Goal: Task Accomplishment & Management: Complete application form

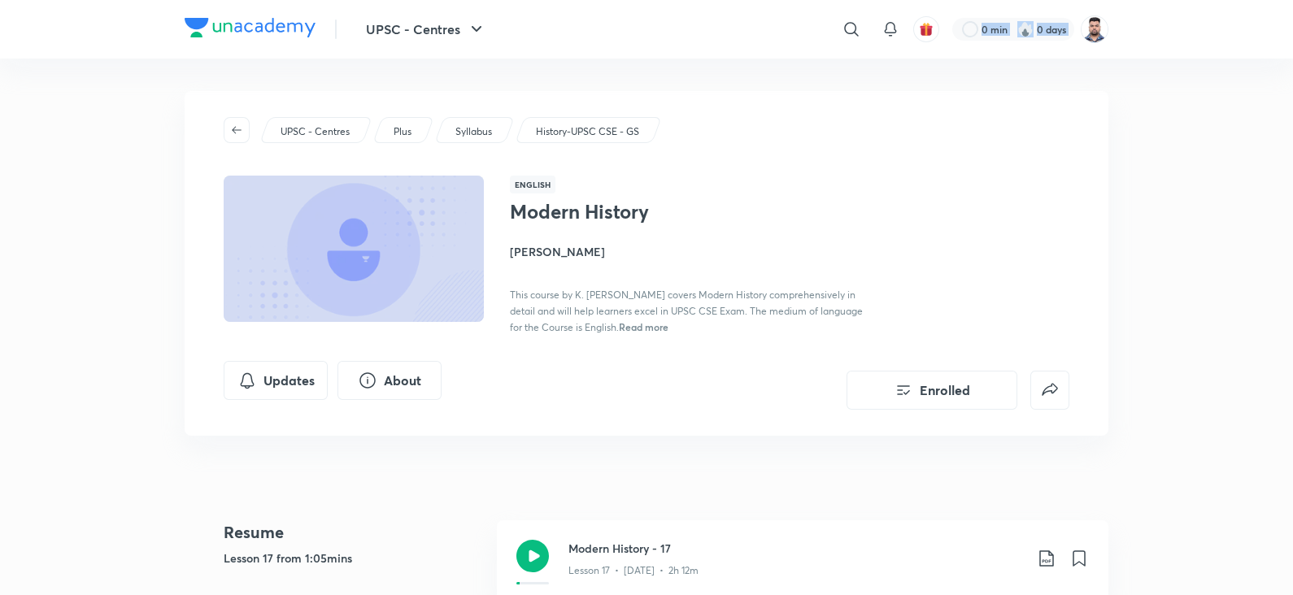
drag, startPoint x: 0, startPoint y: 0, endPoint x: 1300, endPoint y: -6, distance: 1300.2
drag, startPoint x: 1114, startPoint y: 59, endPoint x: 1102, endPoint y: 28, distance: 33.2
click at [1102, 28] on img at bounding box center [1095, 29] width 28 height 28
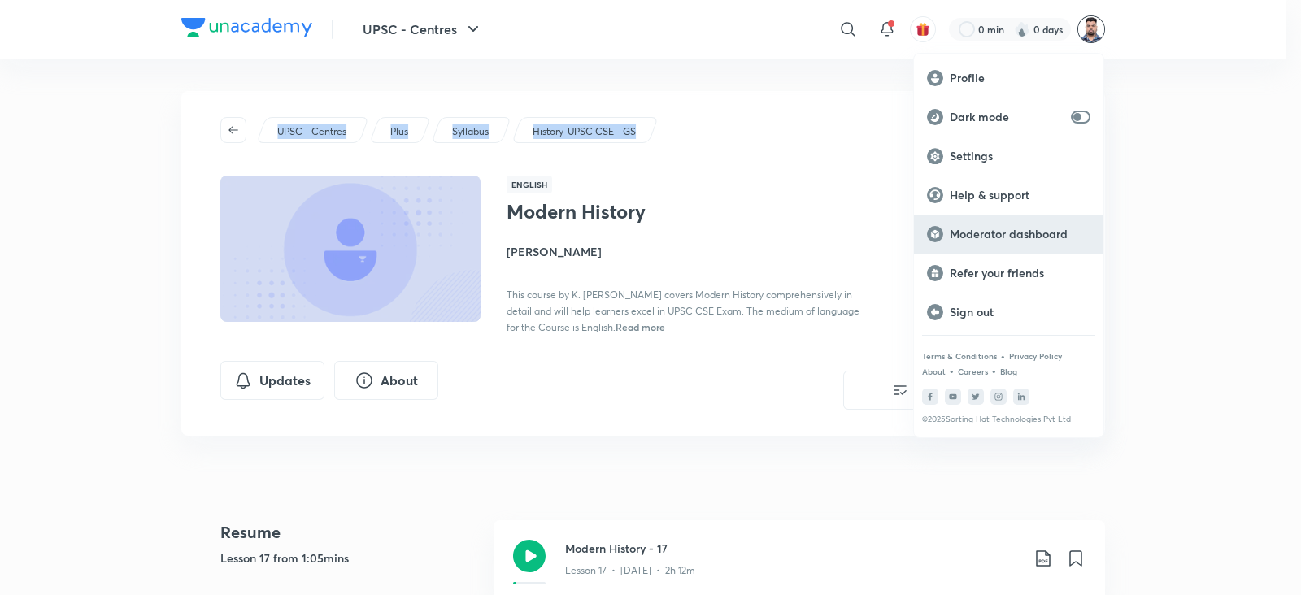
click at [1012, 243] on div "Moderator dashboard" at bounding box center [1008, 234] width 189 height 39
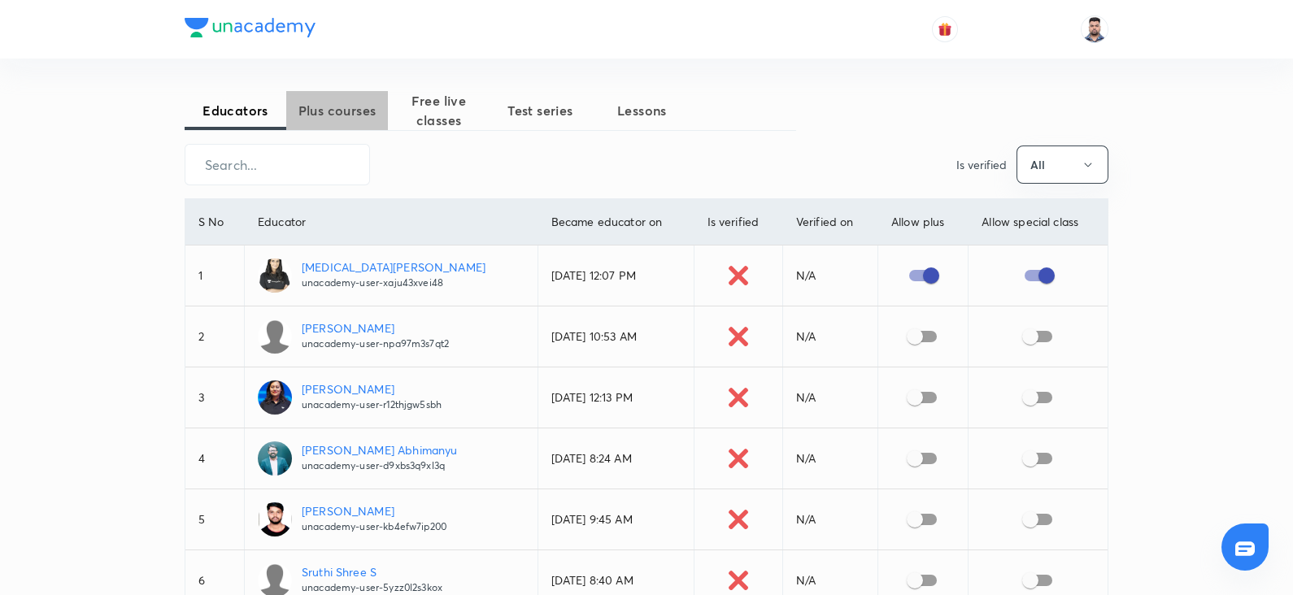
click at [324, 107] on span "Plus courses" at bounding box center [337, 111] width 102 height 20
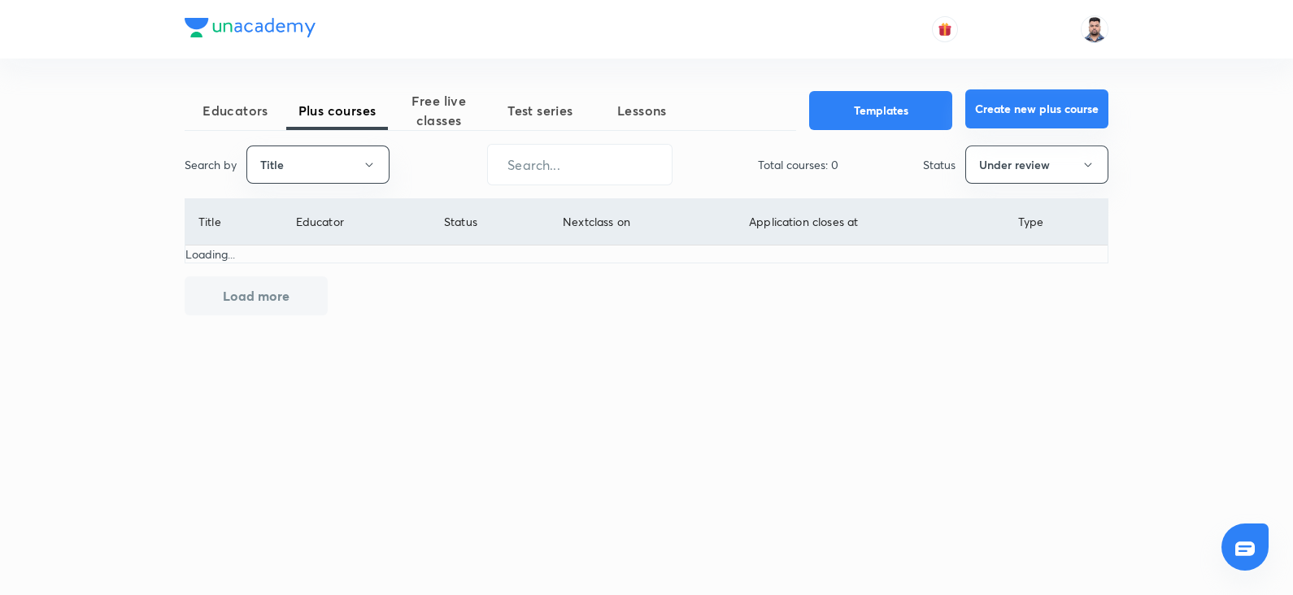
click at [1055, 98] on button "Create new plus course" at bounding box center [1036, 108] width 143 height 39
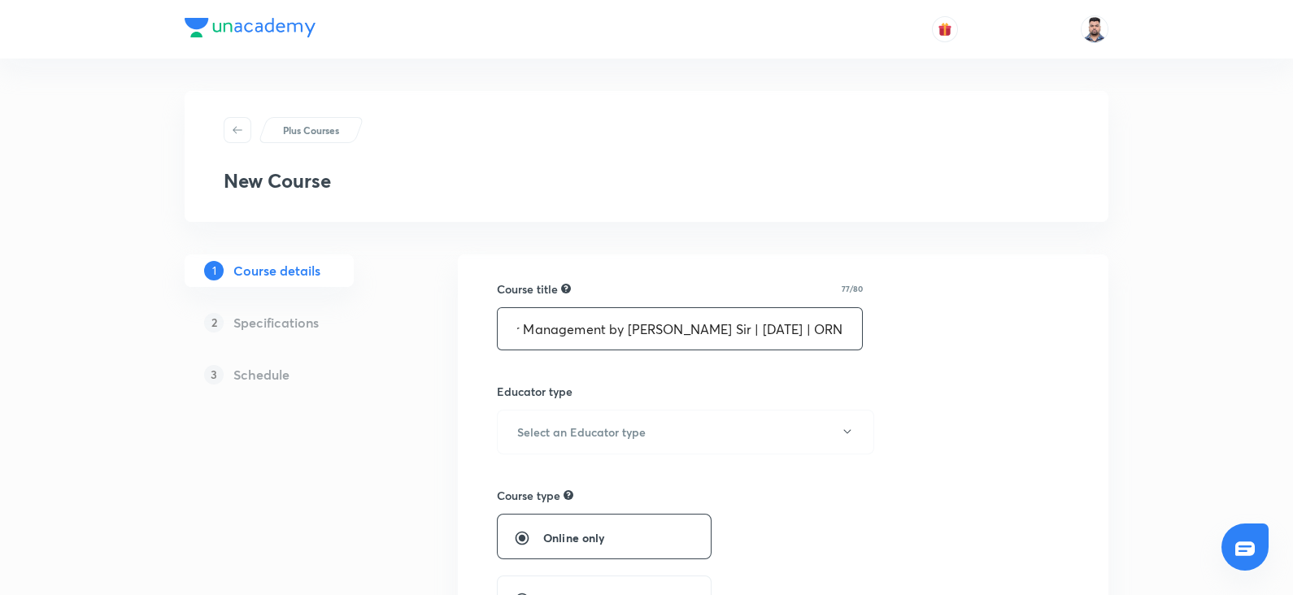
scroll to position [0, 186]
type input "Environment & Disaster Management by Vineet Thaploo Sir | September 2025 | ORN"
click at [740, 402] on div "Educator type Select an Educator type" at bounding box center [680, 419] width 366 height 72
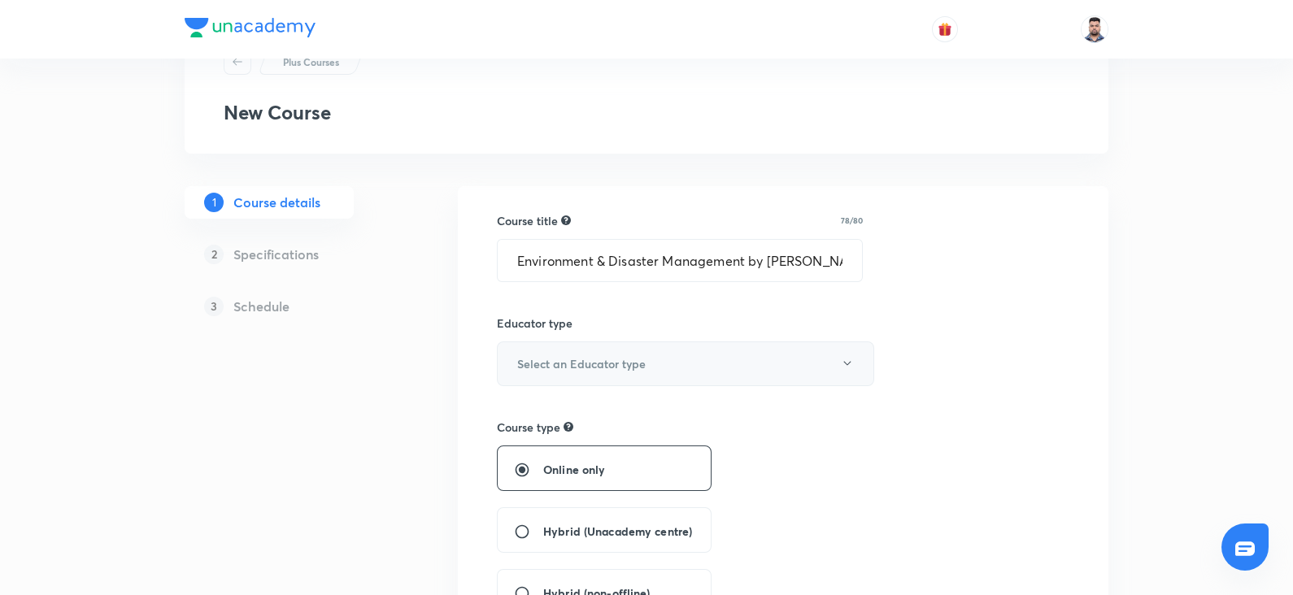
scroll to position [69, 0]
click at [630, 359] on h6 "Select an Educator type" at bounding box center [581, 363] width 128 height 17
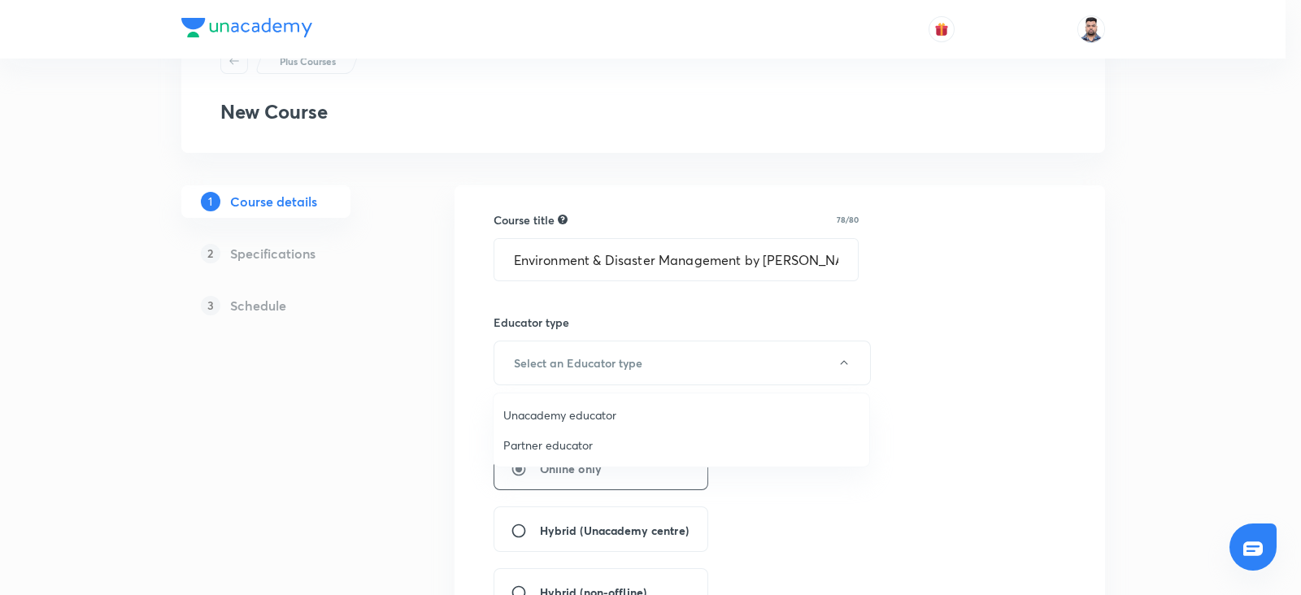
click at [568, 407] on span "Unacademy educator" at bounding box center [681, 415] width 356 height 17
radio input "false"
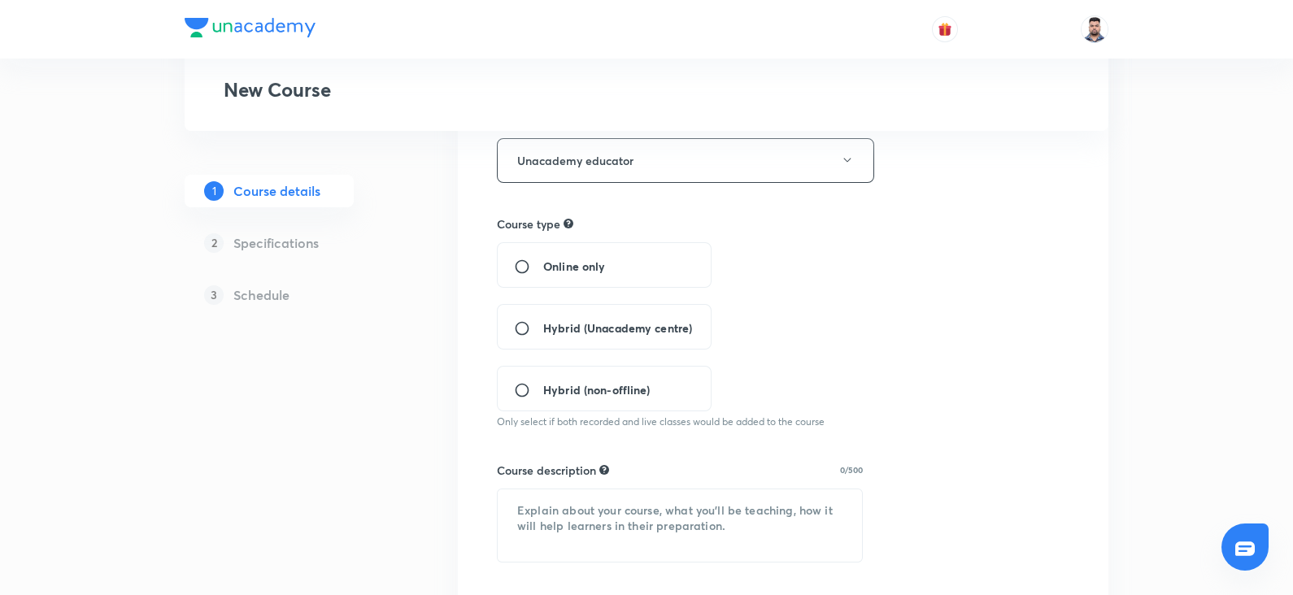
click at [513, 316] on div "Hybrid (Unacademy centre)" at bounding box center [604, 327] width 215 height 46
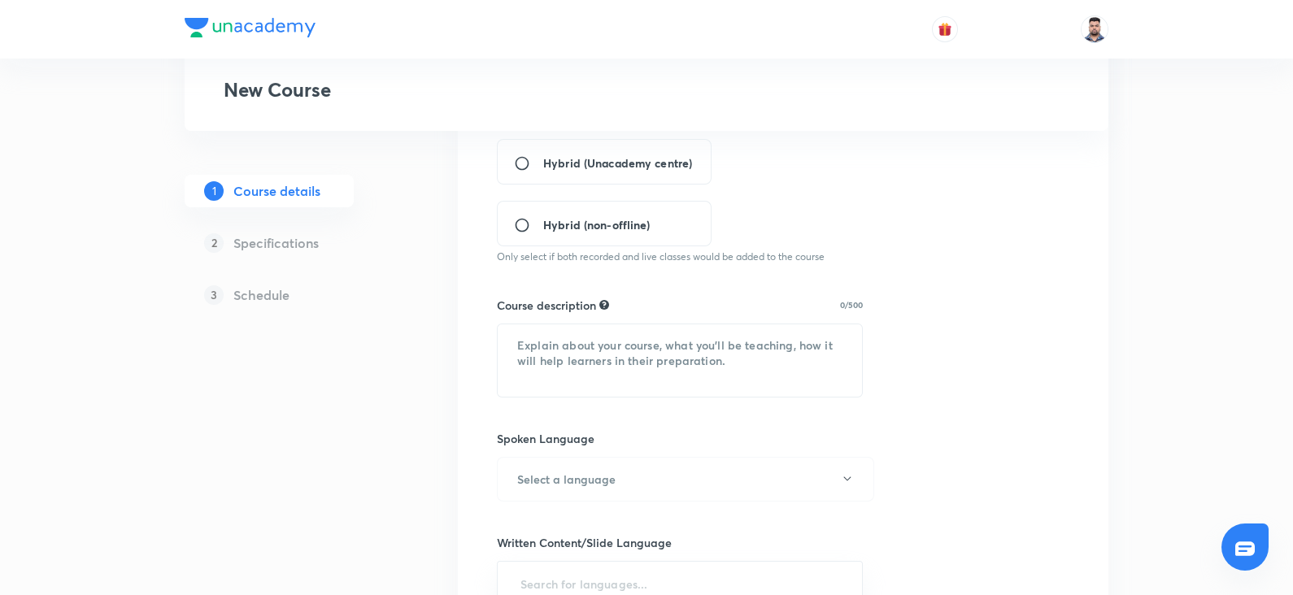
scroll to position [438, 0]
click at [525, 158] on input "Hybrid (Unacademy centre)" at bounding box center [528, 162] width 29 height 16
radio input "true"
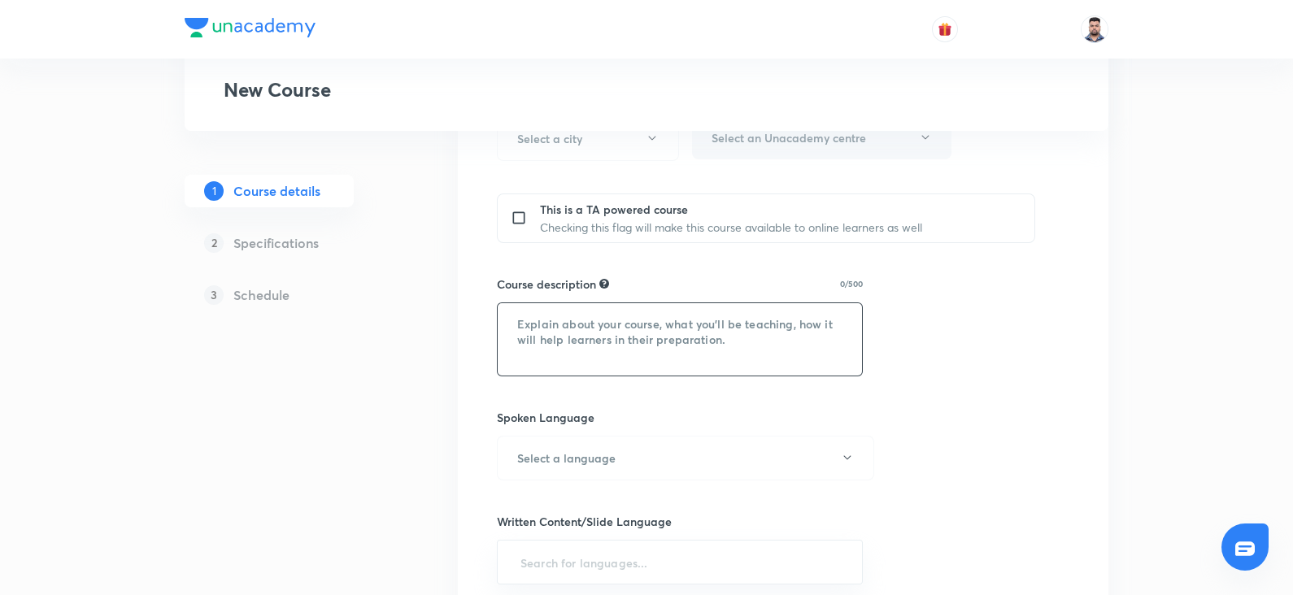
scroll to position [646, 0]
click at [534, 347] on textarea at bounding box center [680, 338] width 364 height 72
paste textarea "In this course, Sudarshan Gurjar will cover all the important concepts on Envir…"
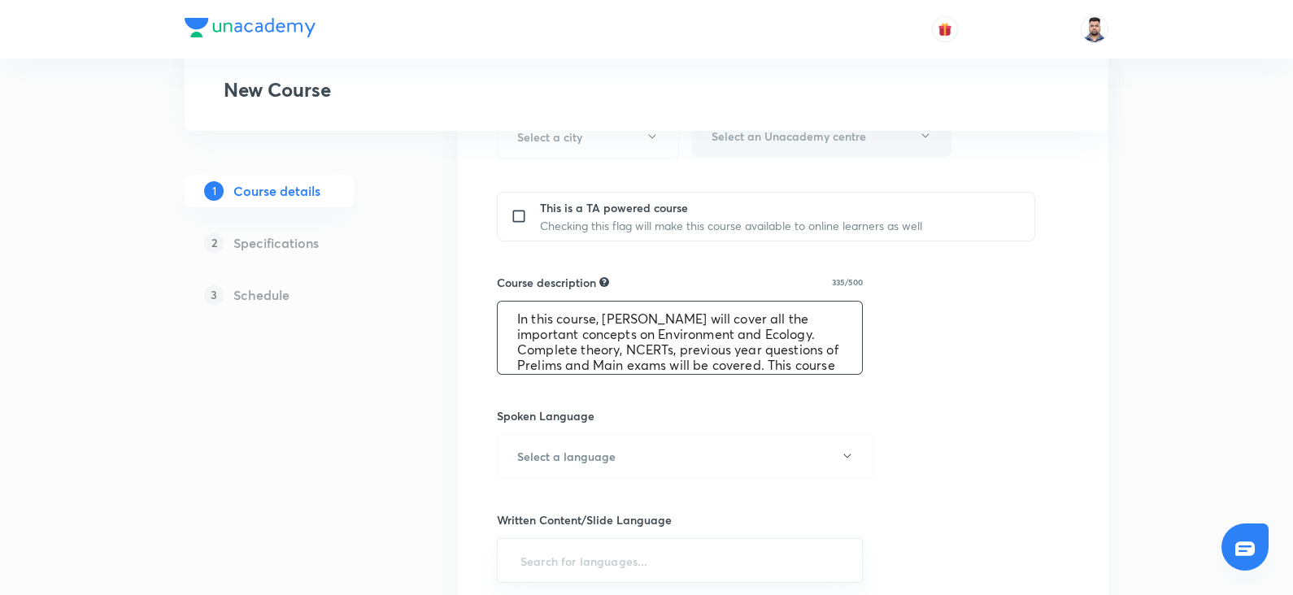
scroll to position [0, 0]
click at [611, 320] on textarea "In this course, Sudarshan Gurjar will cover all the important concepts on Envir…" at bounding box center [680, 338] width 364 height 72
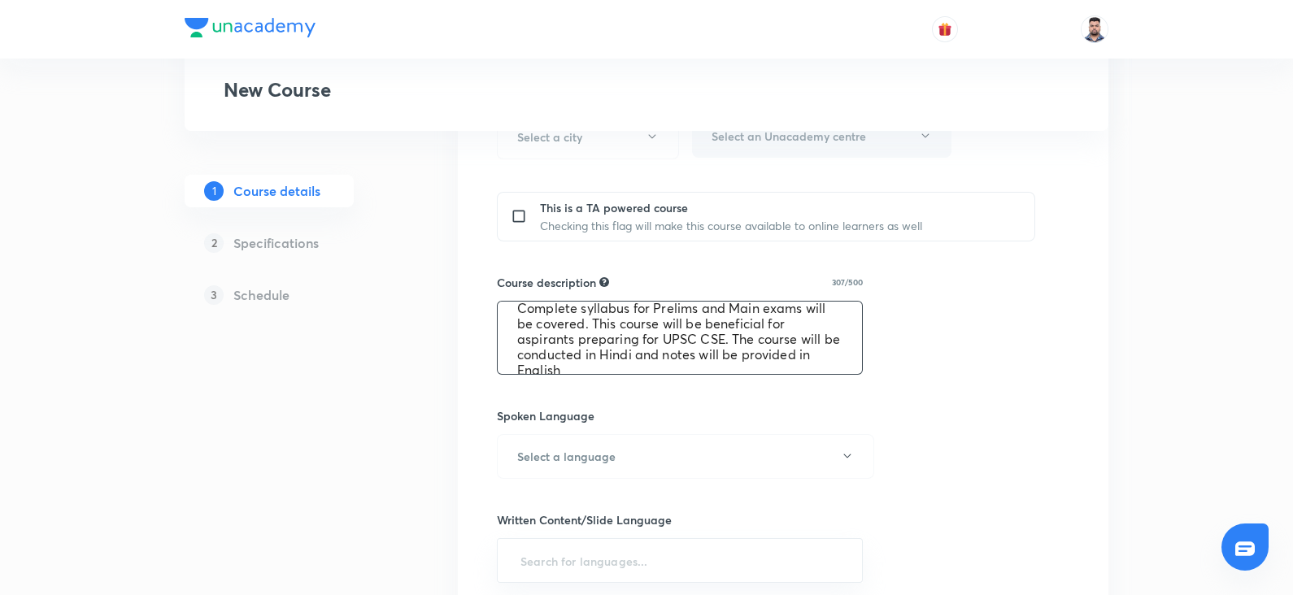
scroll to position [61, 0]
click at [585, 338] on textarea "In this course, Vineet Thaploo Sir will cover all the important concepts on Env…" at bounding box center [680, 338] width 364 height 72
click at [718, 346] on textarea "In this course, Vineet Thaploo Sir will cover all the important concepts on Env…" at bounding box center [680, 338] width 364 height 72
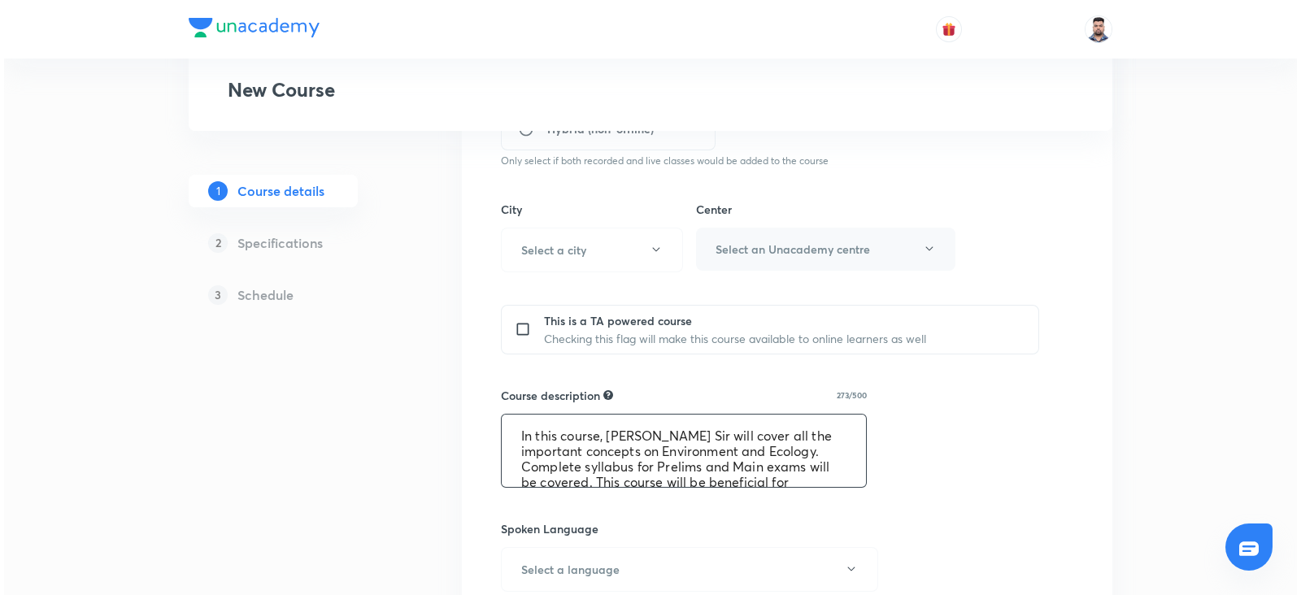
scroll to position [530, 0]
type textarea "In this course, Vineet Thaploo Sir will cover all the important concepts on Env…"
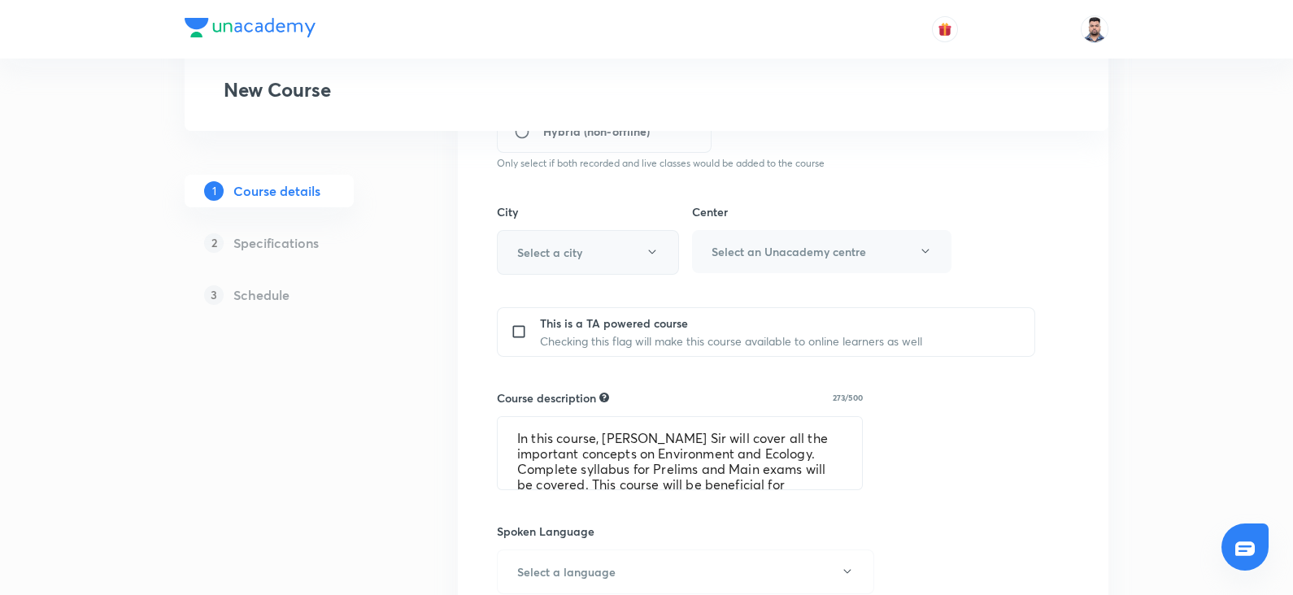
click at [574, 252] on h6 "Select a city" at bounding box center [549, 252] width 65 height 17
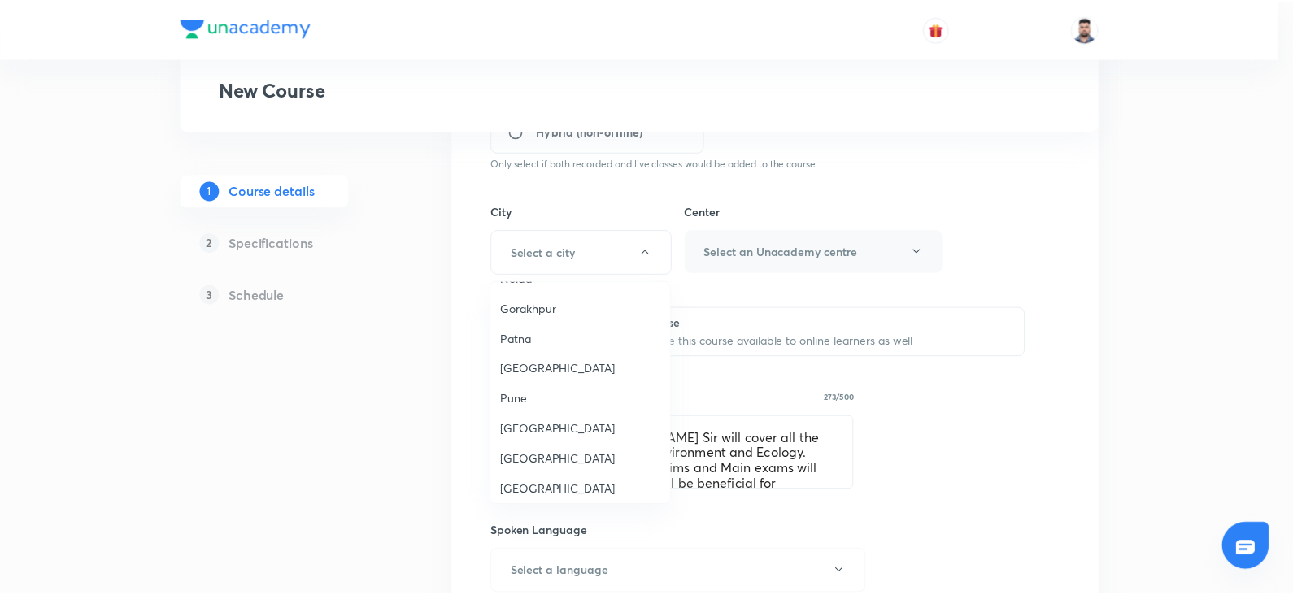
scroll to position [1274, 0]
click at [531, 452] on span "Delhi" at bounding box center [583, 460] width 161 height 17
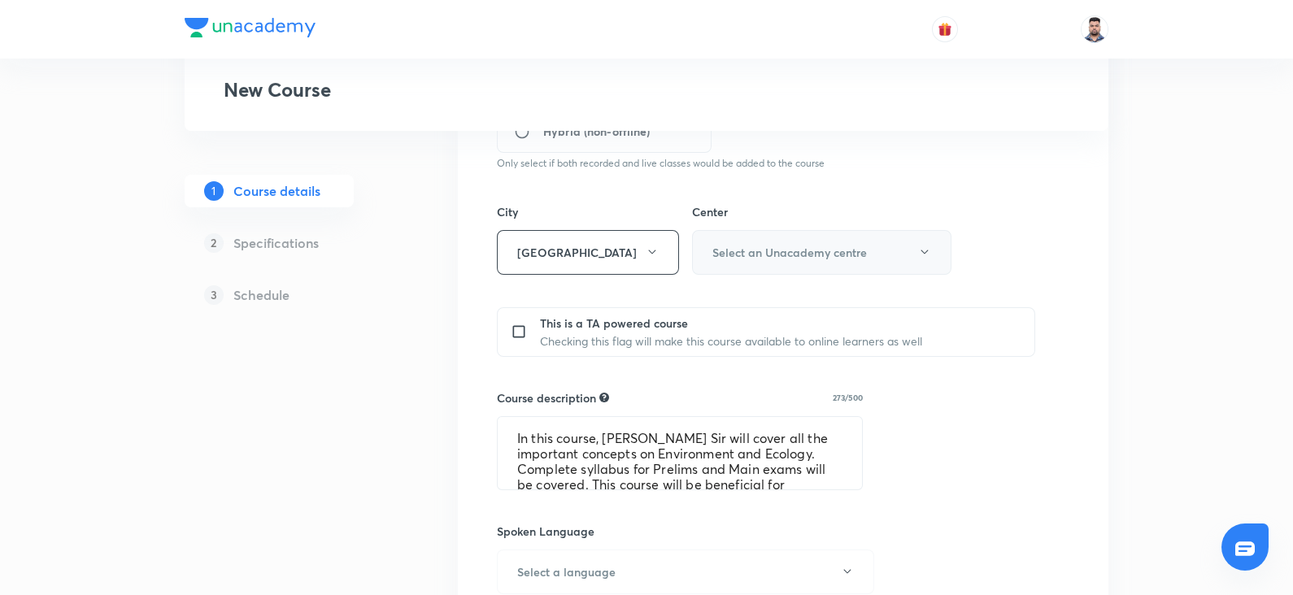
click at [837, 251] on h6 "Select an Unacademy centre" at bounding box center [789, 252] width 154 height 17
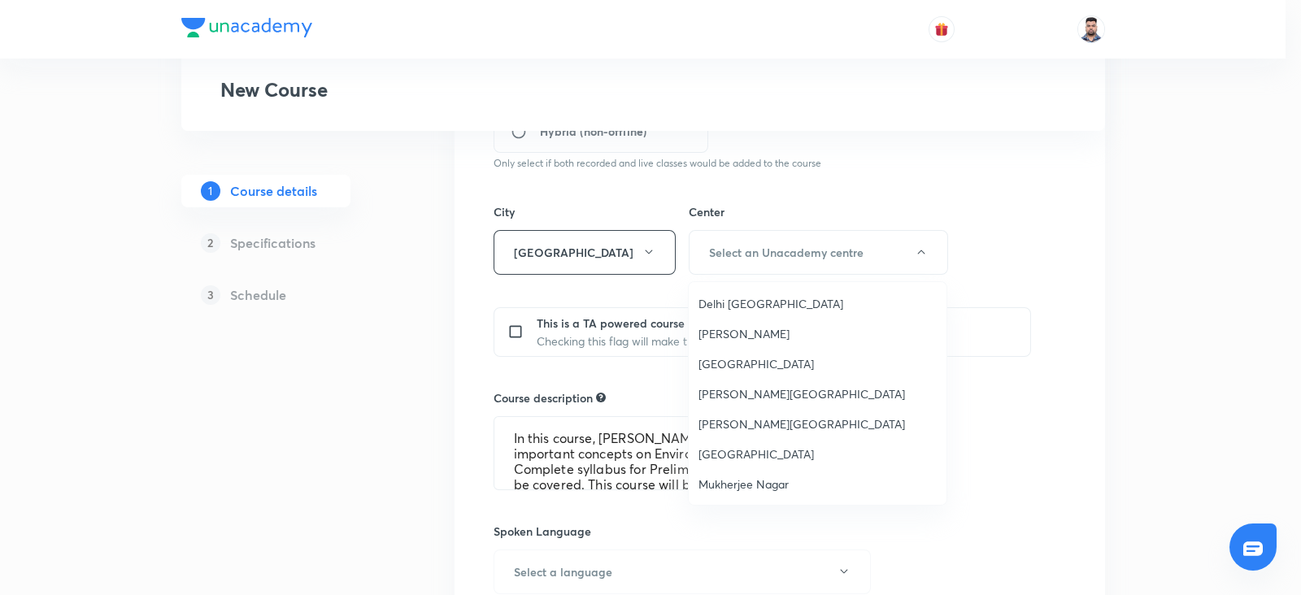
click at [760, 335] on span "Karol Bagh" at bounding box center [817, 333] width 238 height 17
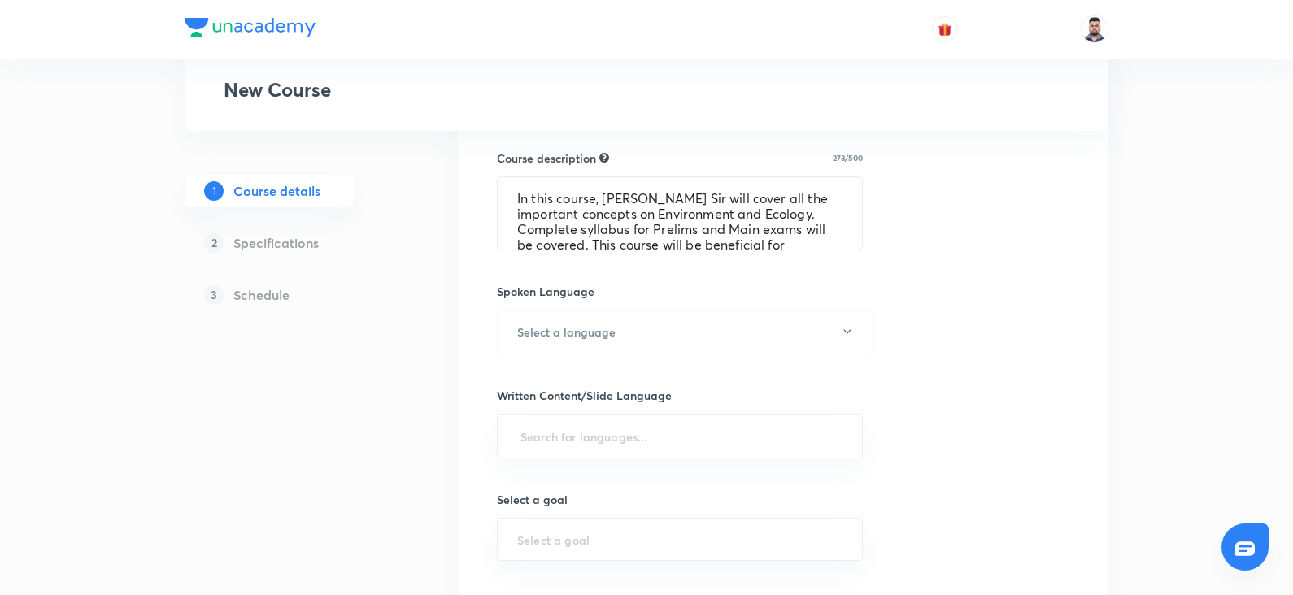
scroll to position [822, 0]
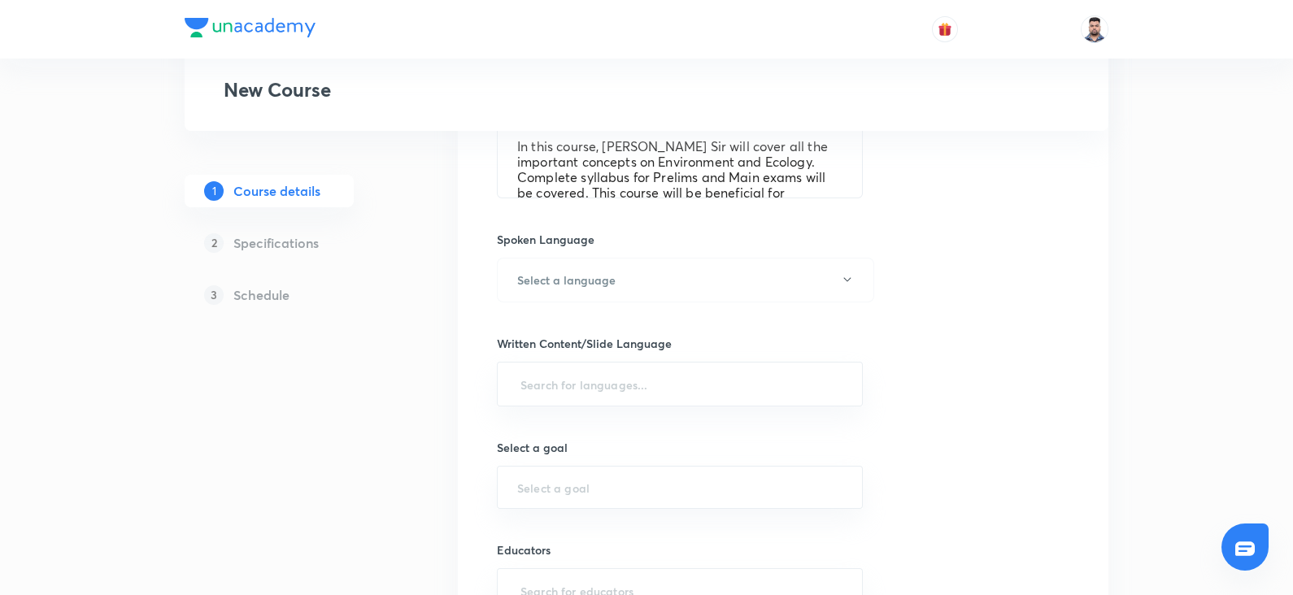
click at [607, 302] on div "Course title 78/80 Environment & Disaster Management by Vineet Thaploo Sir | Se…" at bounding box center [783, 71] width 572 height 1226
click at [594, 283] on h6 "Select a language" at bounding box center [566, 280] width 98 height 17
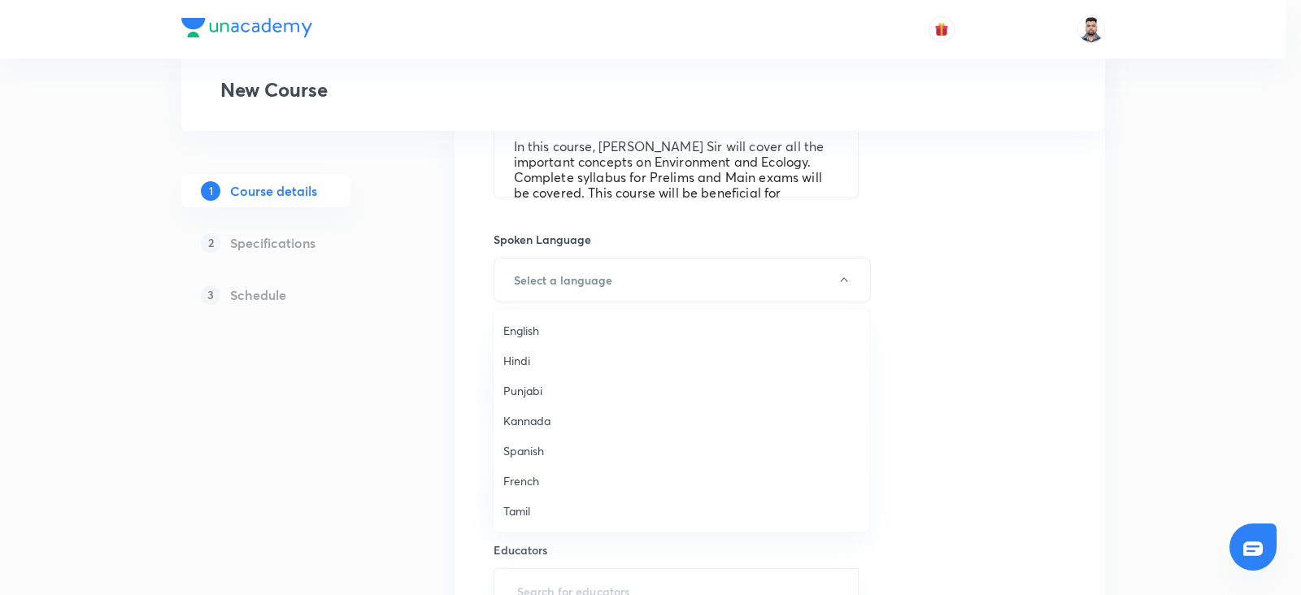
click at [562, 328] on span "English" at bounding box center [681, 330] width 356 height 17
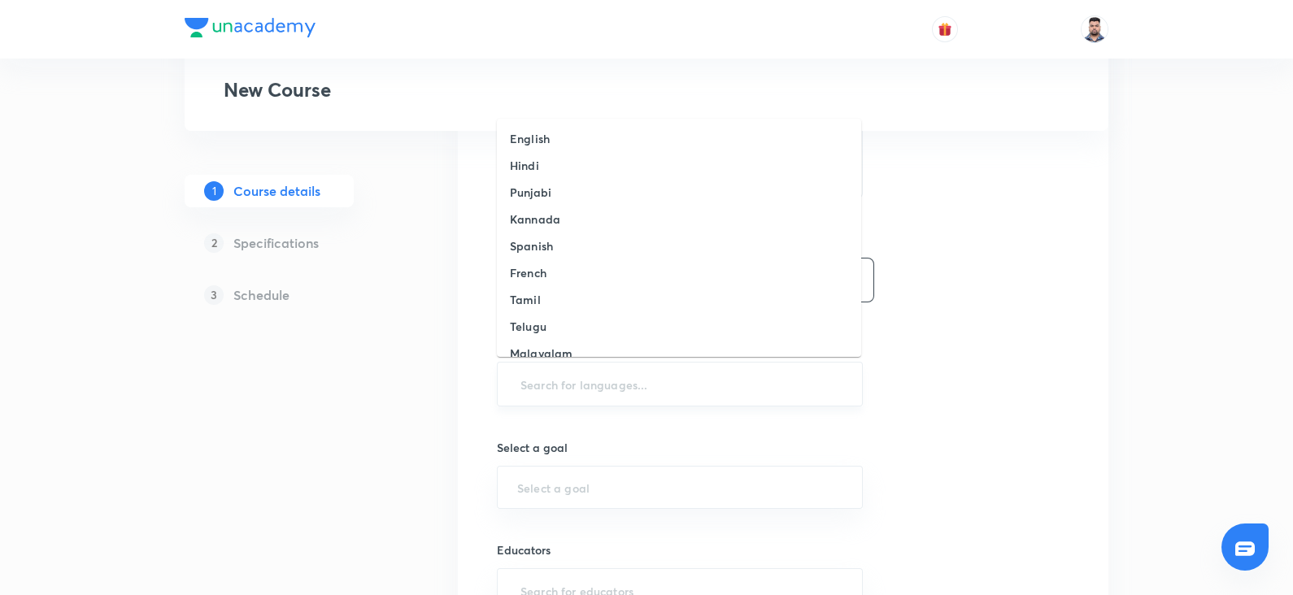
click at [541, 372] on input "text" at bounding box center [679, 384] width 325 height 30
type input "eng"
click at [539, 137] on h6 "English" at bounding box center [530, 138] width 40 height 17
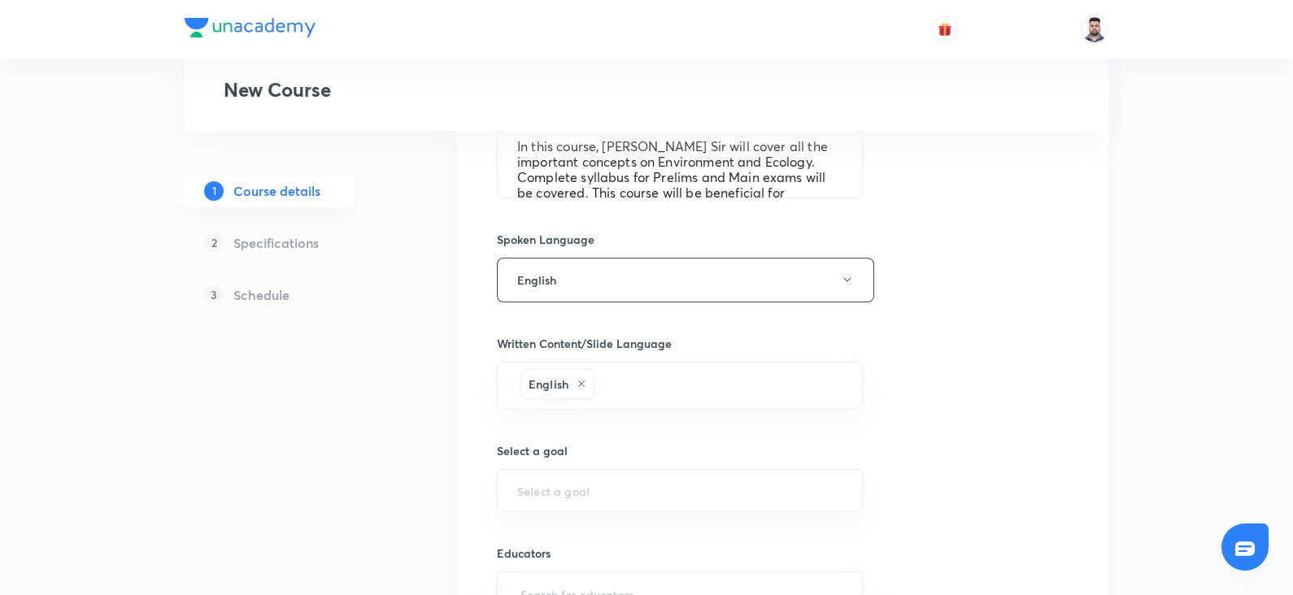
scroll to position [990, 0]
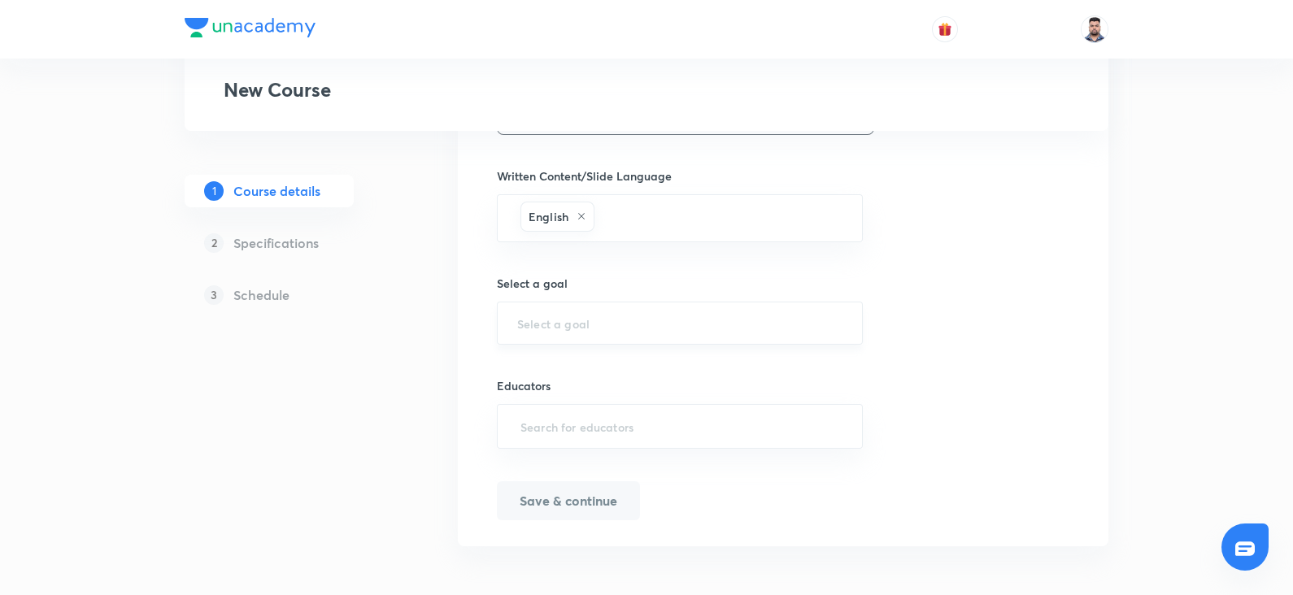
click at [530, 322] on input "text" at bounding box center [679, 322] width 325 height 15
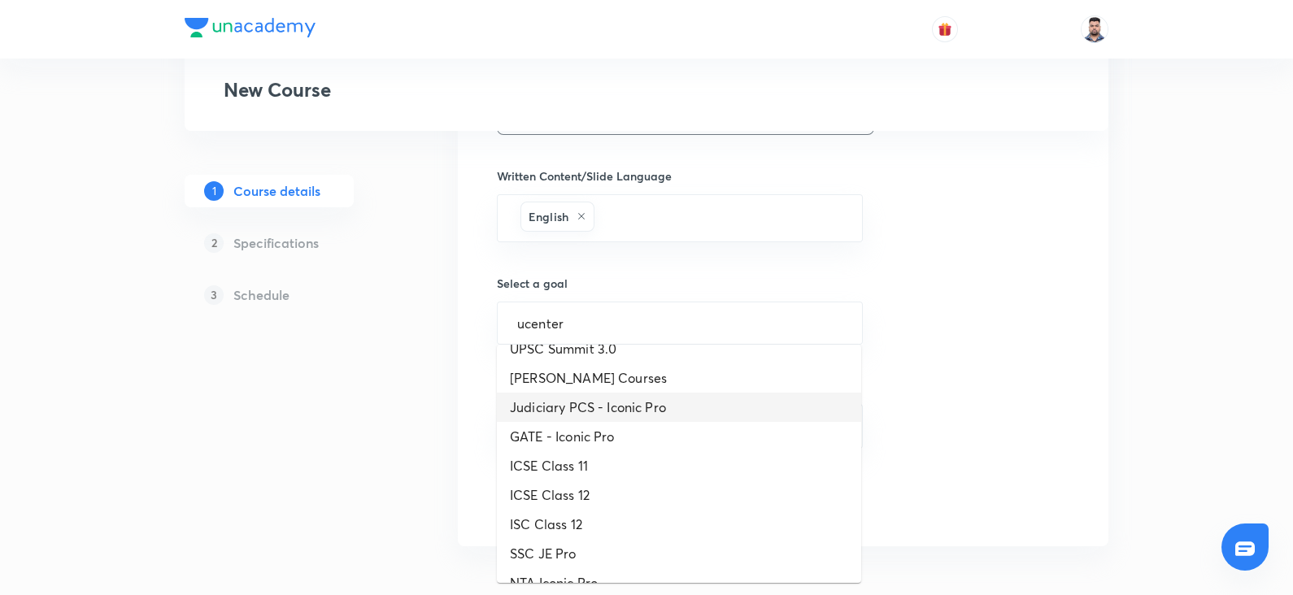
scroll to position [0, 0]
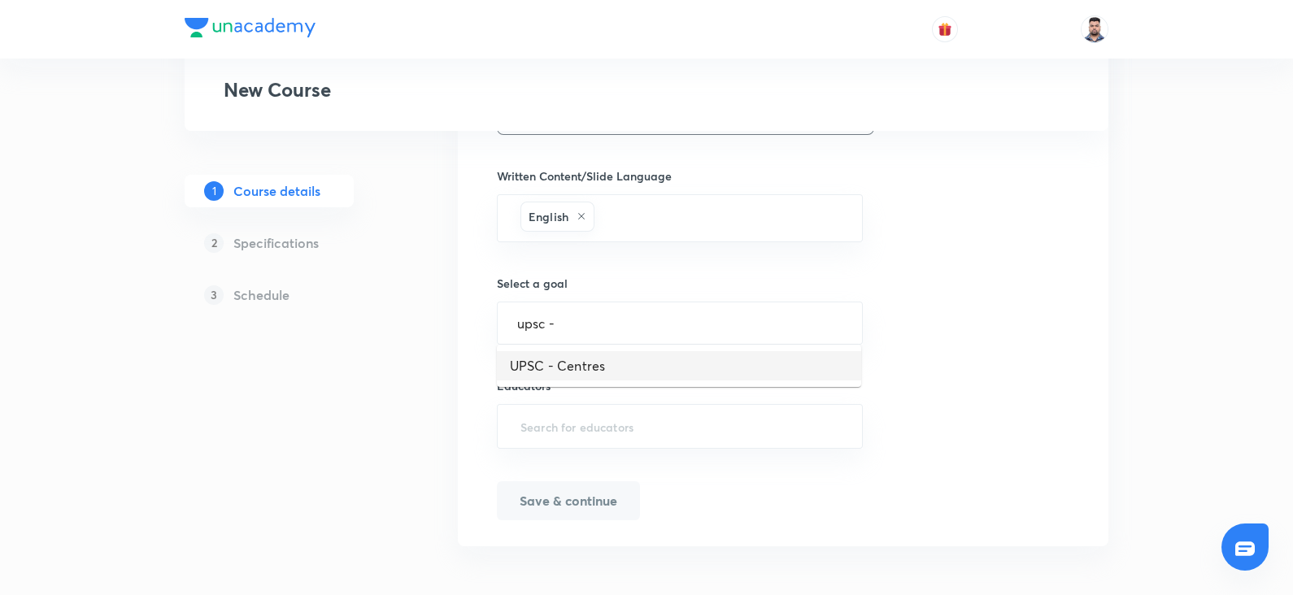
click at [609, 378] on li "UPSC - Centres" at bounding box center [679, 365] width 364 height 29
type input "UPSC - Centres"
click at [581, 412] on input "text" at bounding box center [679, 426] width 325 height 30
click at [554, 419] on input "text" at bounding box center [679, 426] width 325 height 30
paste input "vineetthaploo"
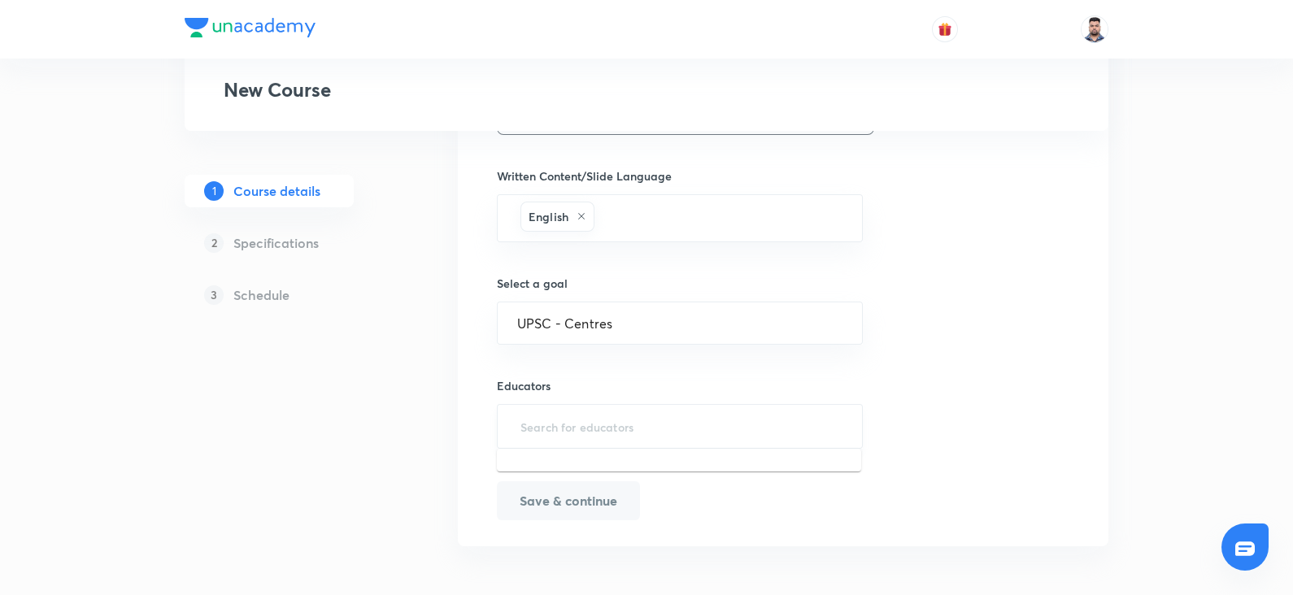
type input "vineetthaploo"
click at [575, 465] on div "Vineet Thaploo(VineetThaploo)" at bounding box center [622, 475] width 225 height 31
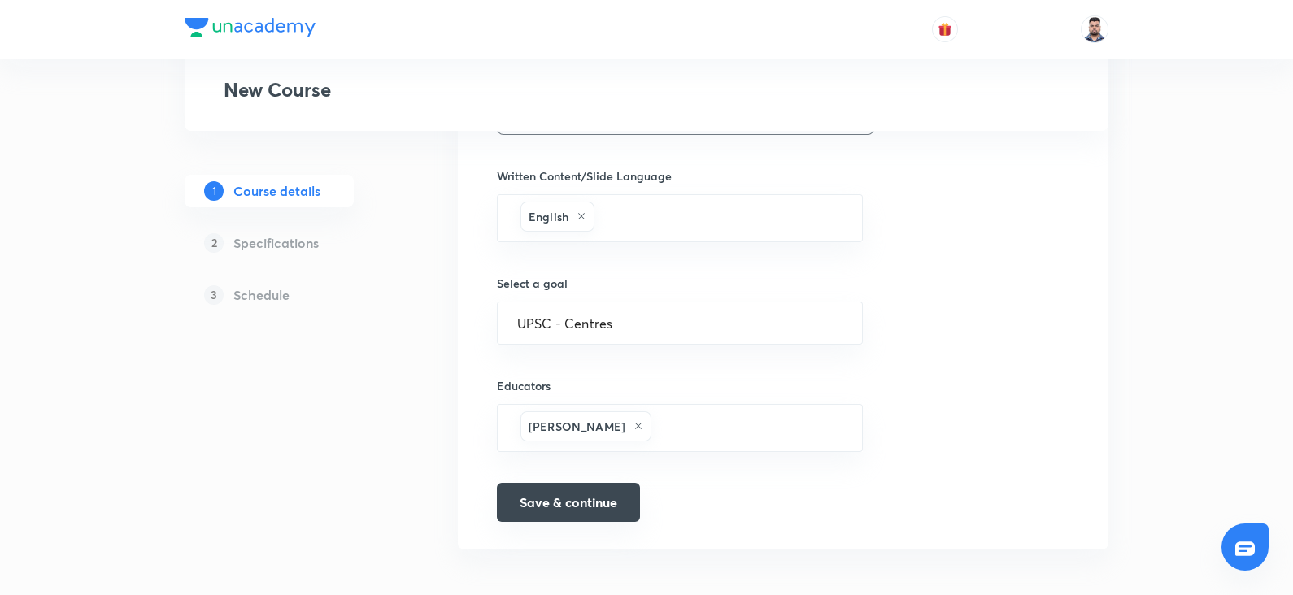
click at [576, 487] on button "Save & continue" at bounding box center [568, 502] width 143 height 39
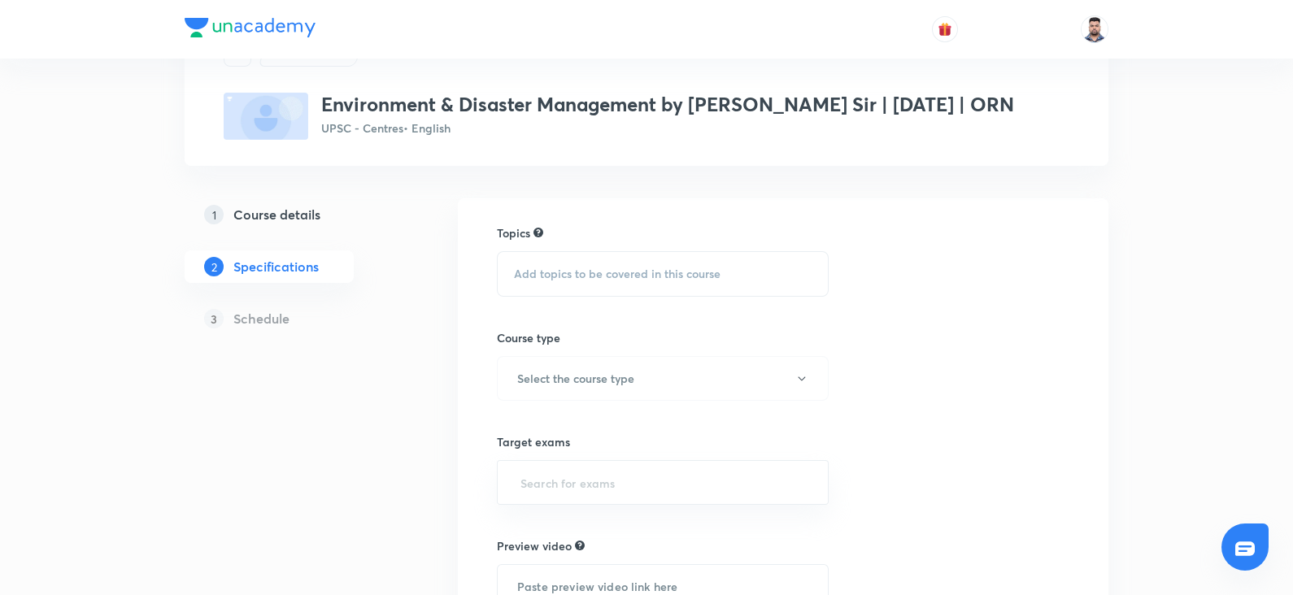
scroll to position [78, 0]
click at [555, 279] on span "Add topics to be covered in this course" at bounding box center [617, 272] width 207 height 13
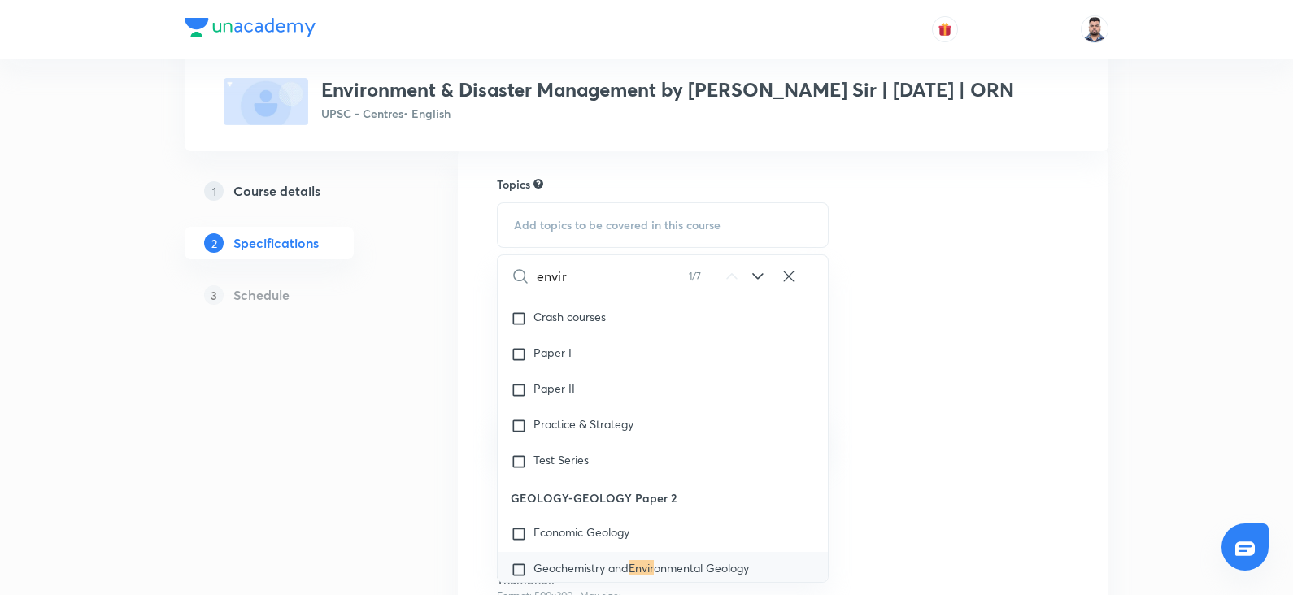
scroll to position [7138, 0]
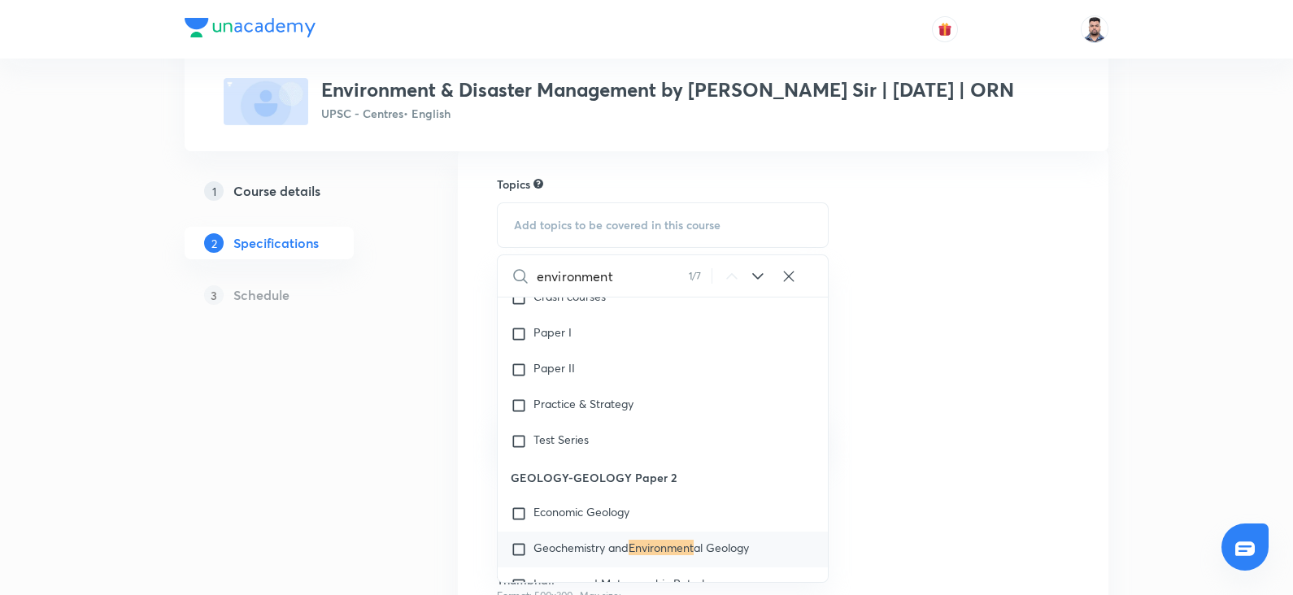
type input "environment"
click at [753, 286] on icon at bounding box center [758, 277] width 20 height 20
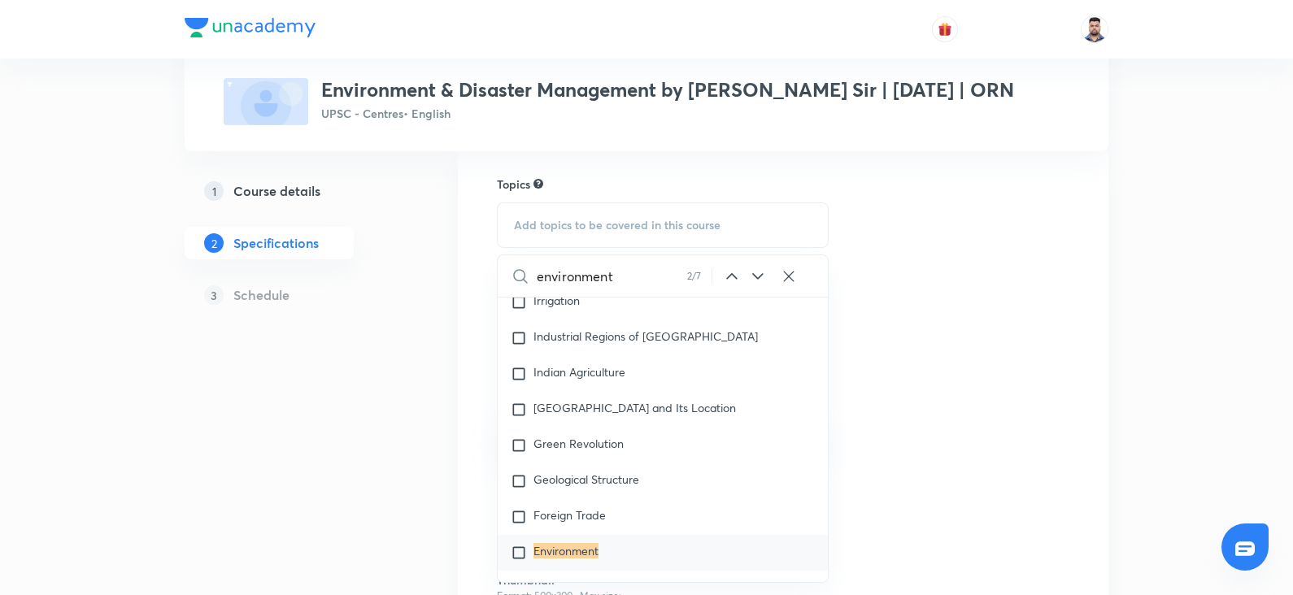
scroll to position [8391, 0]
click at [759, 286] on icon at bounding box center [758, 277] width 20 height 20
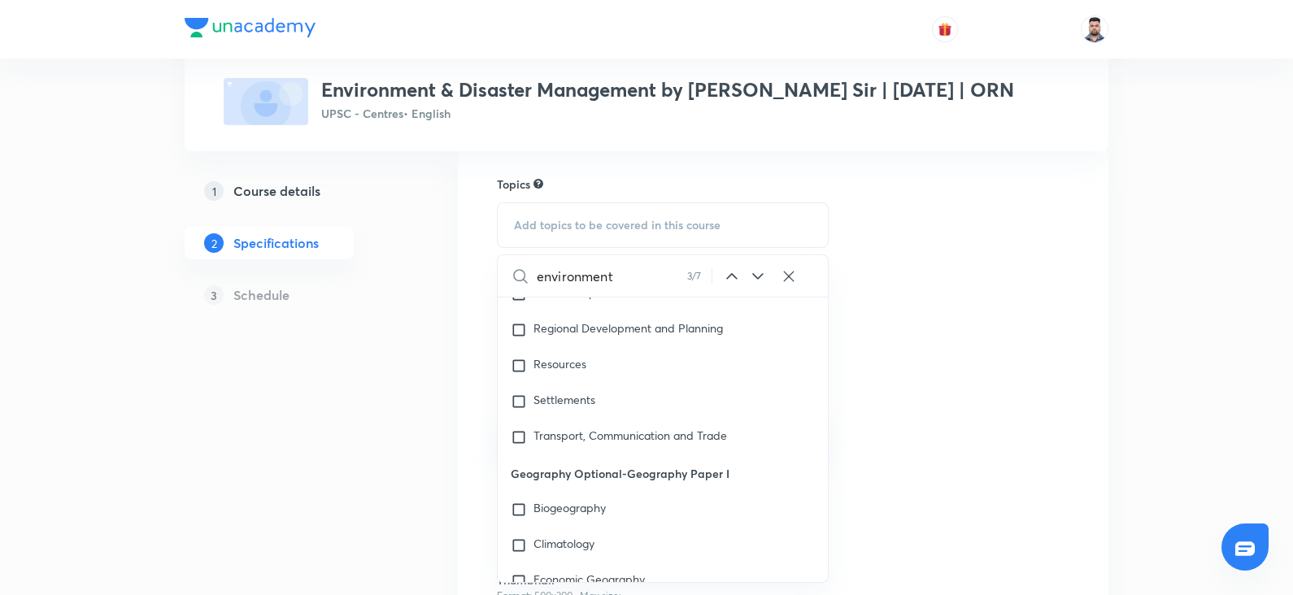
scroll to position [26040, 0]
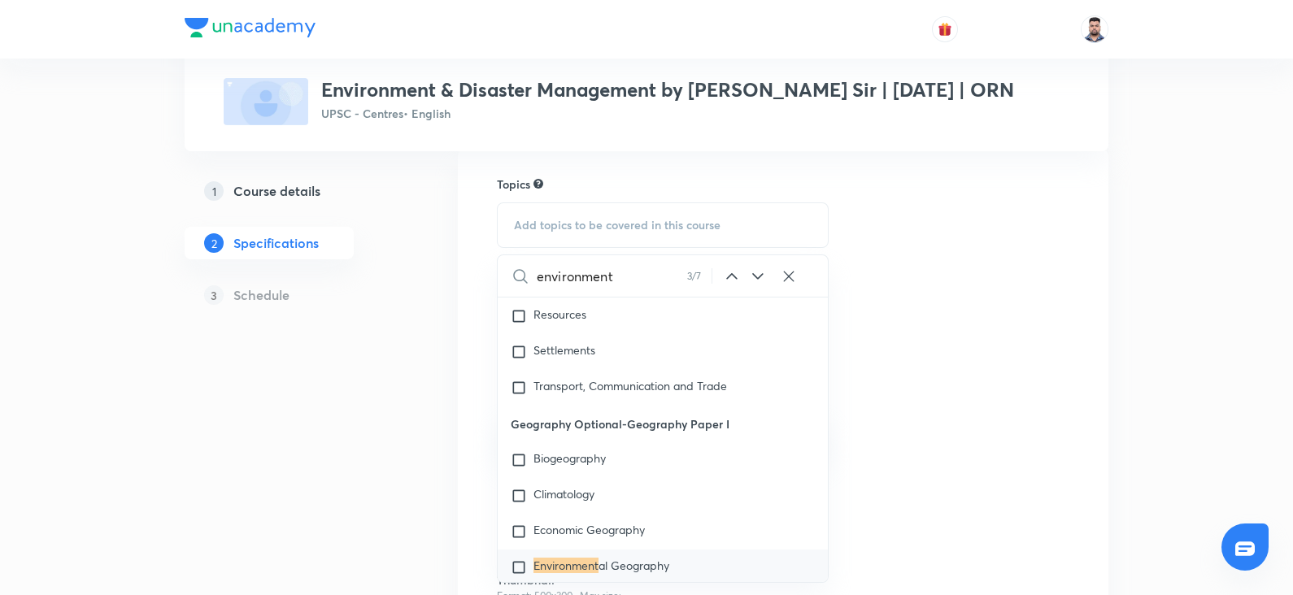
click at [759, 286] on icon at bounding box center [758, 277] width 20 height 20
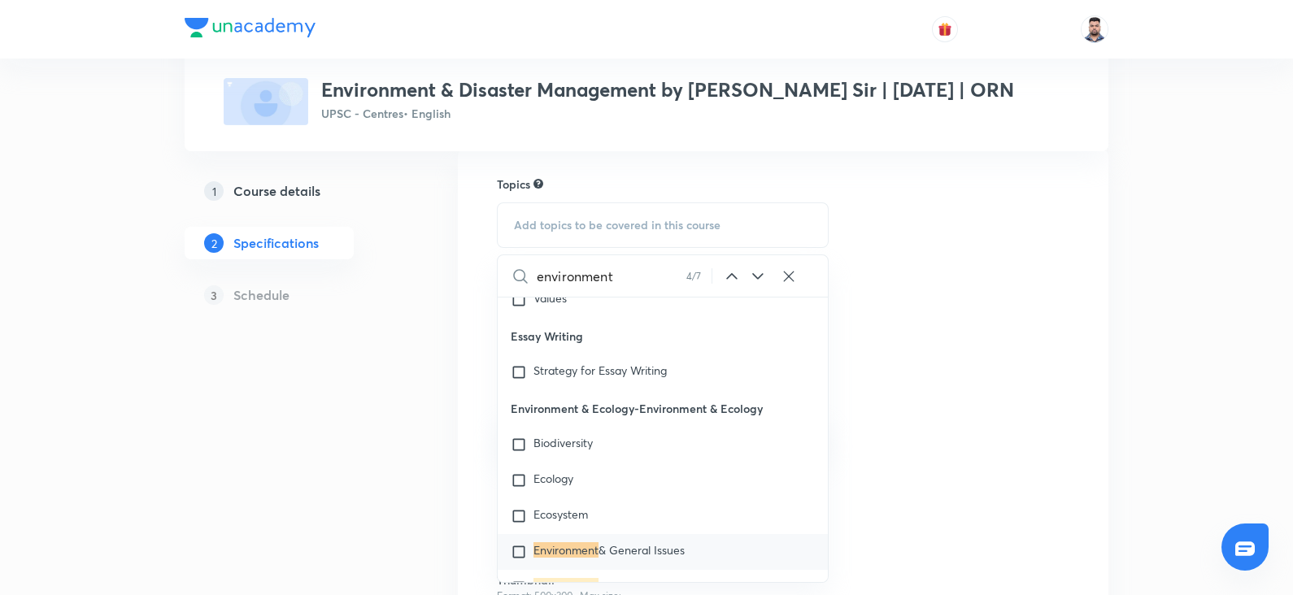
scroll to position [26918, 0]
click at [575, 433] on span "Biodiversity" at bounding box center [562, 440] width 59 height 15
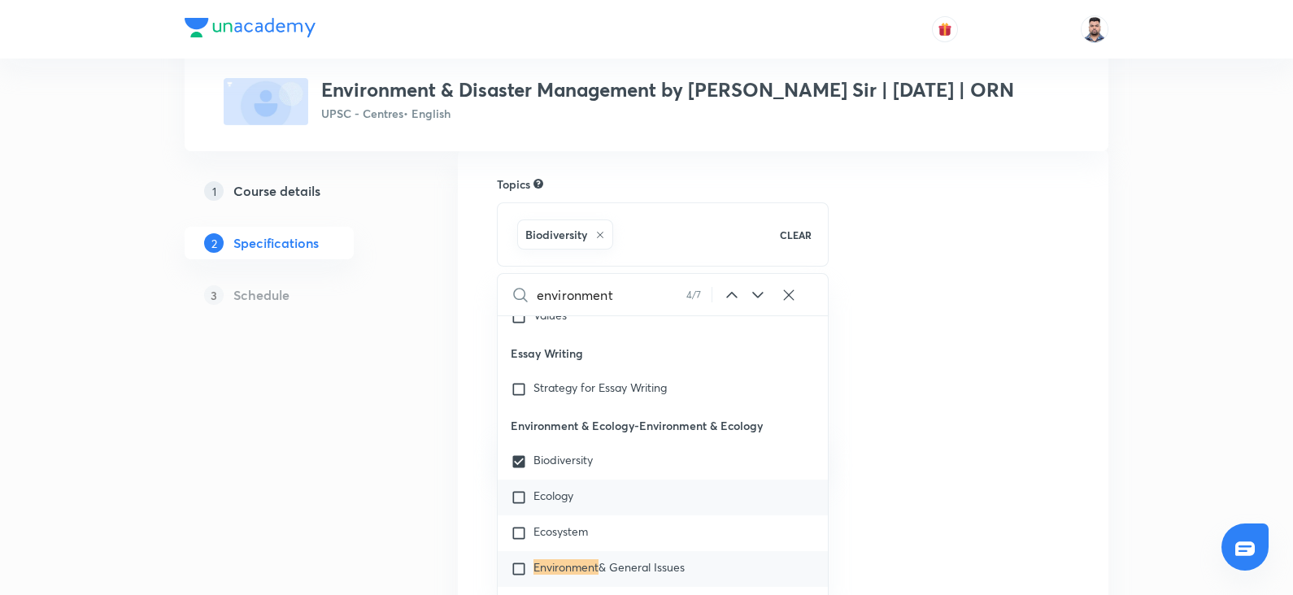
click at [557, 488] on span "Ecology" at bounding box center [553, 495] width 40 height 15
checkbox input "true"
click at [557, 516] on div "Ecosystem" at bounding box center [663, 534] width 330 height 36
checkbox input "true"
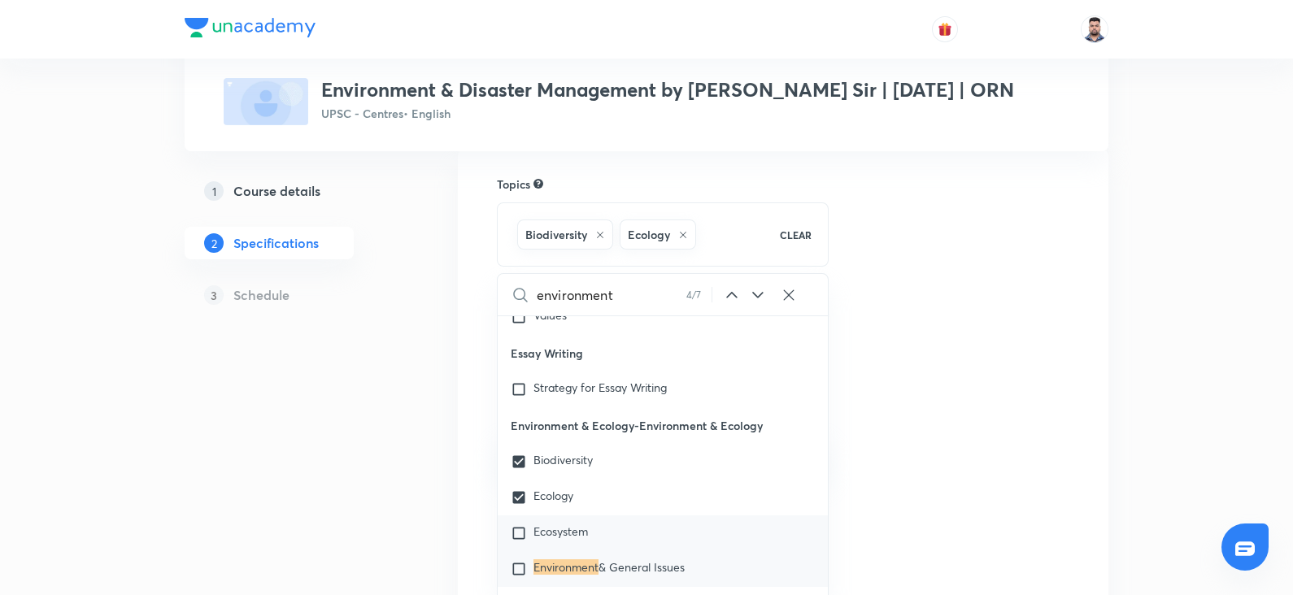
checkbox input "true"
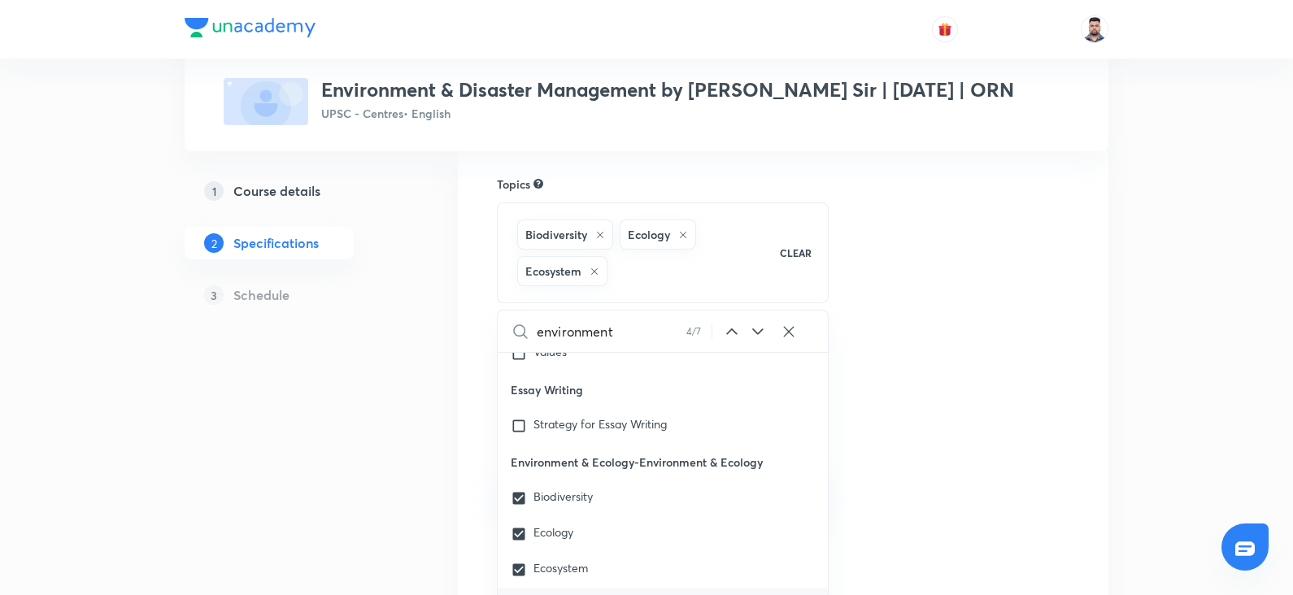
click at [565, 594] on mark "Environment" at bounding box center [565, 603] width 65 height 15
checkbox input "true"
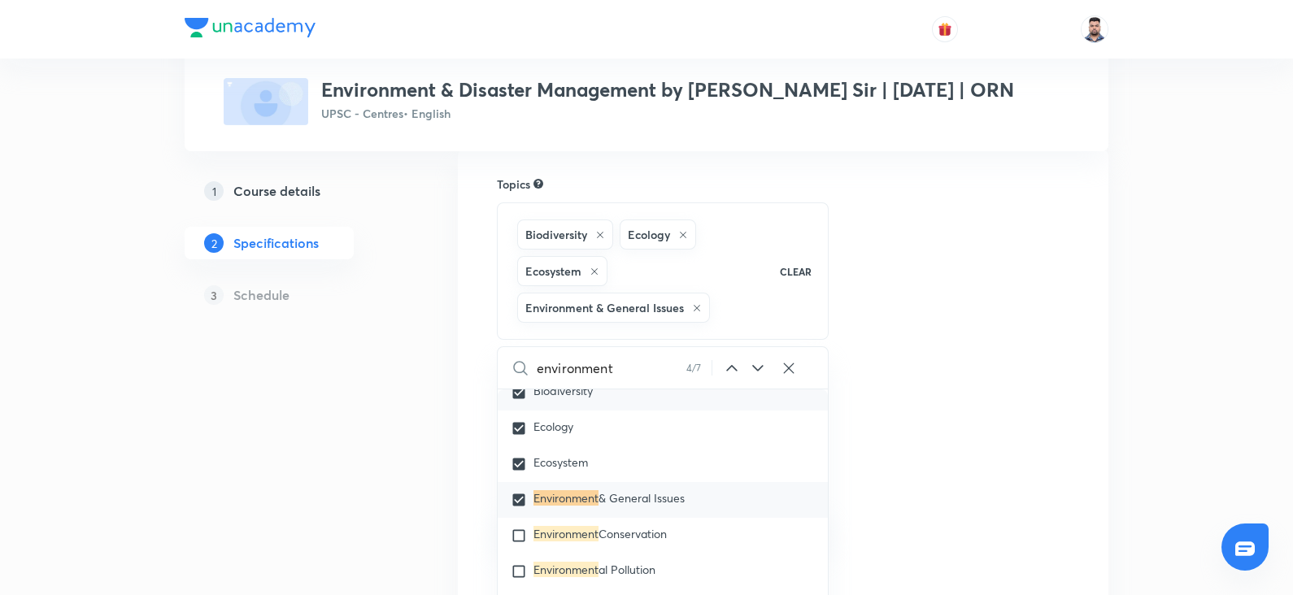
scroll to position [27064, 0]
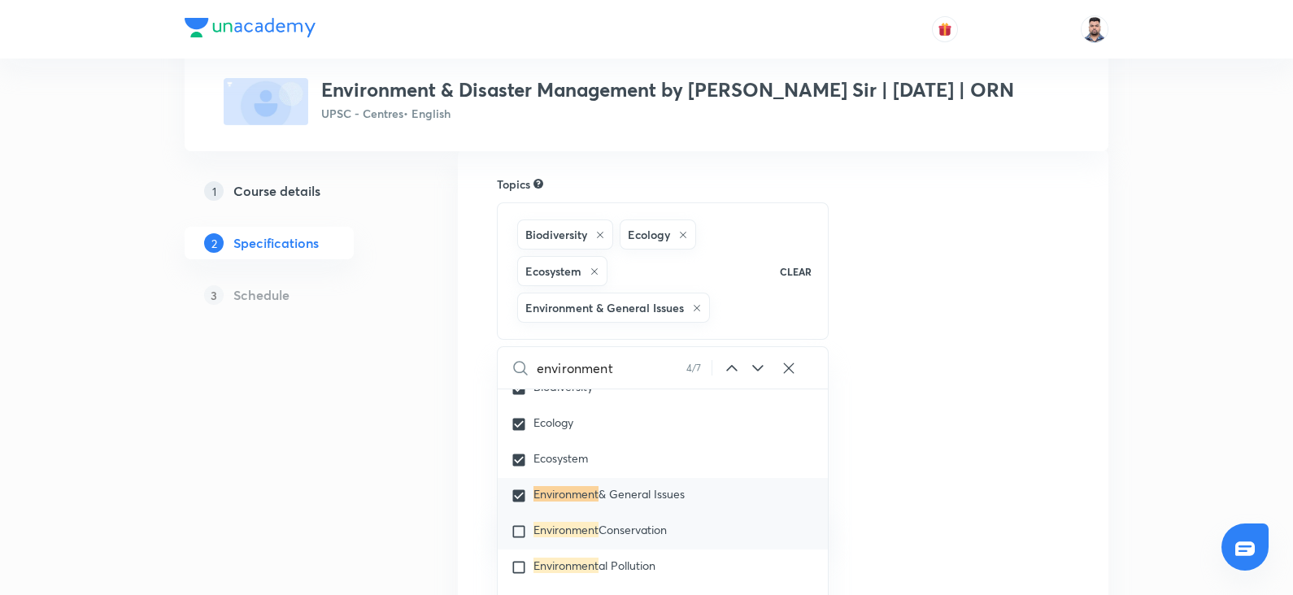
click at [622, 522] on span "Conservation" at bounding box center [632, 529] width 68 height 15
checkbox input "true"
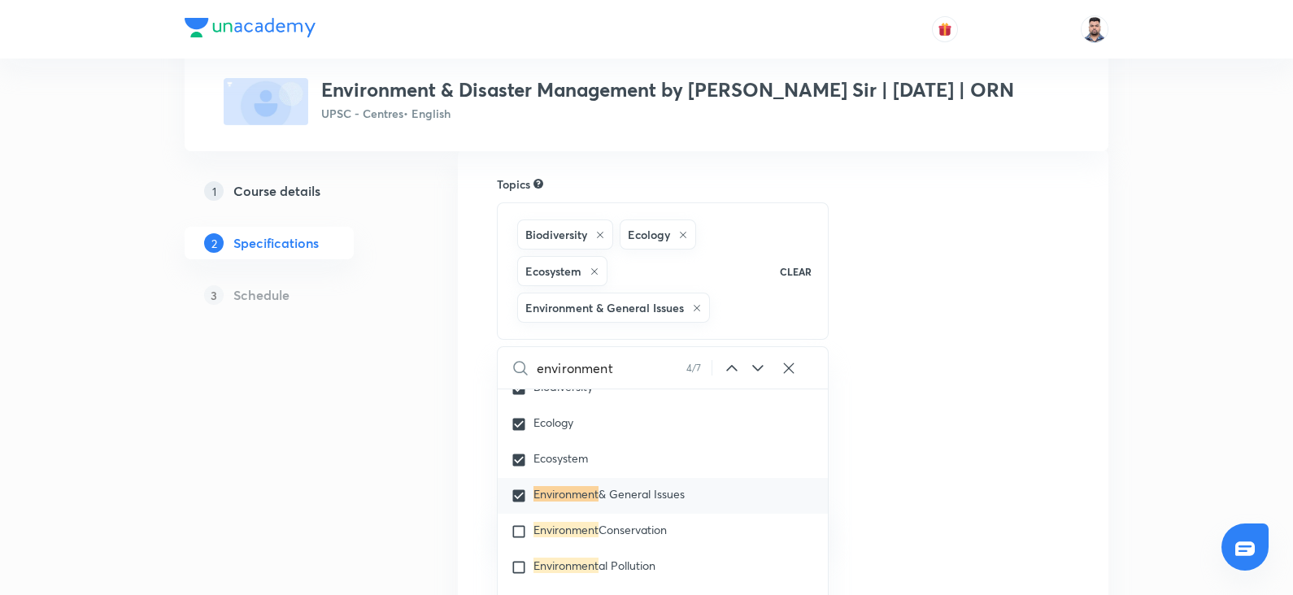
checkbox input "true"
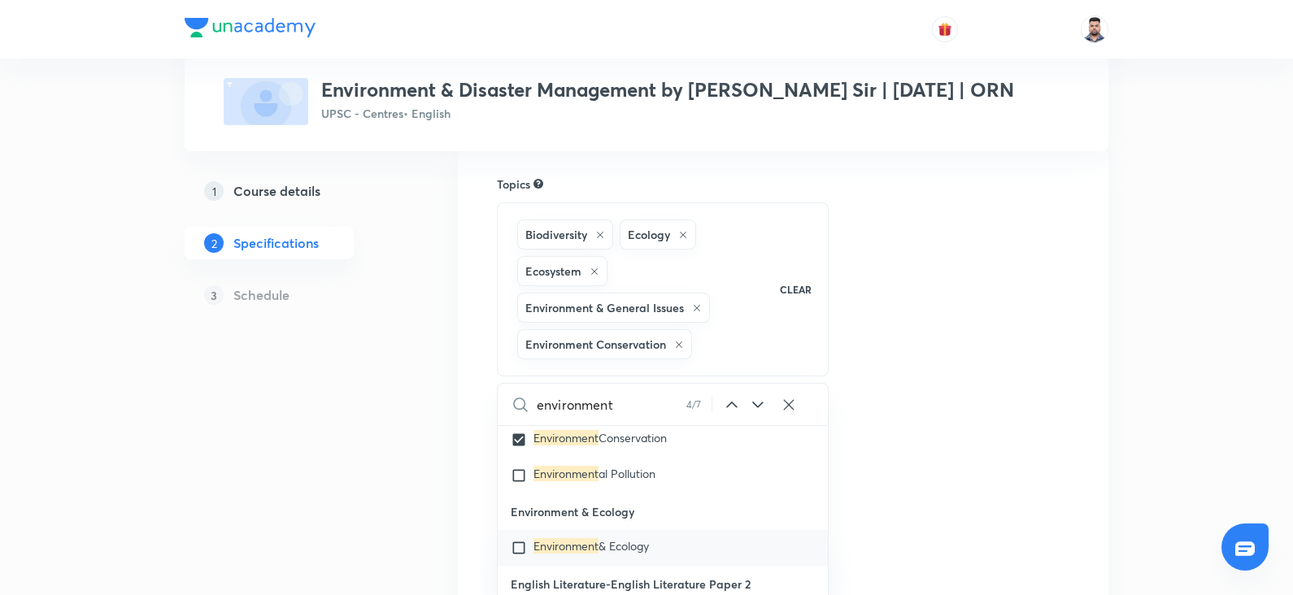
scroll to position [27194, 0]
click at [573, 464] on mark "Environment" at bounding box center [565, 471] width 65 height 15
checkbox input "true"
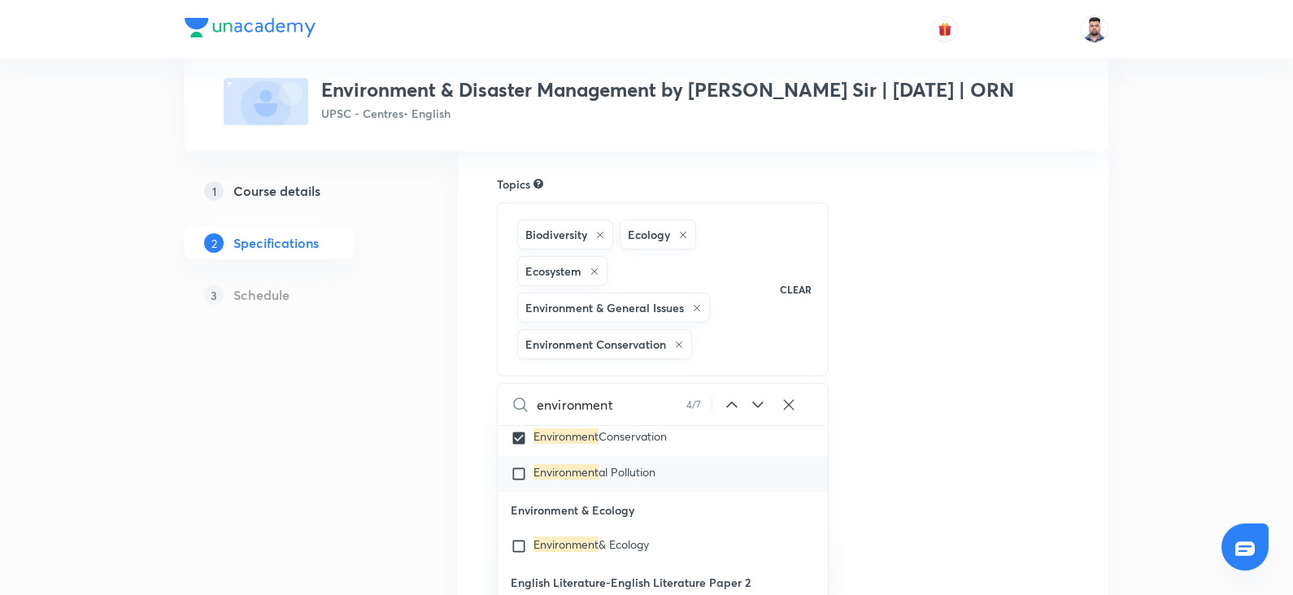
checkbox input "true"
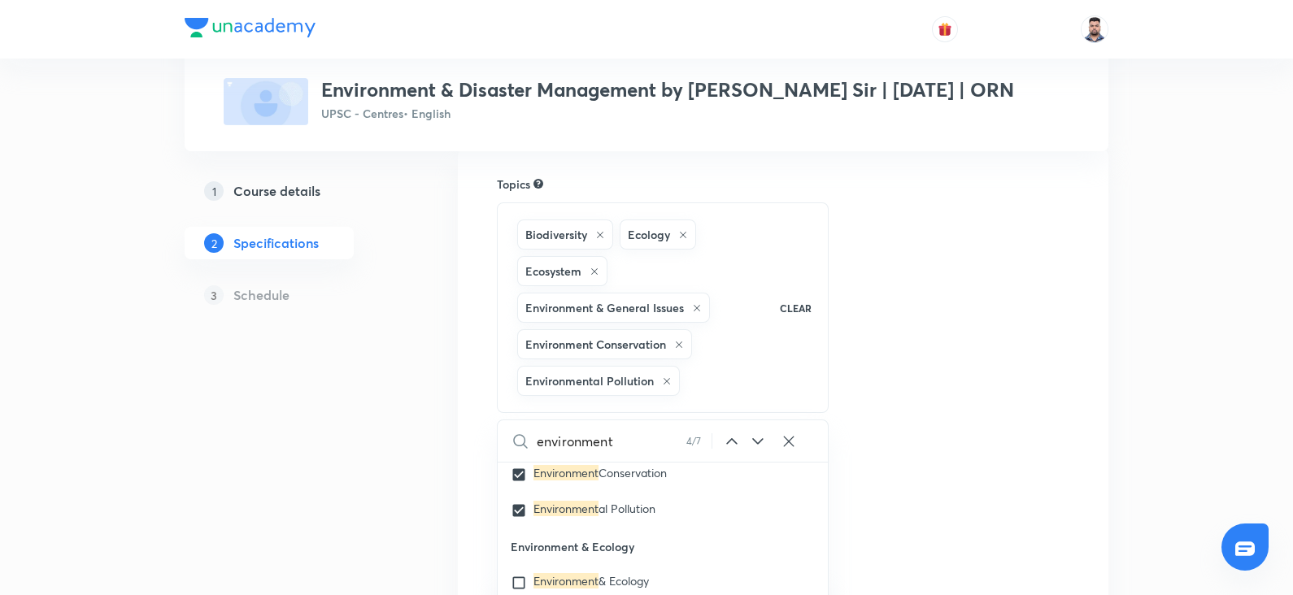
scroll to position [166, 0]
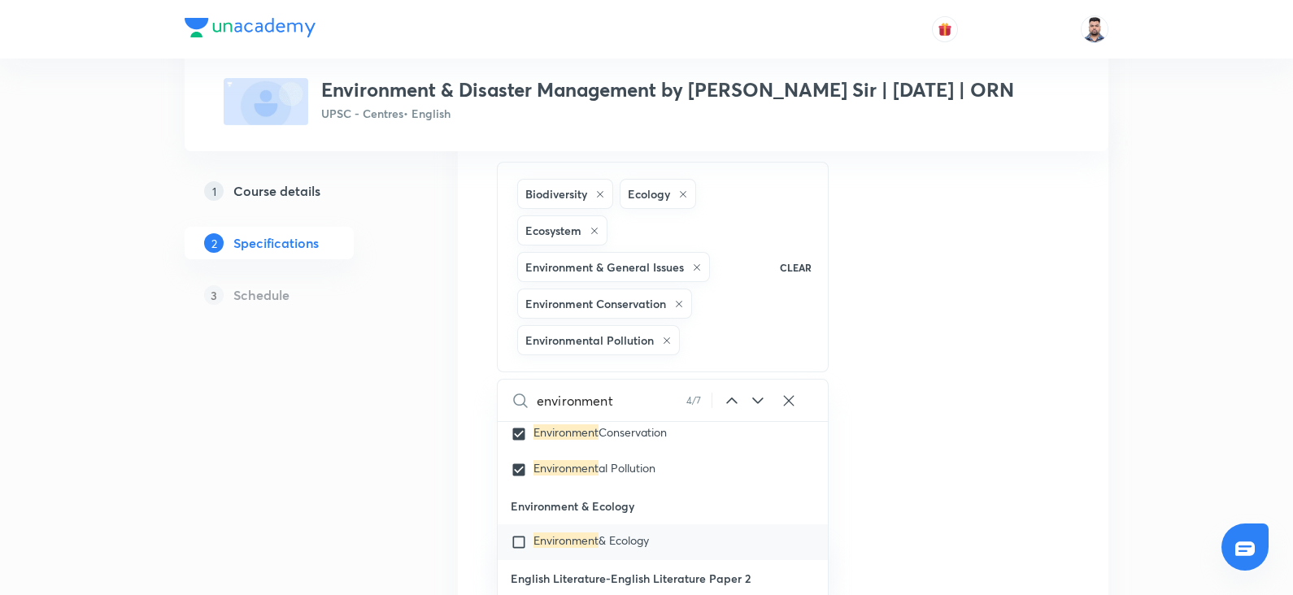
click at [578, 533] on mark "Environment" at bounding box center [565, 540] width 65 height 15
checkbox input "true"
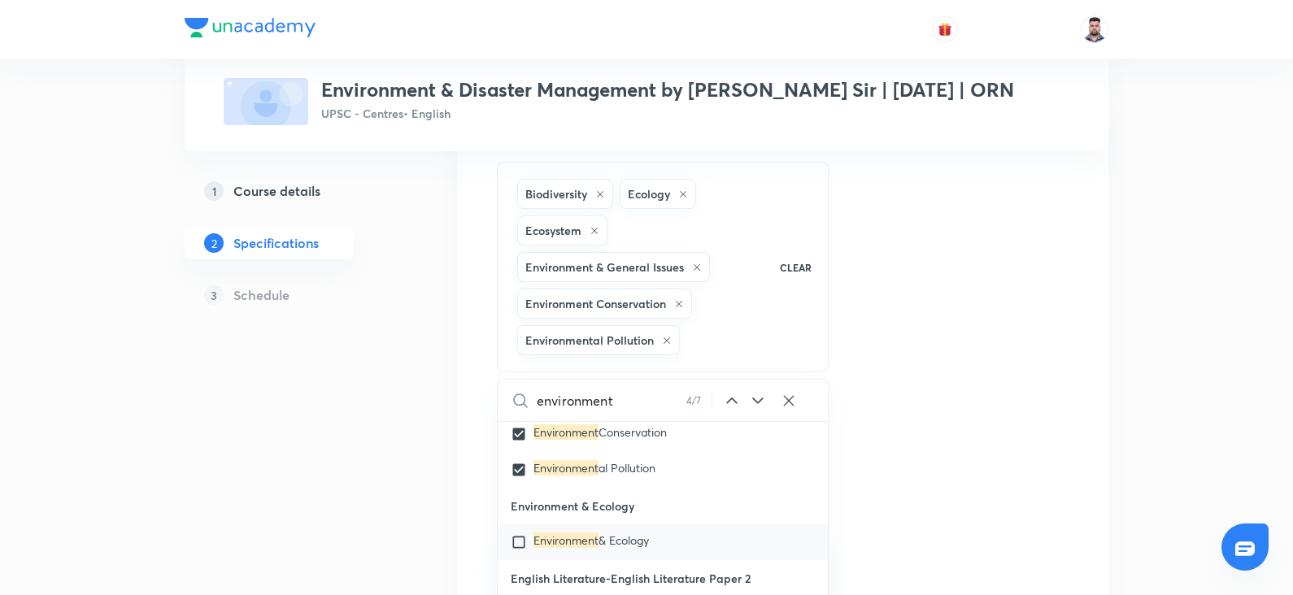
checkbox input "true"
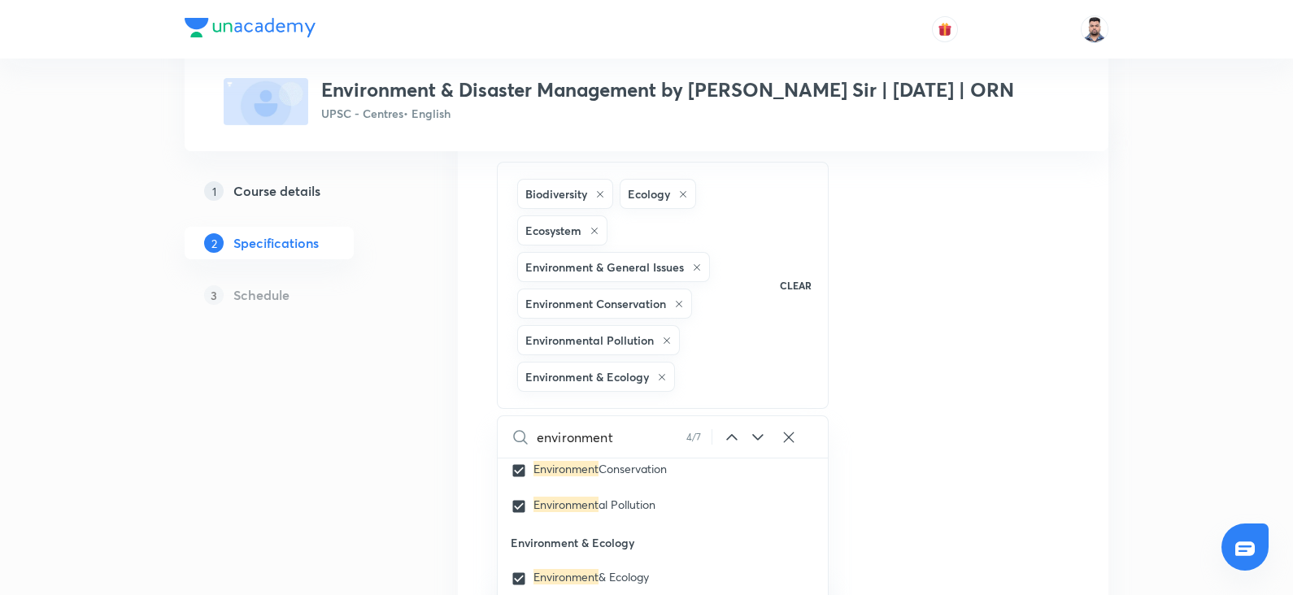
click at [626, 457] on input "environment" at bounding box center [612, 436] width 150 height 41
type input "d"
checkbox input "true"
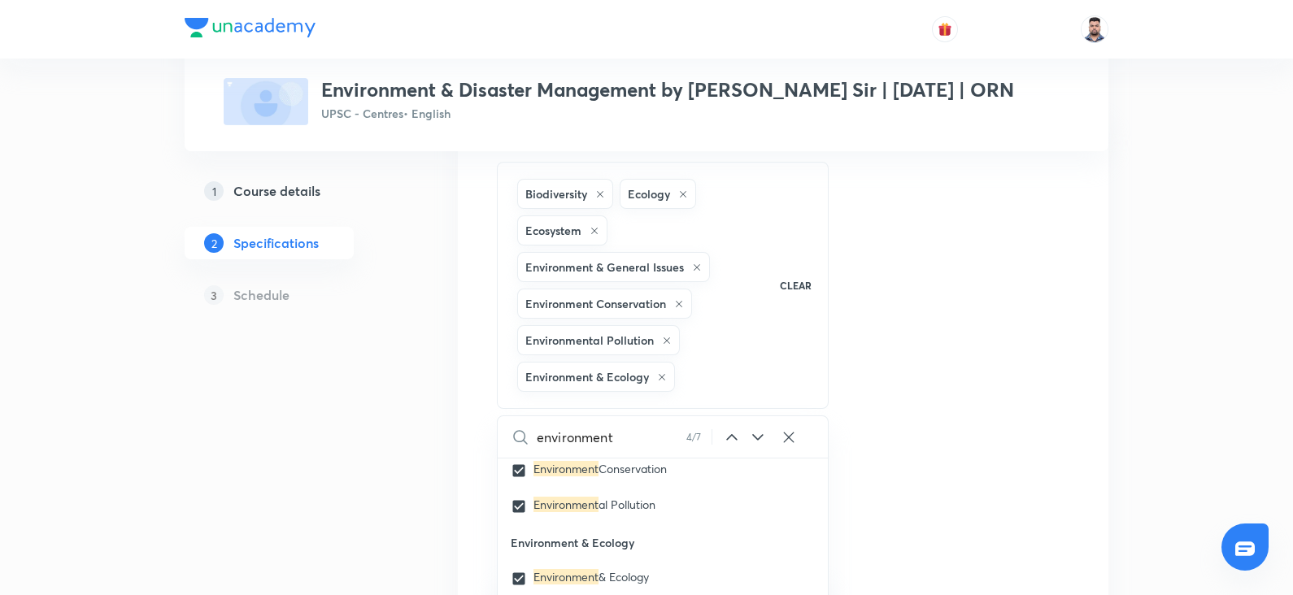
checkbox input "true"
type input "disa"
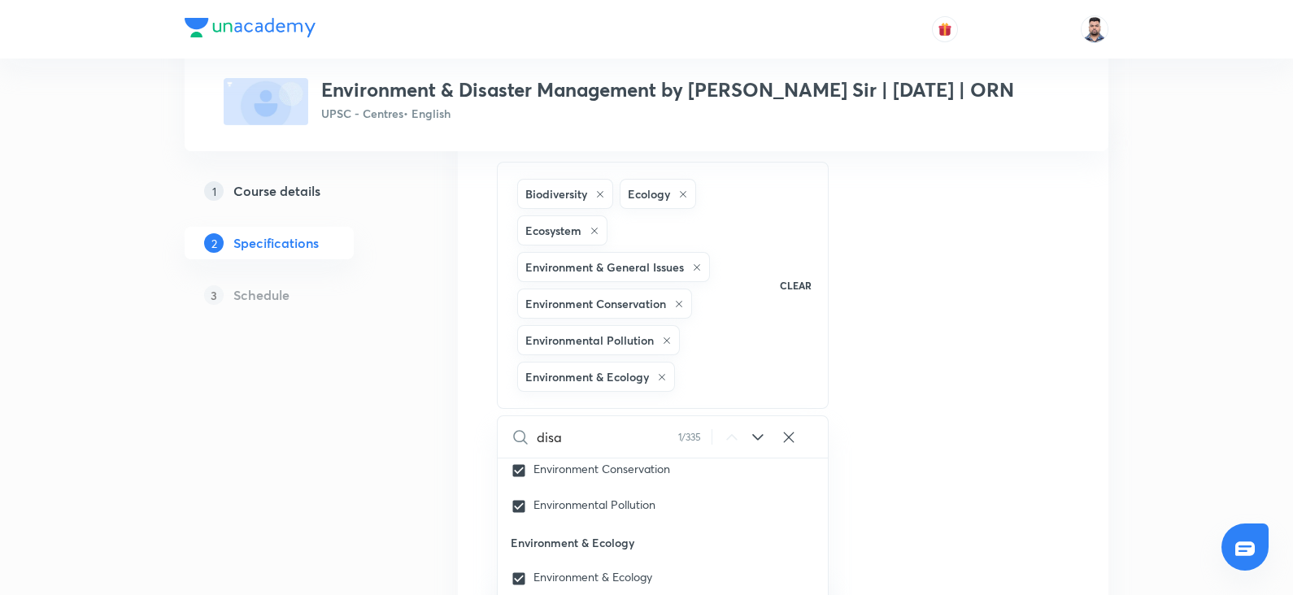
checkbox input "true"
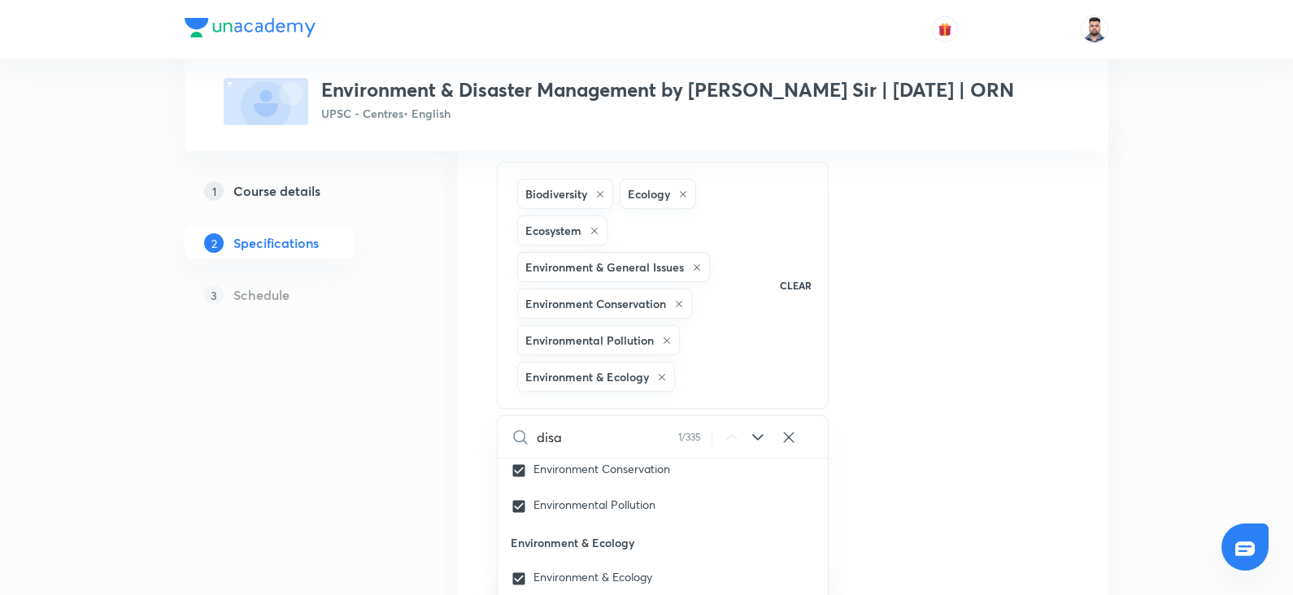
checkbox input "true"
type input "disas"
checkbox input "true"
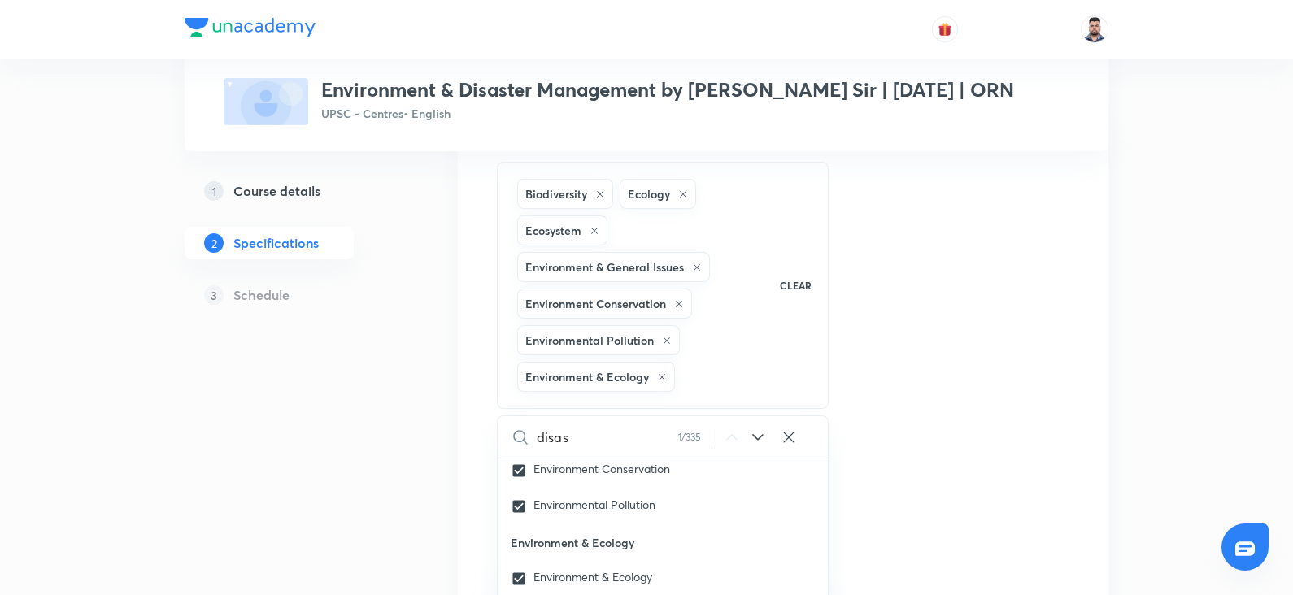
checkbox input "true"
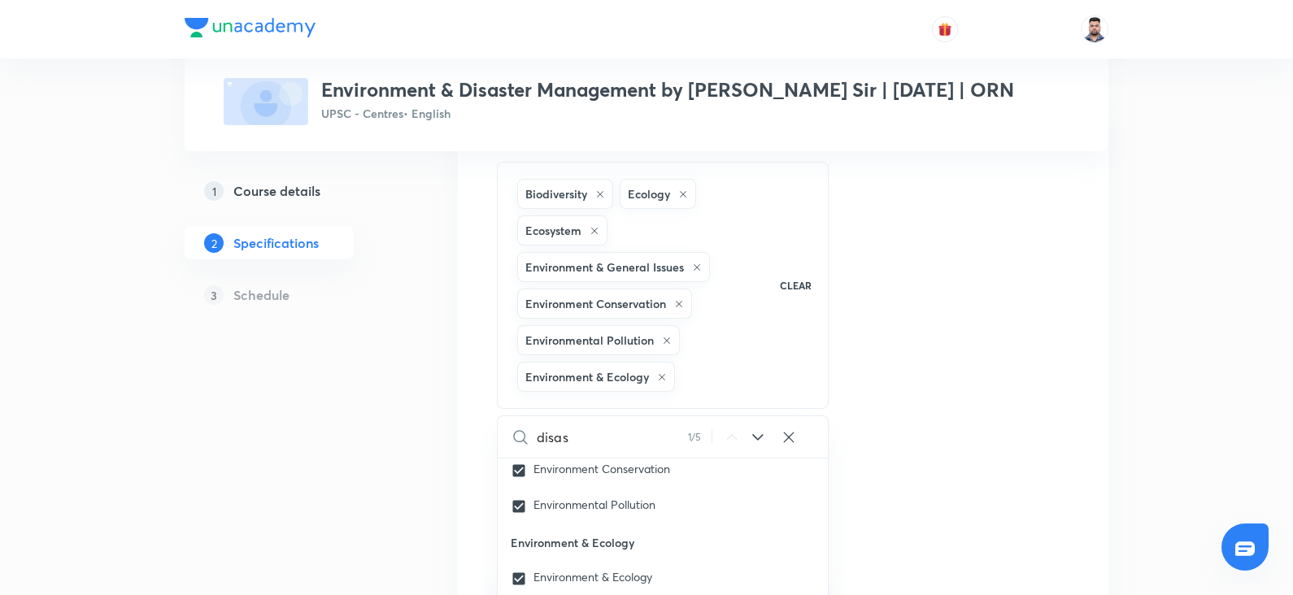
checkbox input "true"
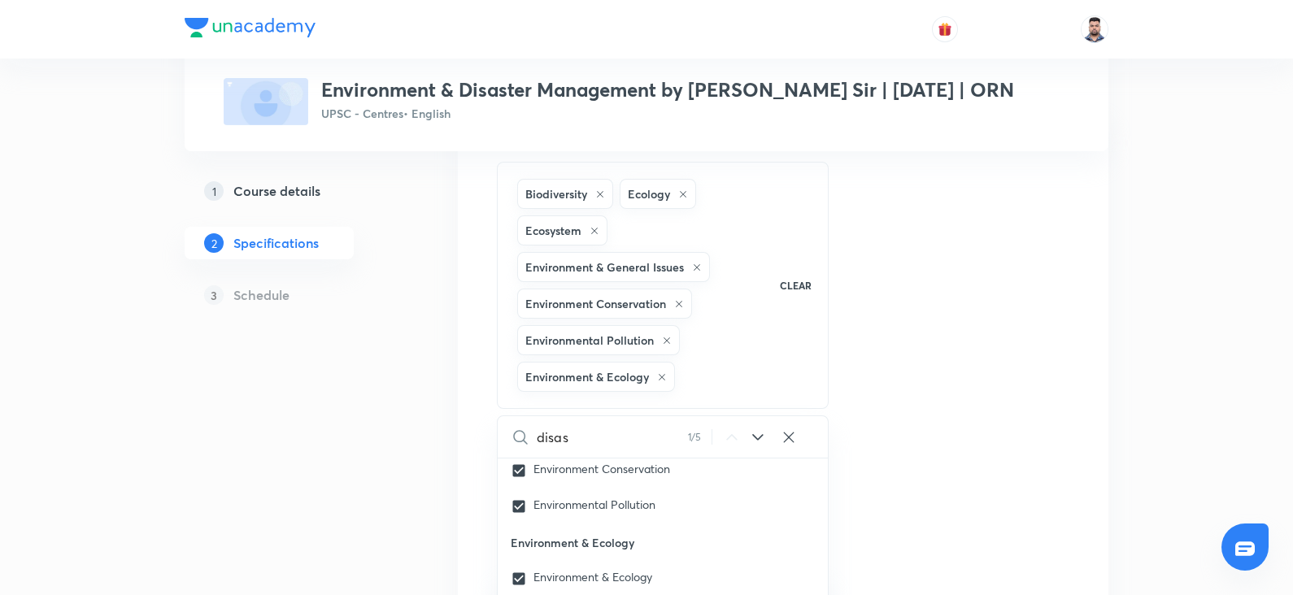
checkbox input "true"
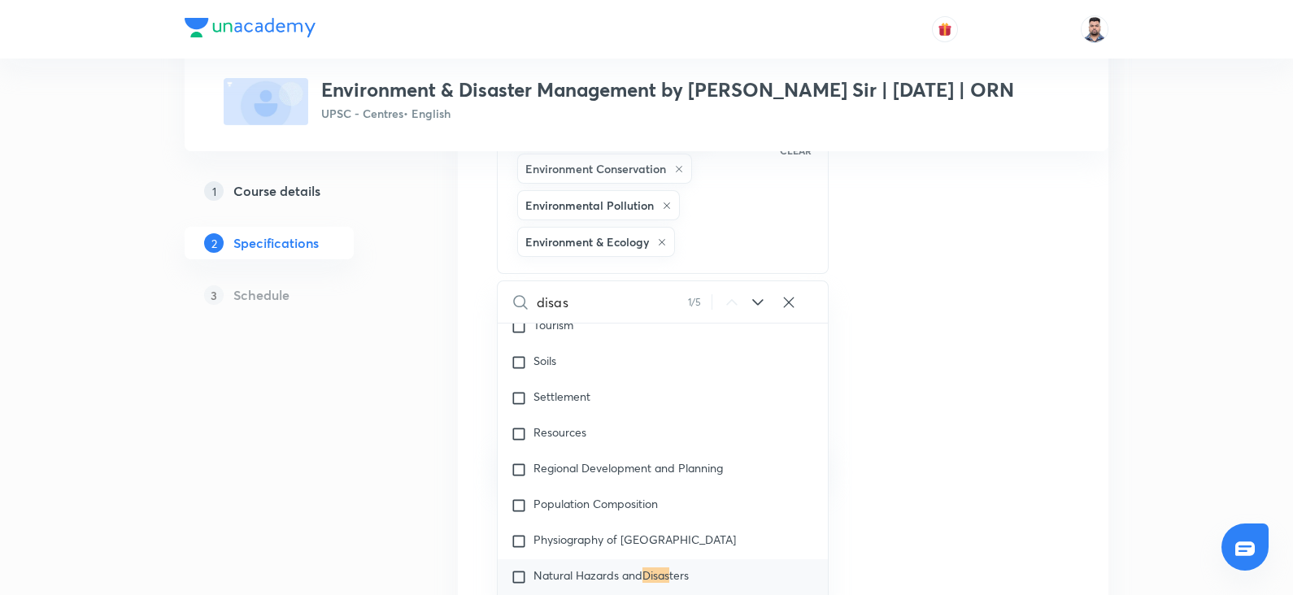
scroll to position [314, 0]
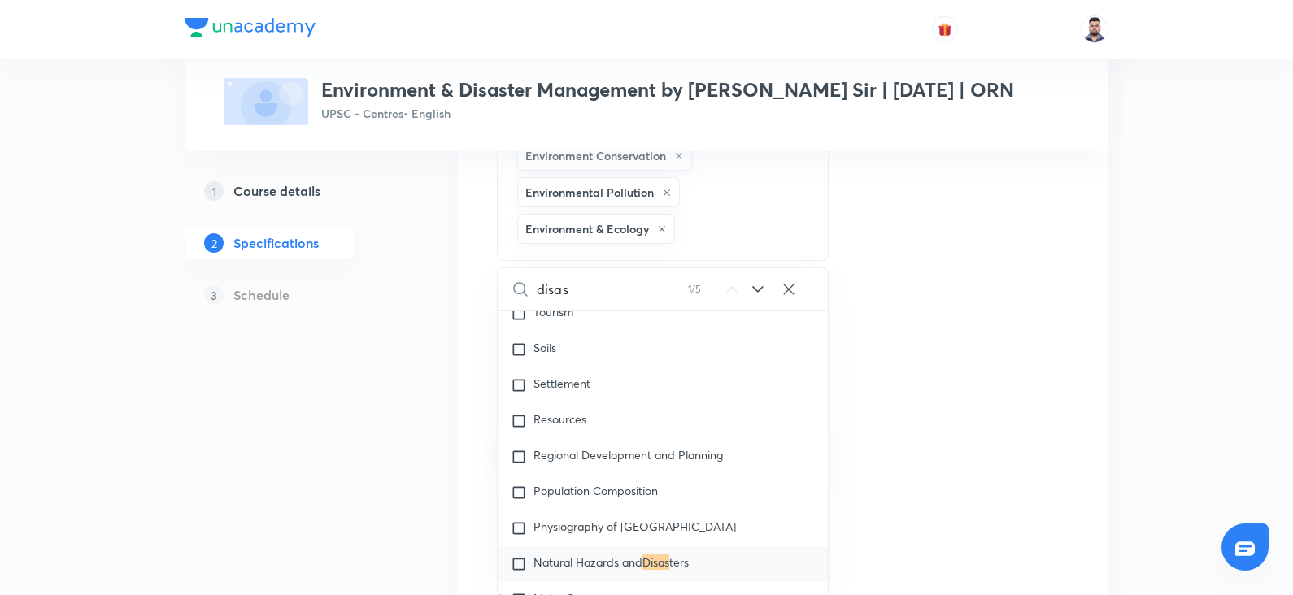
type input "disas"
click at [756, 299] on icon at bounding box center [758, 290] width 20 height 20
checkbox input "true"
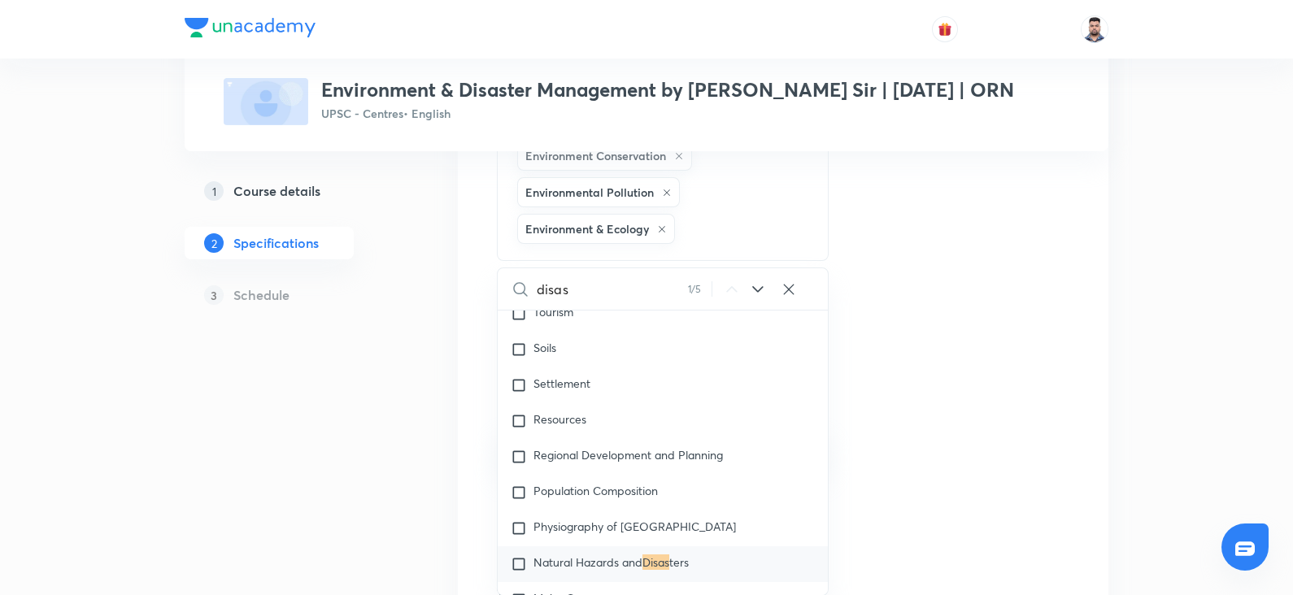
checkbox input "true"
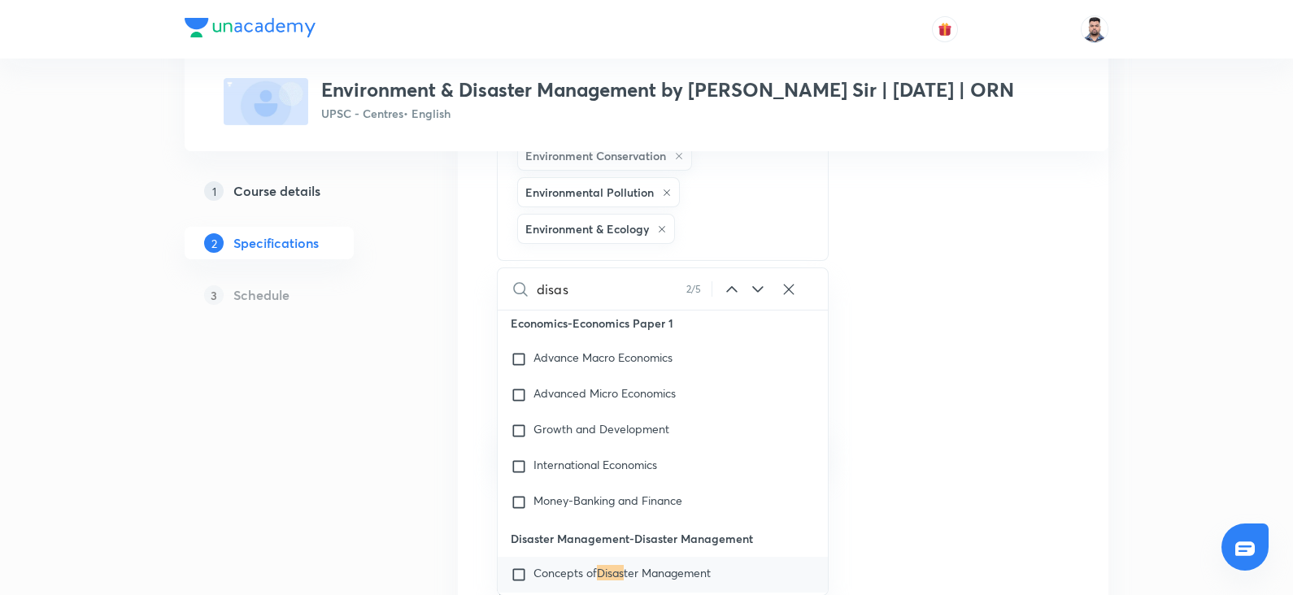
scroll to position [29659, 0]
click at [557, 564] on span "Concepts of" at bounding box center [564, 571] width 63 height 15
checkbox input "true"
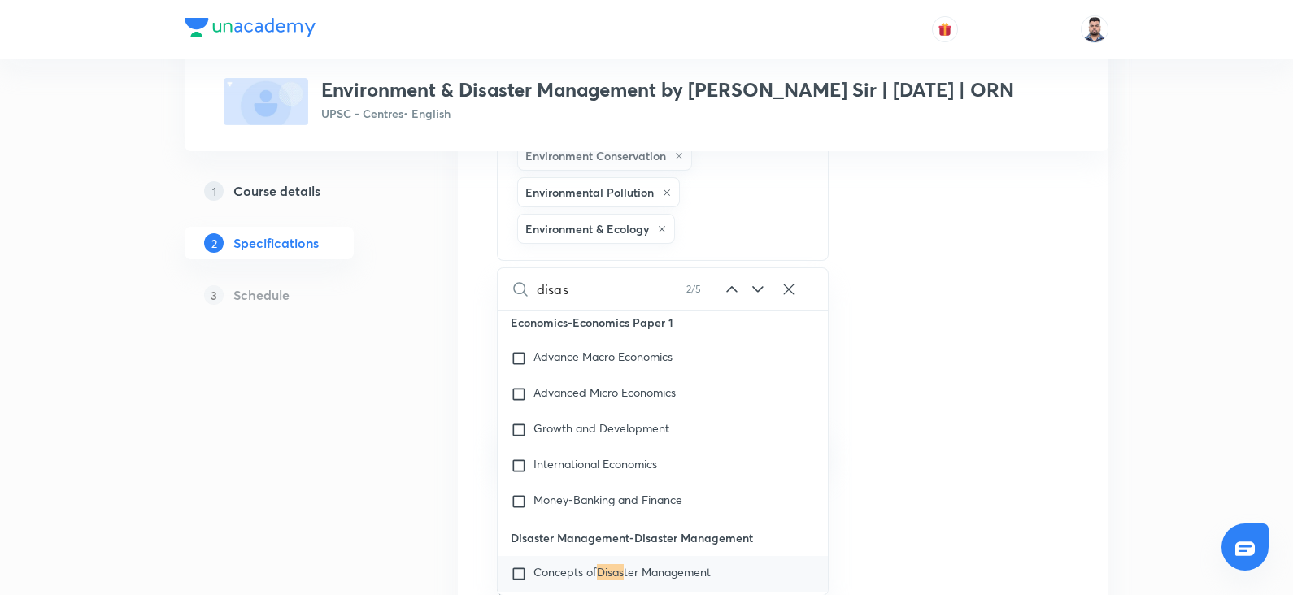
checkbox input "true"
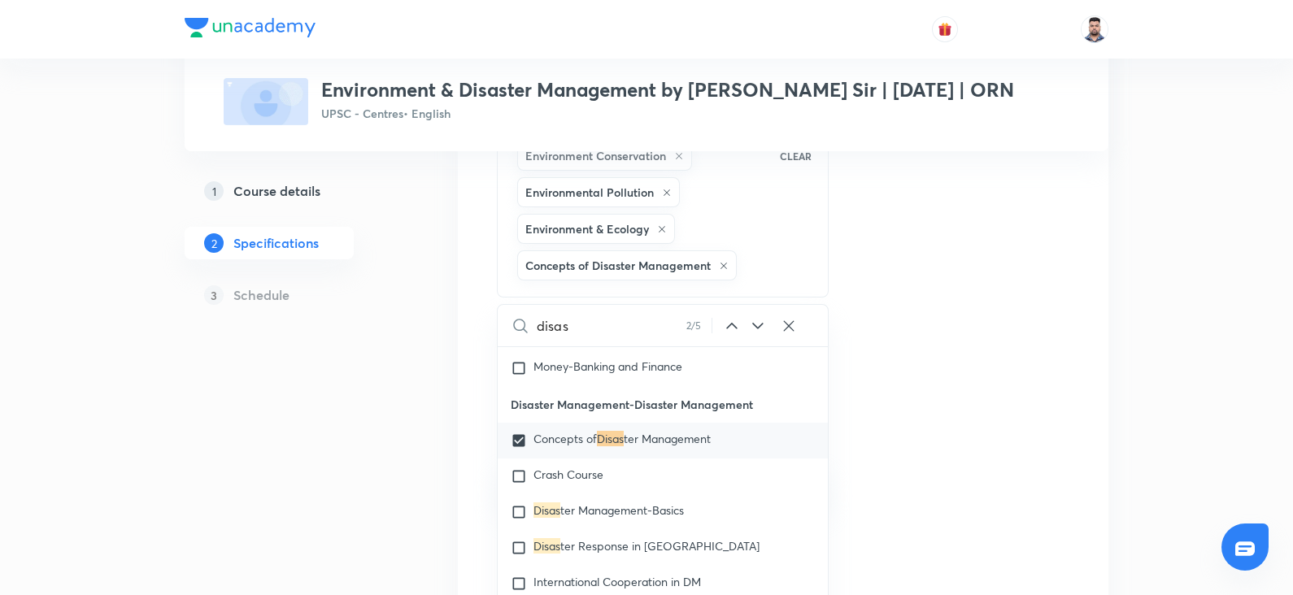
scroll to position [29829, 0]
click at [639, 502] on span "ter Management-Basics" at bounding box center [622, 509] width 124 height 15
checkbox input "true"
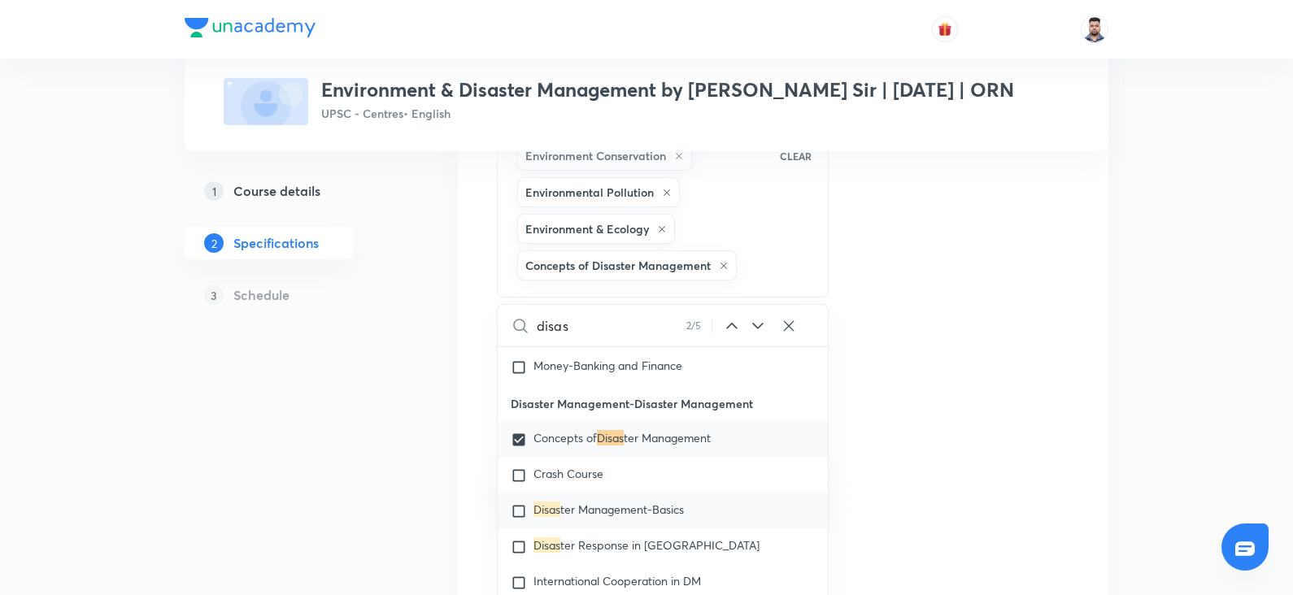
checkbox input "true"
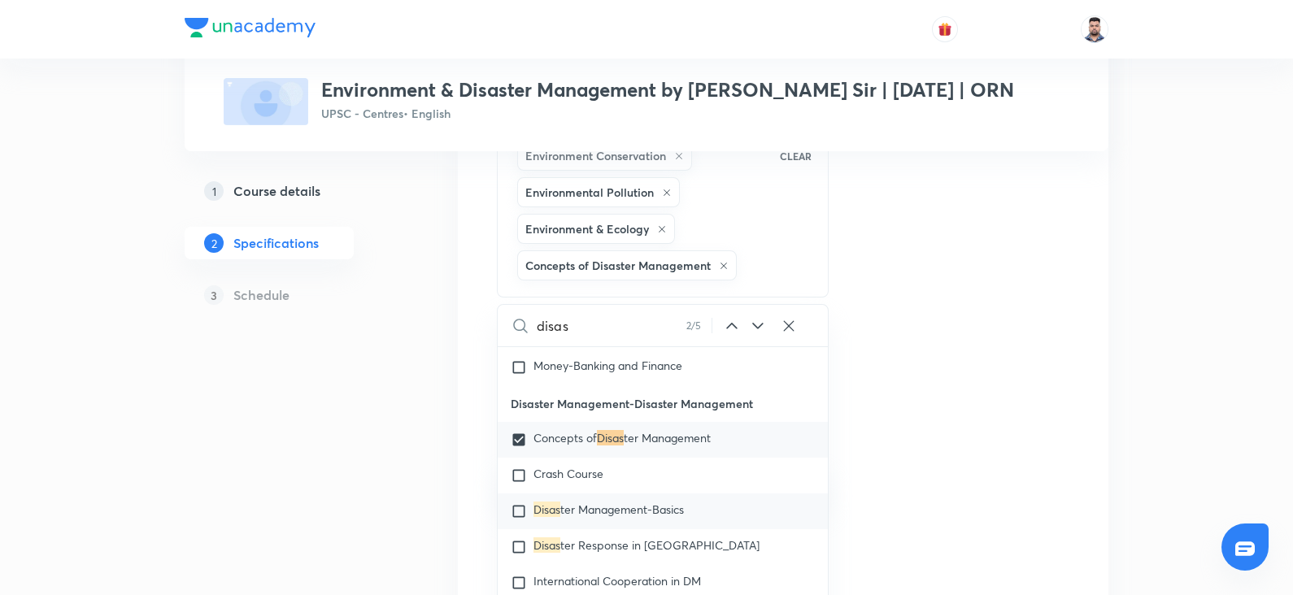
checkbox input "true"
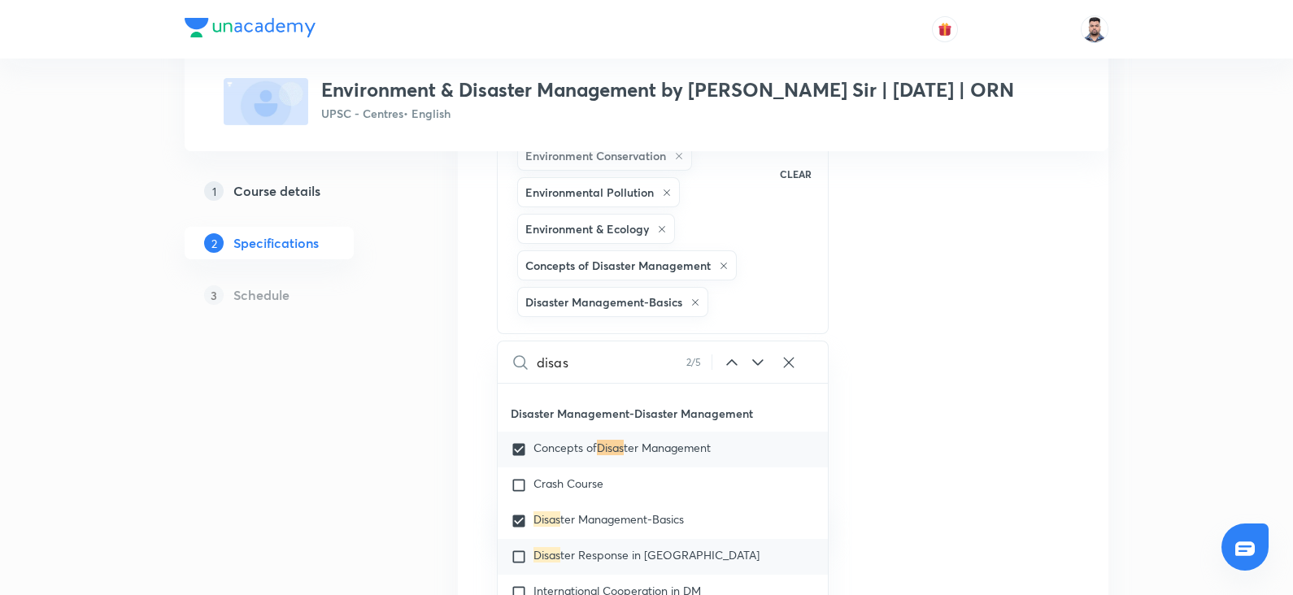
scroll to position [29860, 0]
click at [570, 536] on div "Disas ter Response in India" at bounding box center [663, 554] width 330 height 36
checkbox input "true"
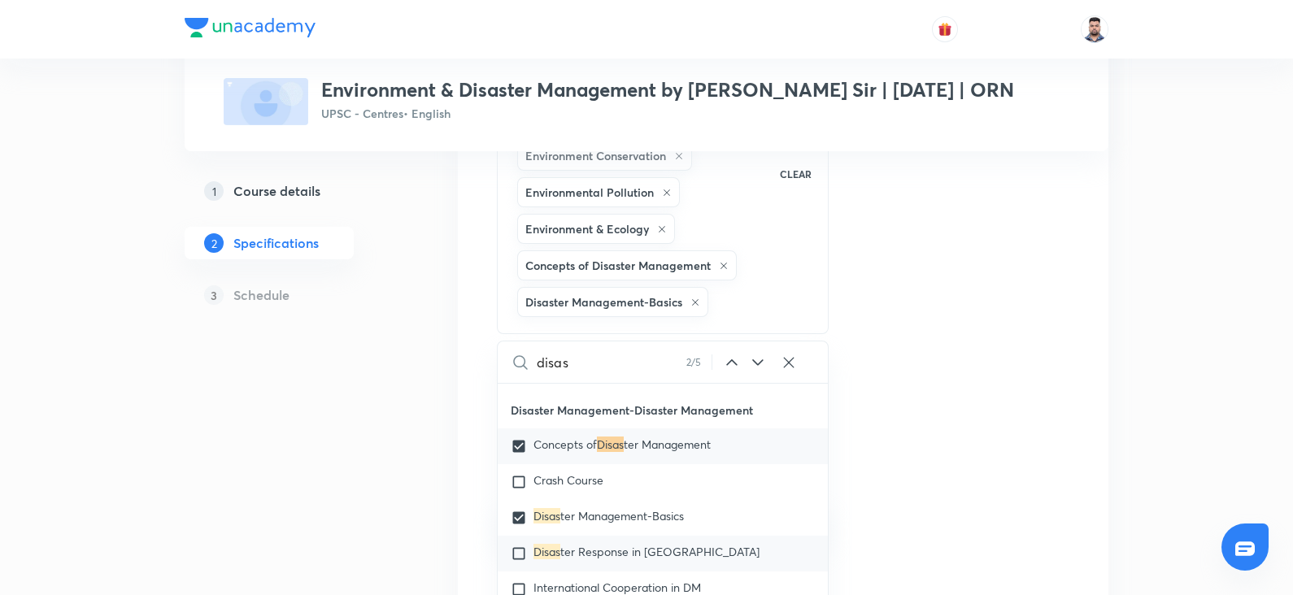
checkbox input "true"
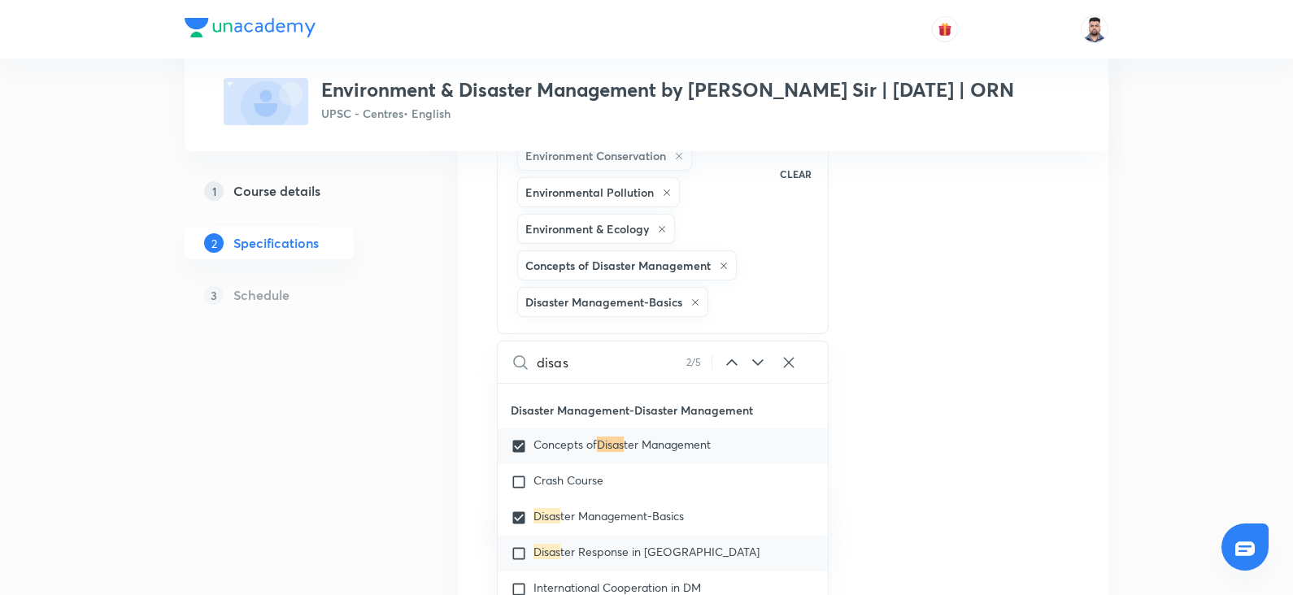
checkbox input "true"
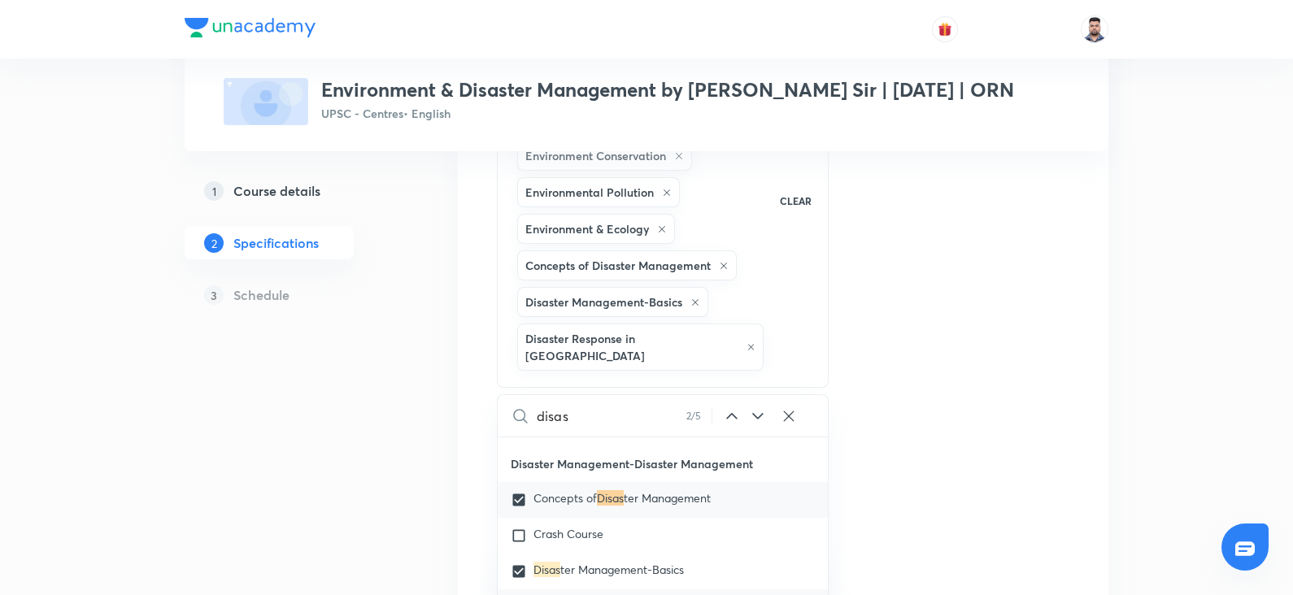
scroll to position [29905, 0]
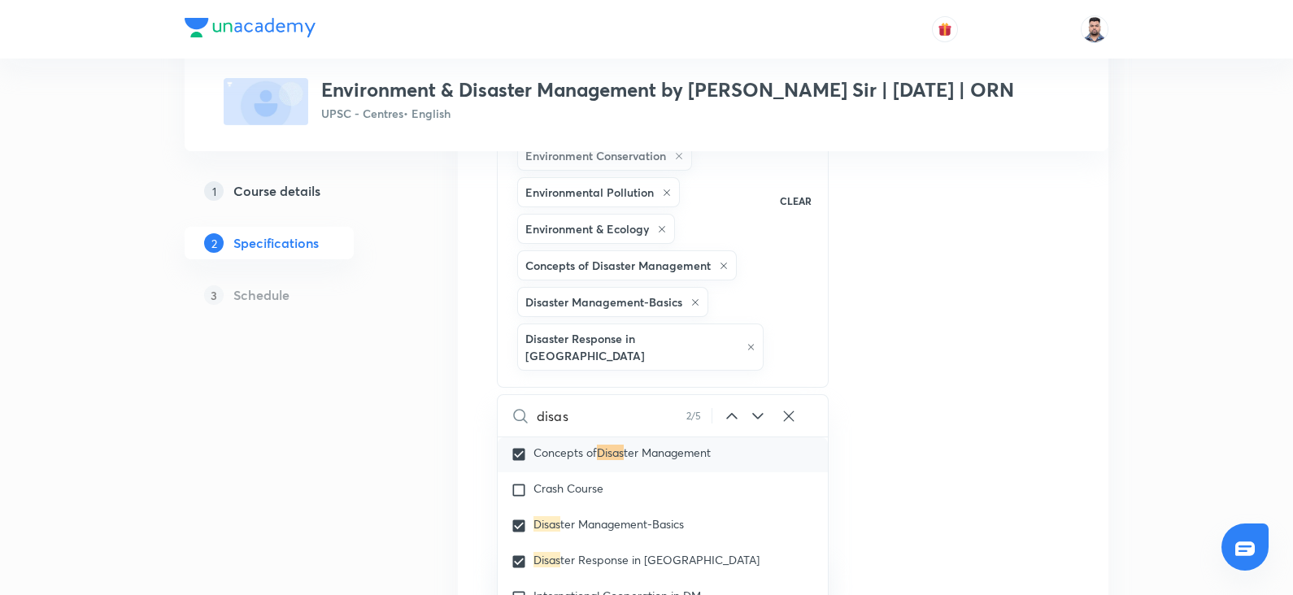
click at [759, 415] on icon at bounding box center [757, 416] width 11 height 7
checkbox input "true"
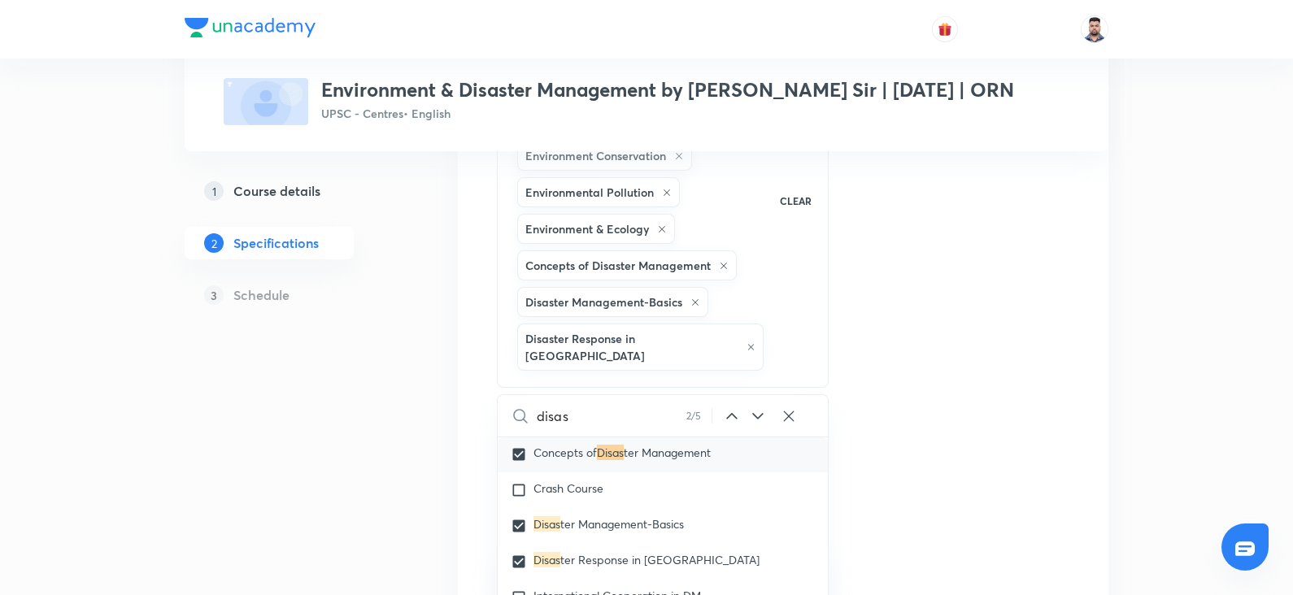
checkbox input "true"
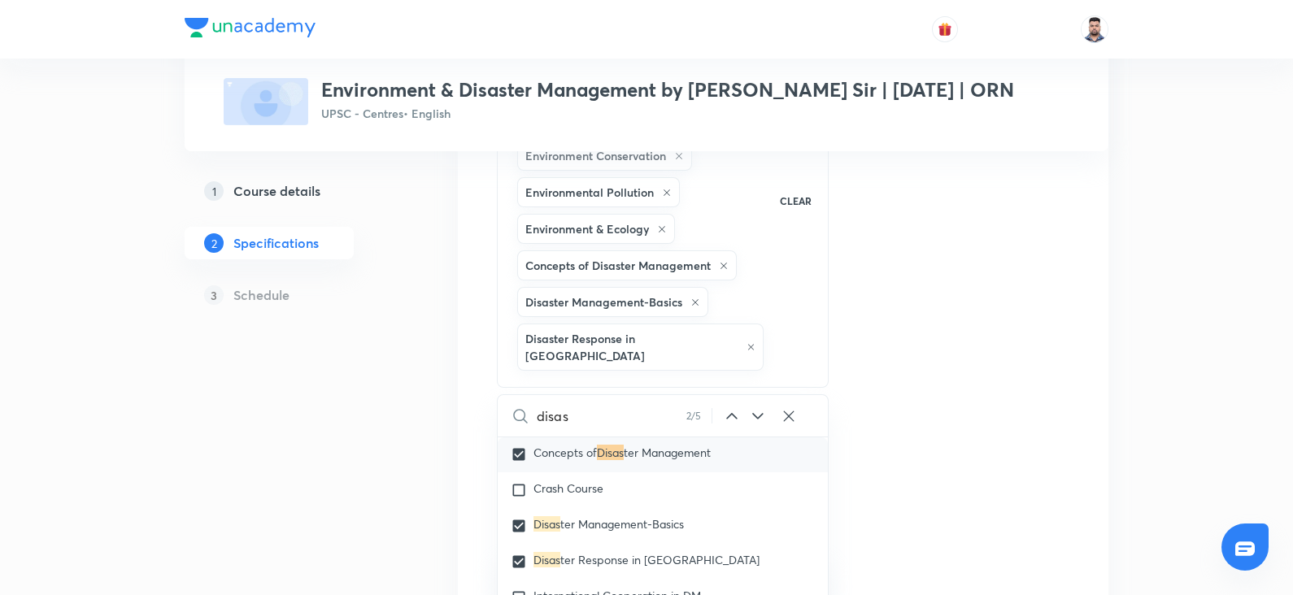
checkbox input "true"
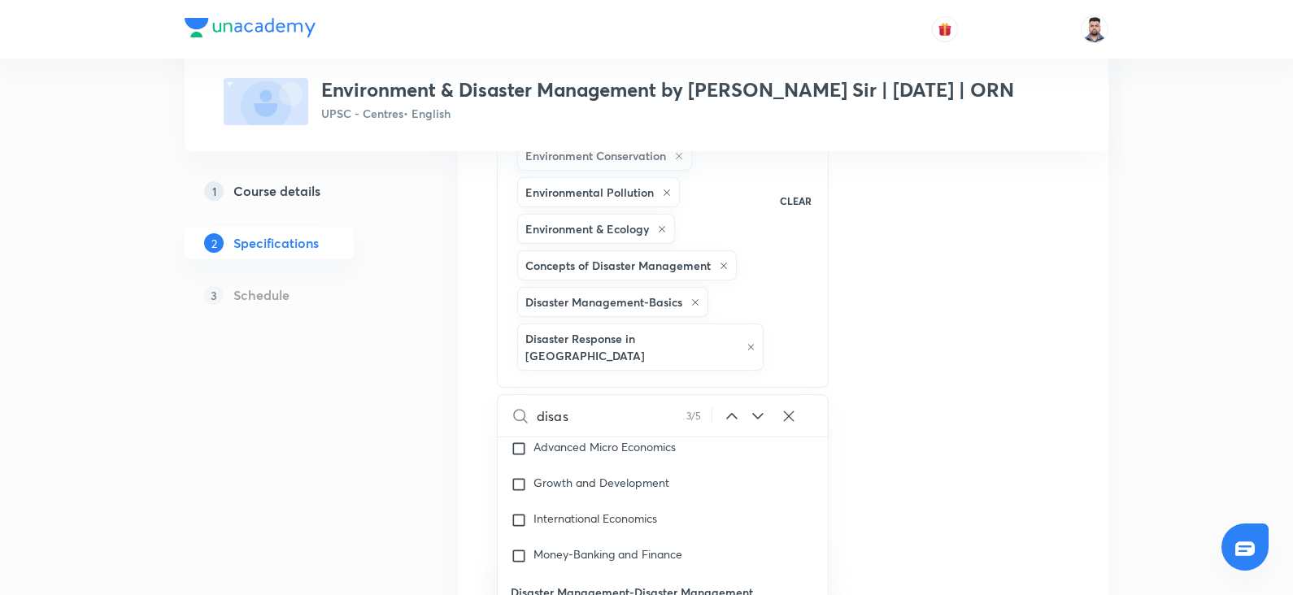
click at [759, 415] on icon at bounding box center [757, 416] width 11 height 7
checkbox input "true"
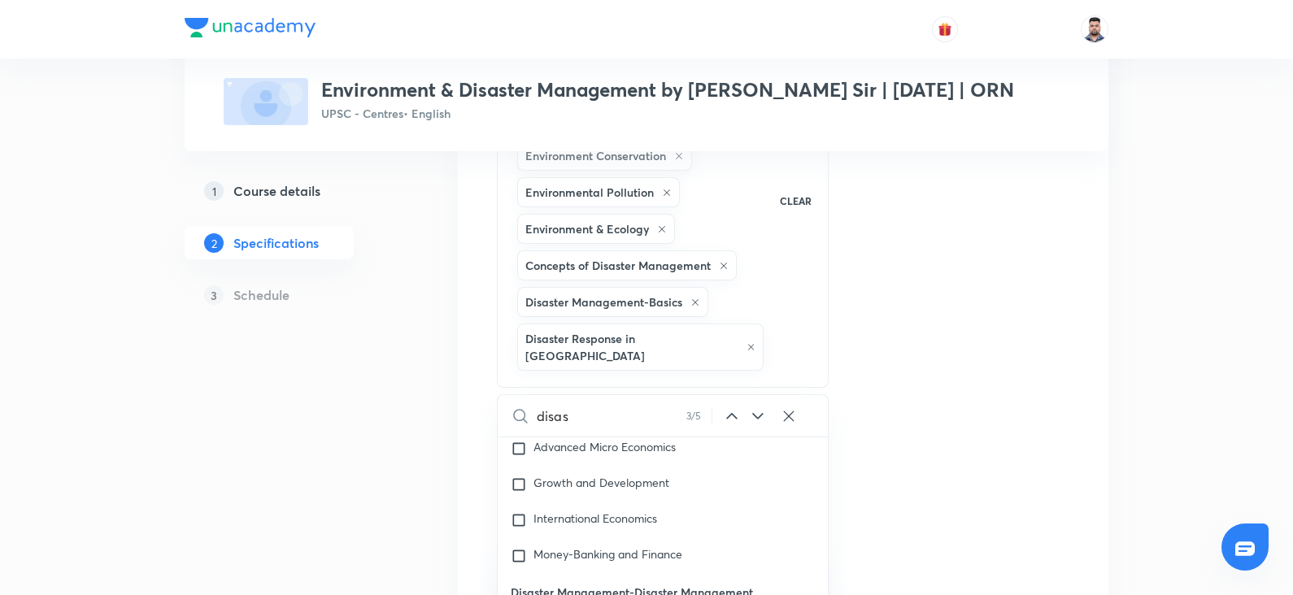
checkbox input "true"
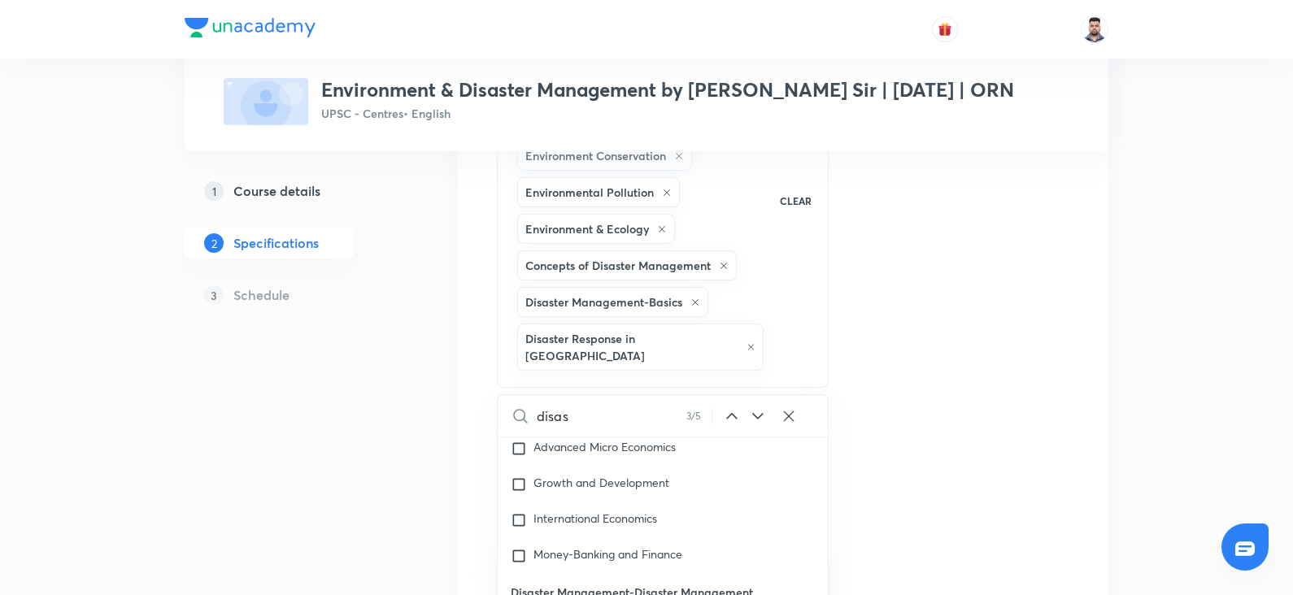
checkbox input "true"
click at [759, 415] on icon at bounding box center [757, 416] width 11 height 7
checkbox input "true"
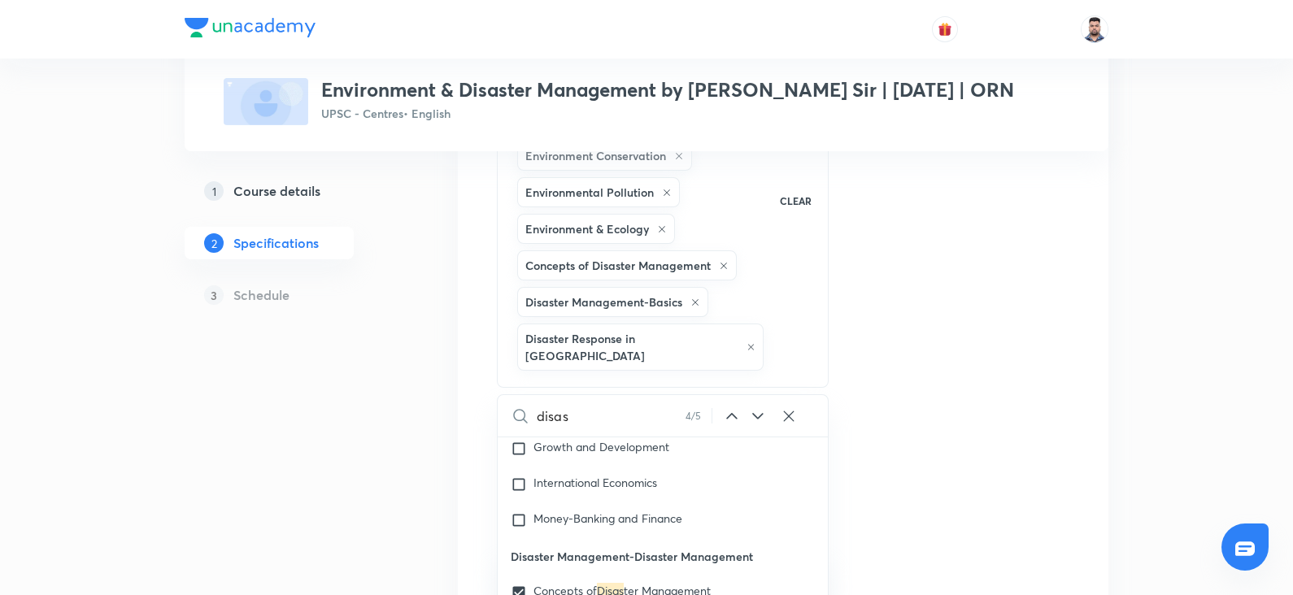
checkbox input "true"
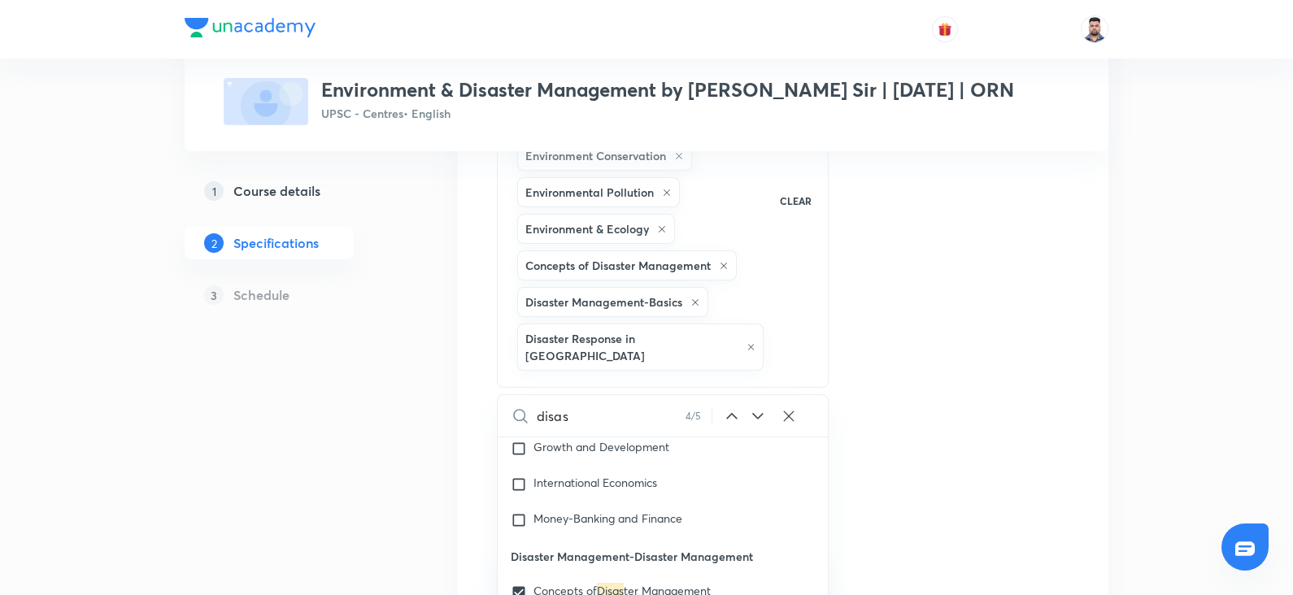
checkbox input "true"
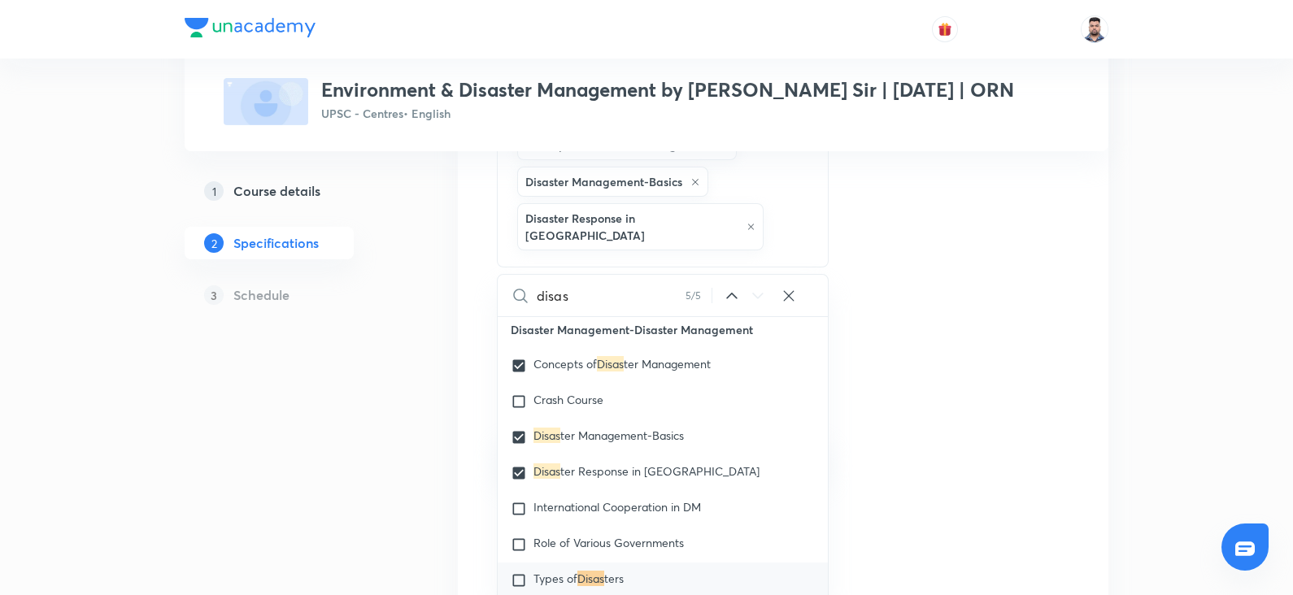
scroll to position [437, 0]
click at [581, 560] on div "Types of Disas ters" at bounding box center [663, 578] width 330 height 36
checkbox input "true"
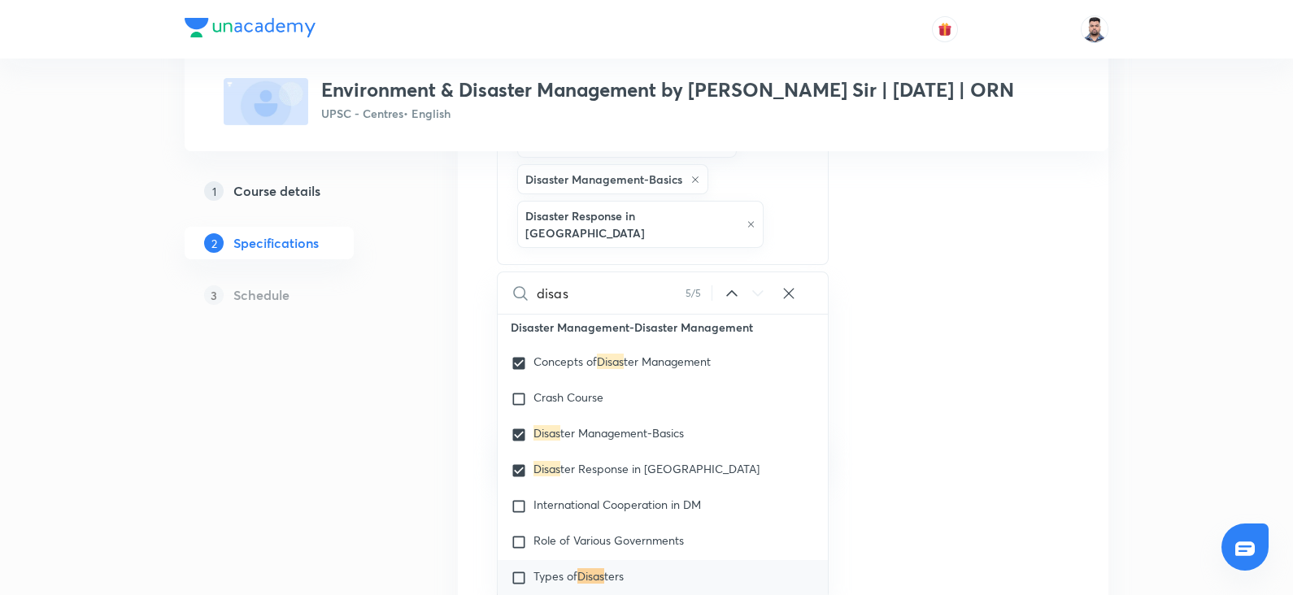
checkbox input "true"
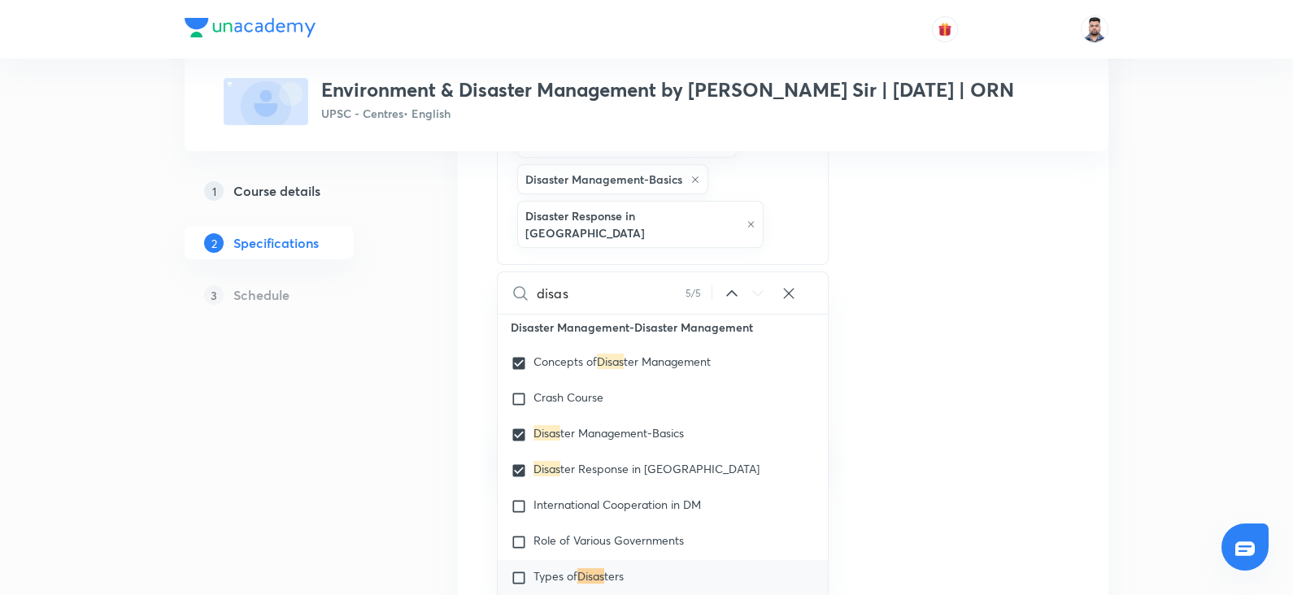
checkbox input "true"
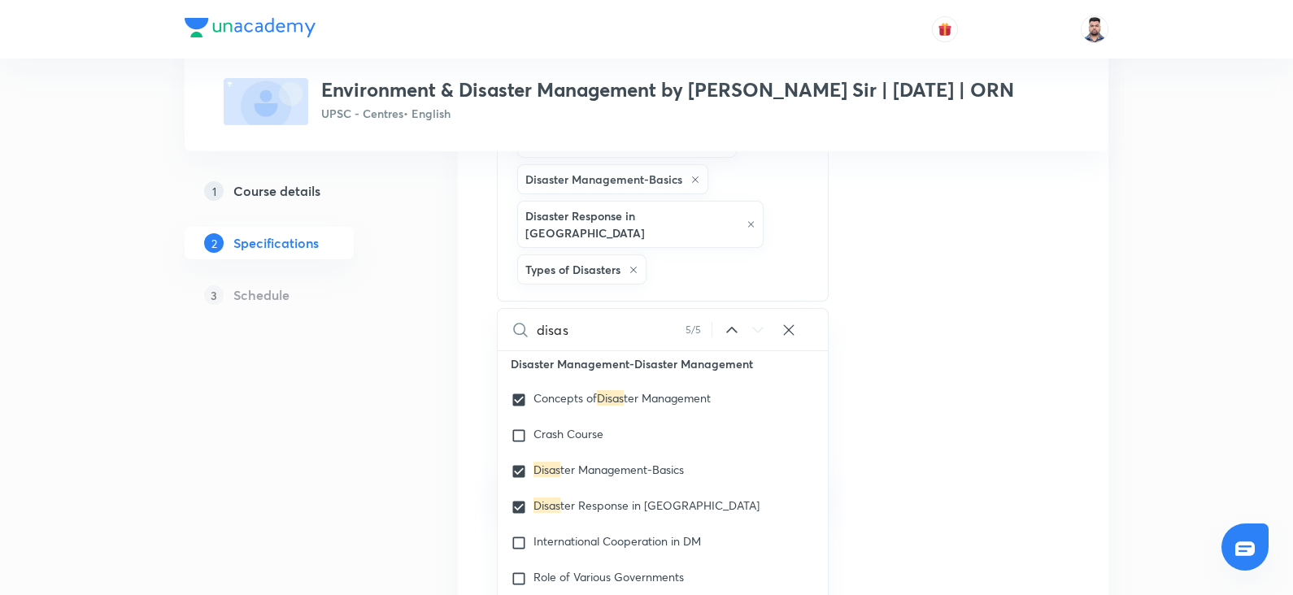
click at [926, 332] on div "Topics Biodiversity Ecology Ecosystem Environment & General Issues Environment …" at bounding box center [783, 315] width 572 height 903
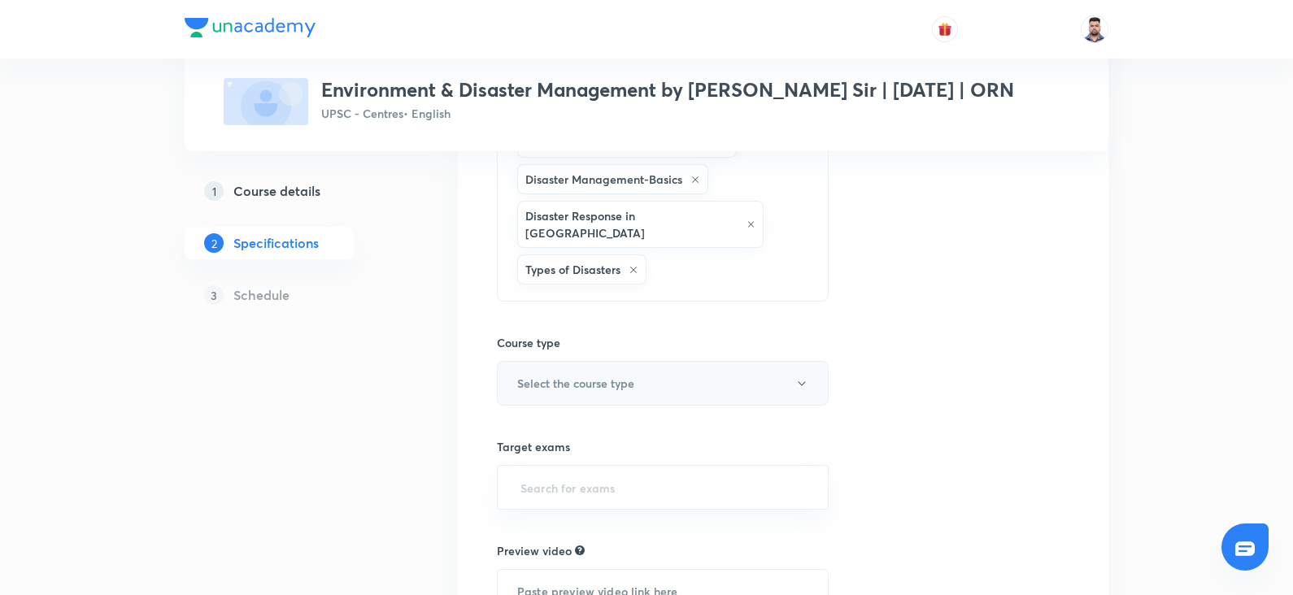
click at [556, 375] on h6 "Select the course type" at bounding box center [575, 383] width 117 height 17
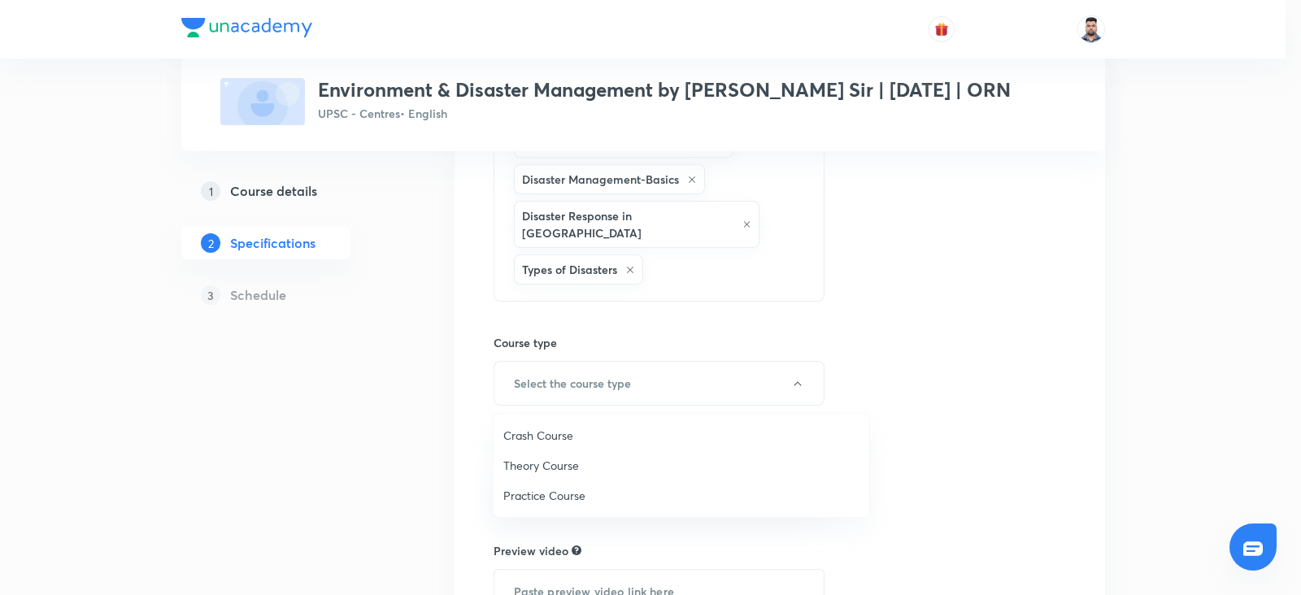
click at [555, 464] on span "Theory Course" at bounding box center [681, 465] width 356 height 17
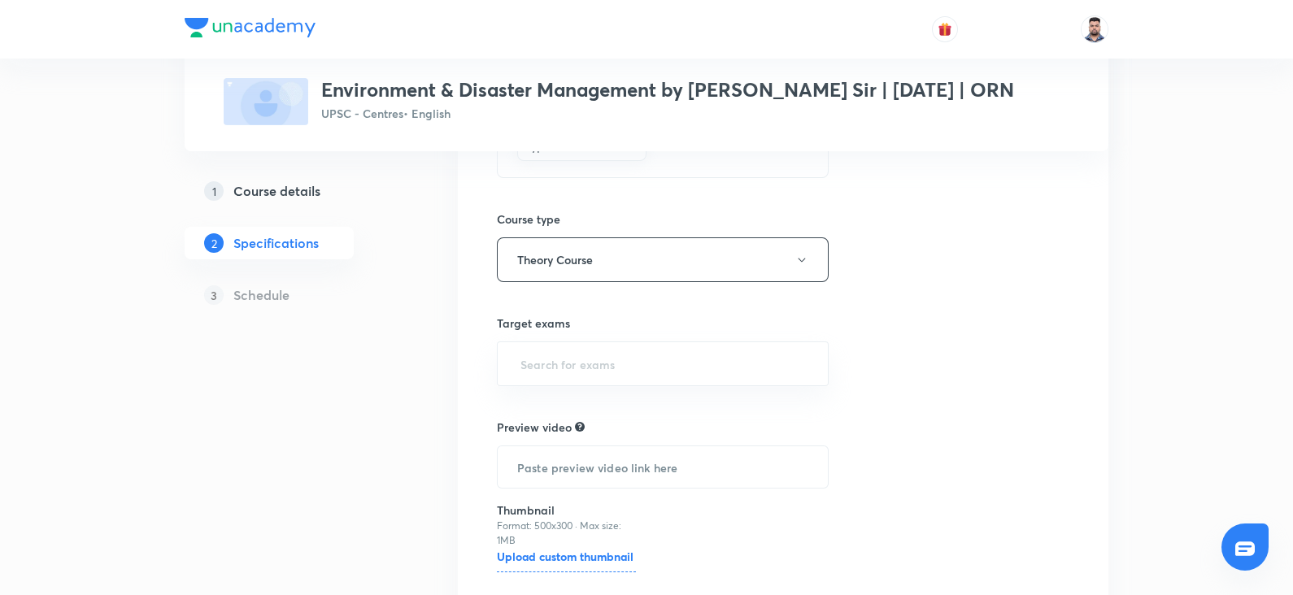
scroll to position [561, 0]
click at [581, 366] on input "text" at bounding box center [662, 363] width 291 height 30
type input "2026"
click at [569, 405] on li "UPSC CSE (Prelims) 2026" at bounding box center [663, 408] width 330 height 29
type input "2026"
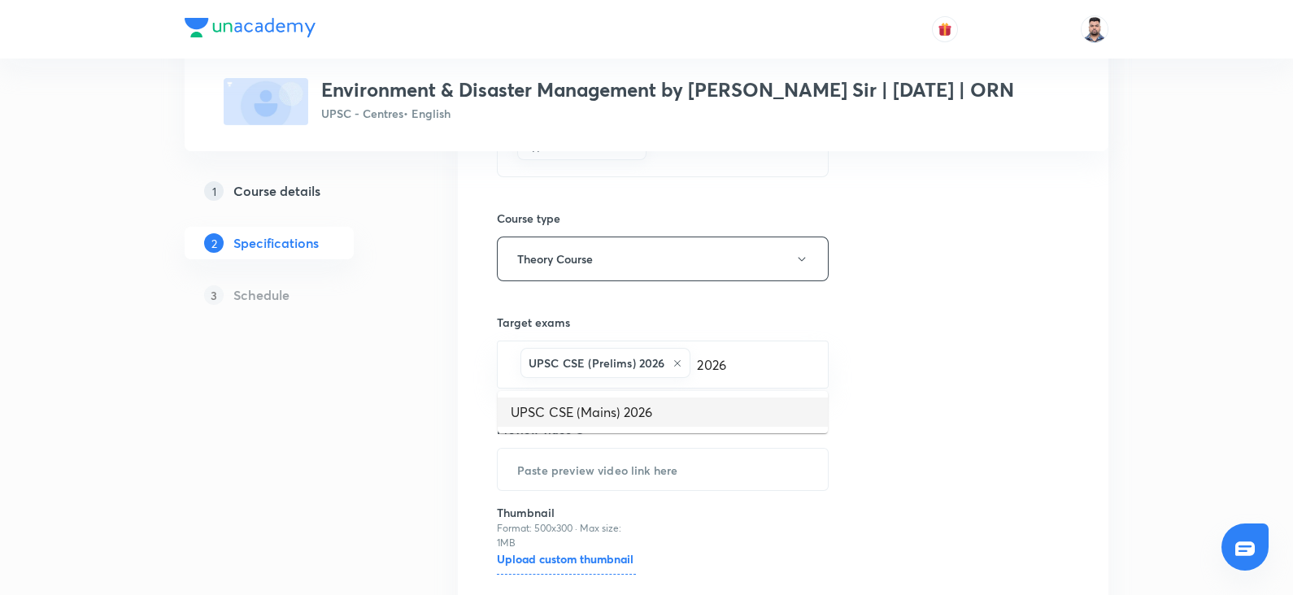
click at [573, 420] on li "UPSC CSE (Mains) 2026" at bounding box center [663, 412] width 330 height 29
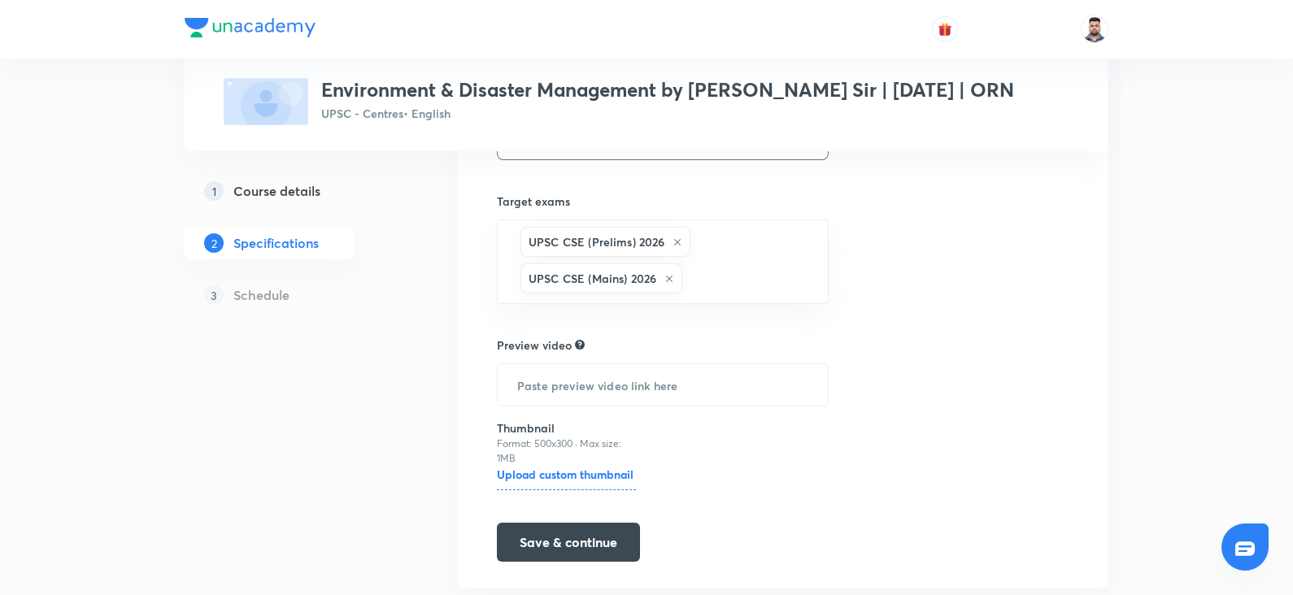
scroll to position [724, 0]
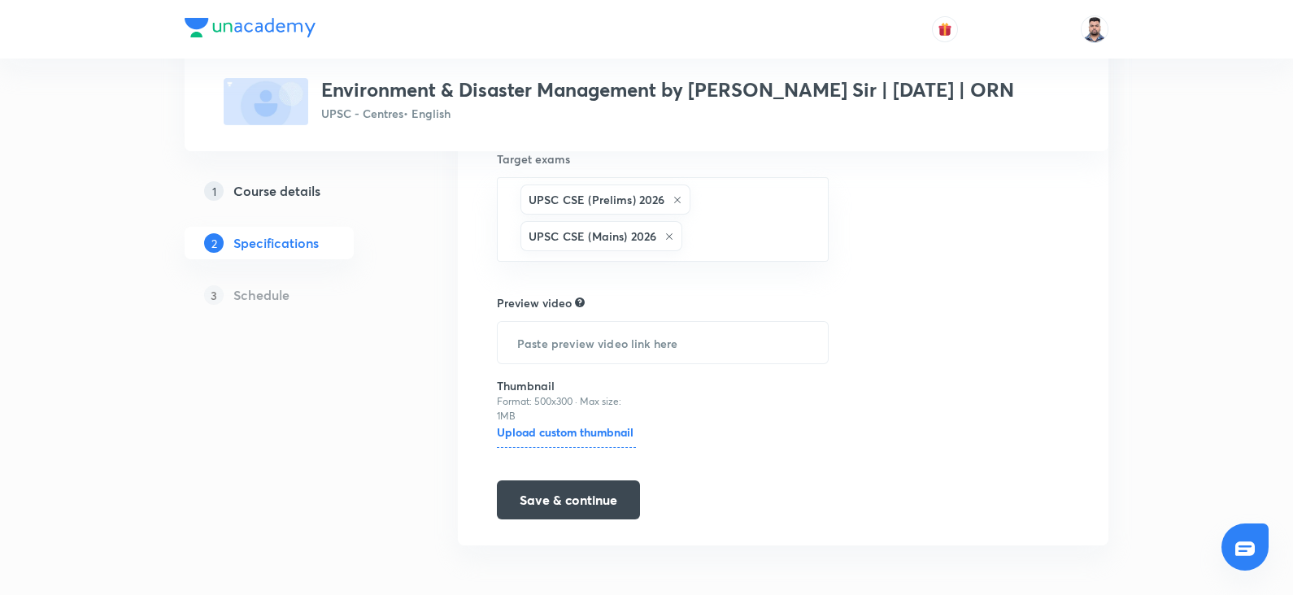
click at [572, 428] on h6 "Upload custom thumbnail" at bounding box center [566, 436] width 139 height 24
click at [0, 0] on input "Upload custom thumbnail" at bounding box center [0, 0] width 0 height 0
click at [584, 502] on button "Save & continue" at bounding box center [568, 498] width 143 height 39
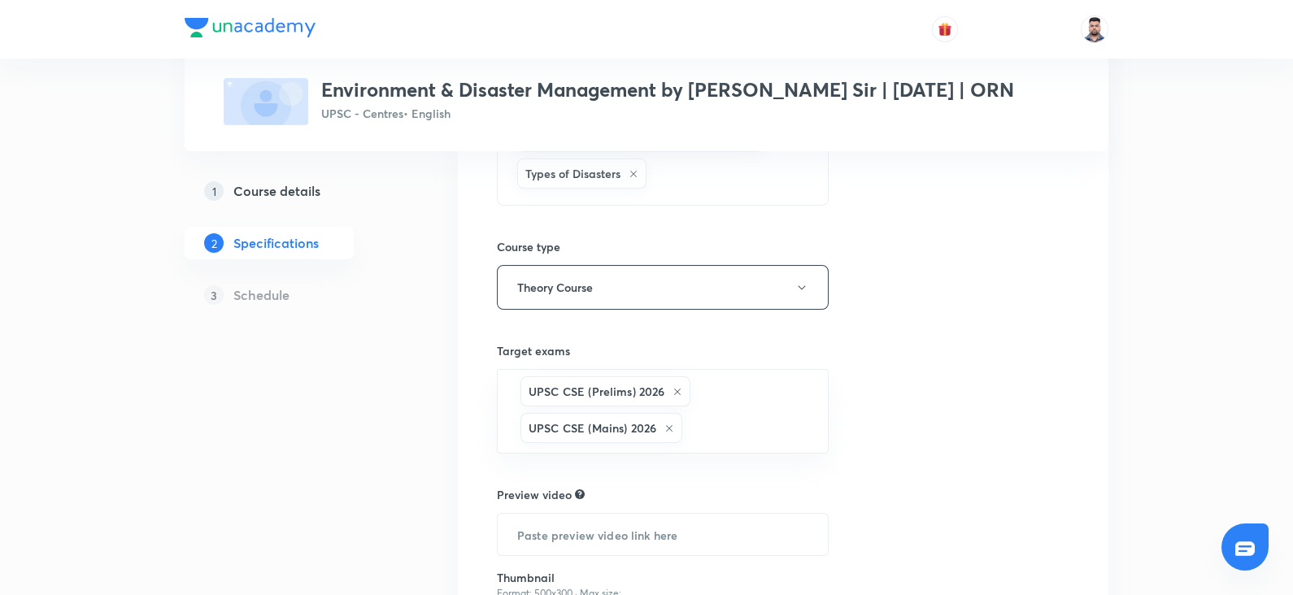
scroll to position [511, 0]
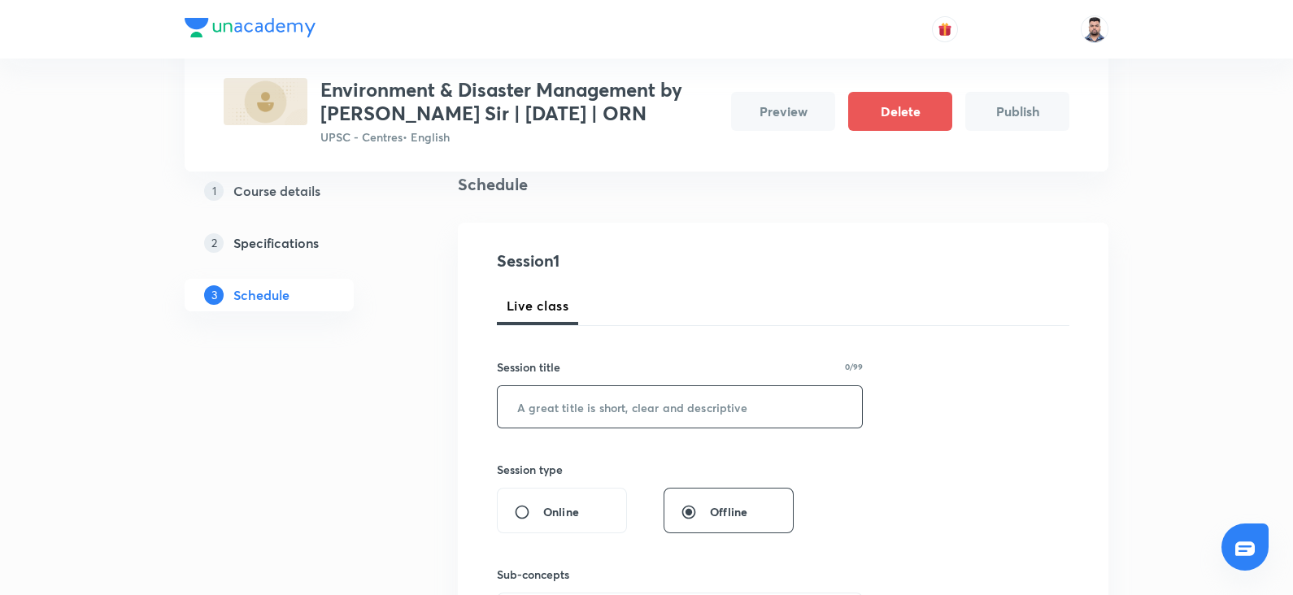
scroll to position [124, 0]
click at [566, 388] on input "text" at bounding box center [680, 405] width 364 height 41
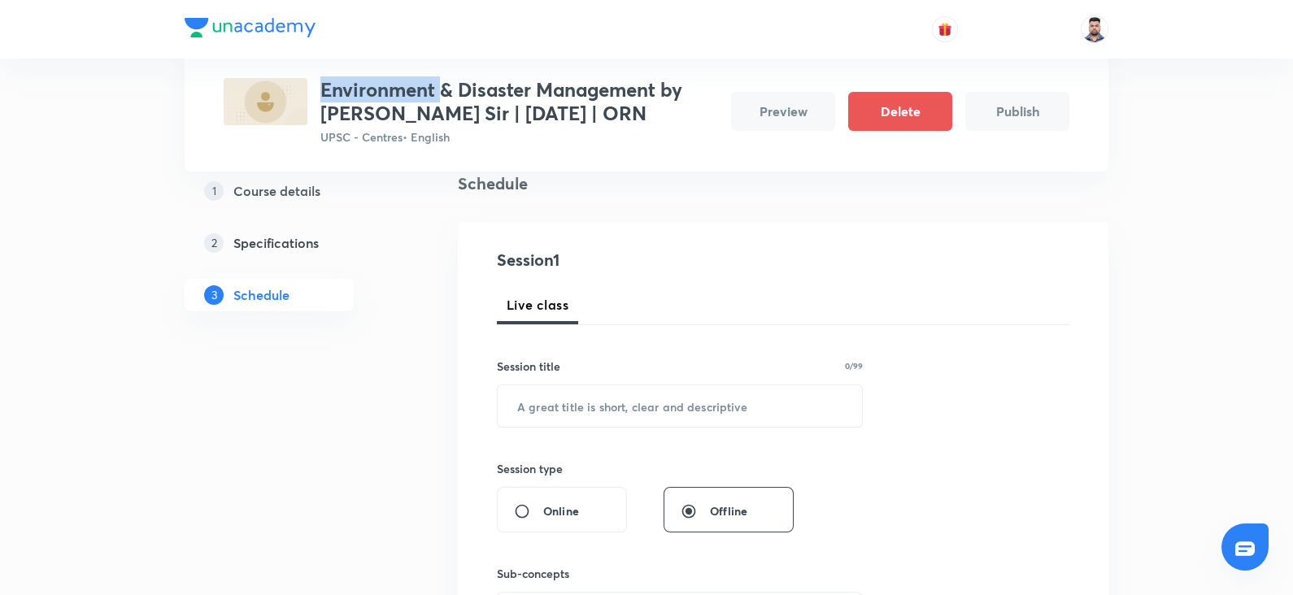
drag, startPoint x: 324, startPoint y: 89, endPoint x: 439, endPoint y: 85, distance: 114.7
click at [439, 85] on h3 "Environment & Disaster Management by Vineet Thaploo Sir | September 2025 | ORN" at bounding box center [519, 101] width 398 height 47
copy h3 "Environment"
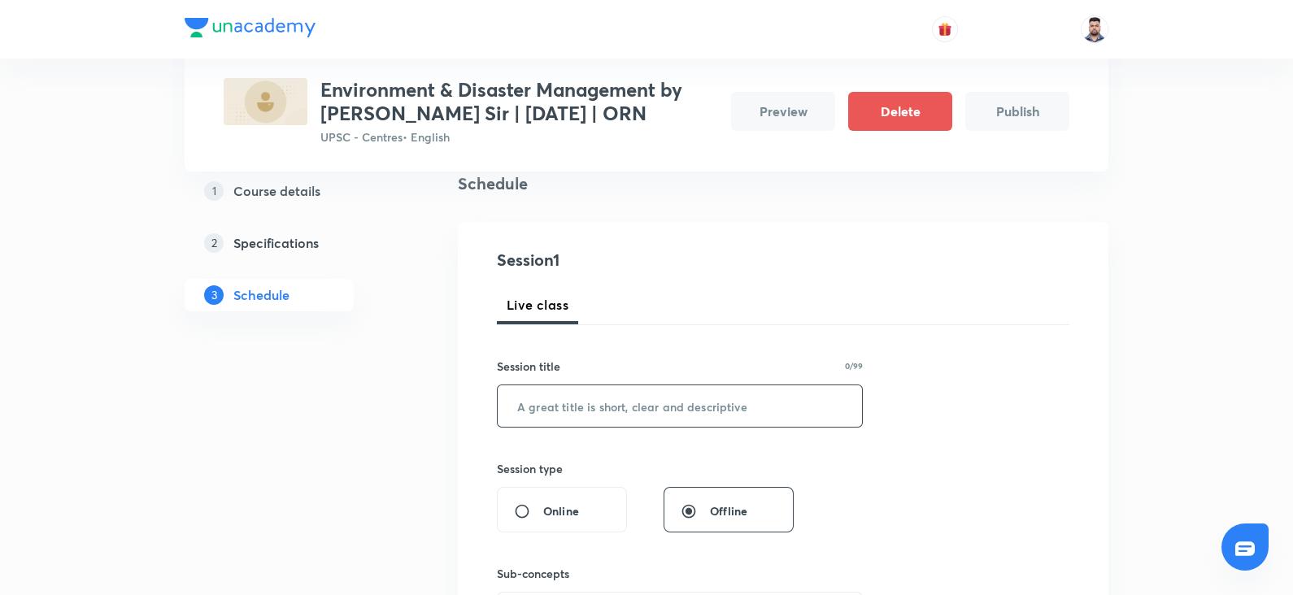
click at [533, 398] on input "text" at bounding box center [680, 405] width 364 height 41
paste input "Environment"
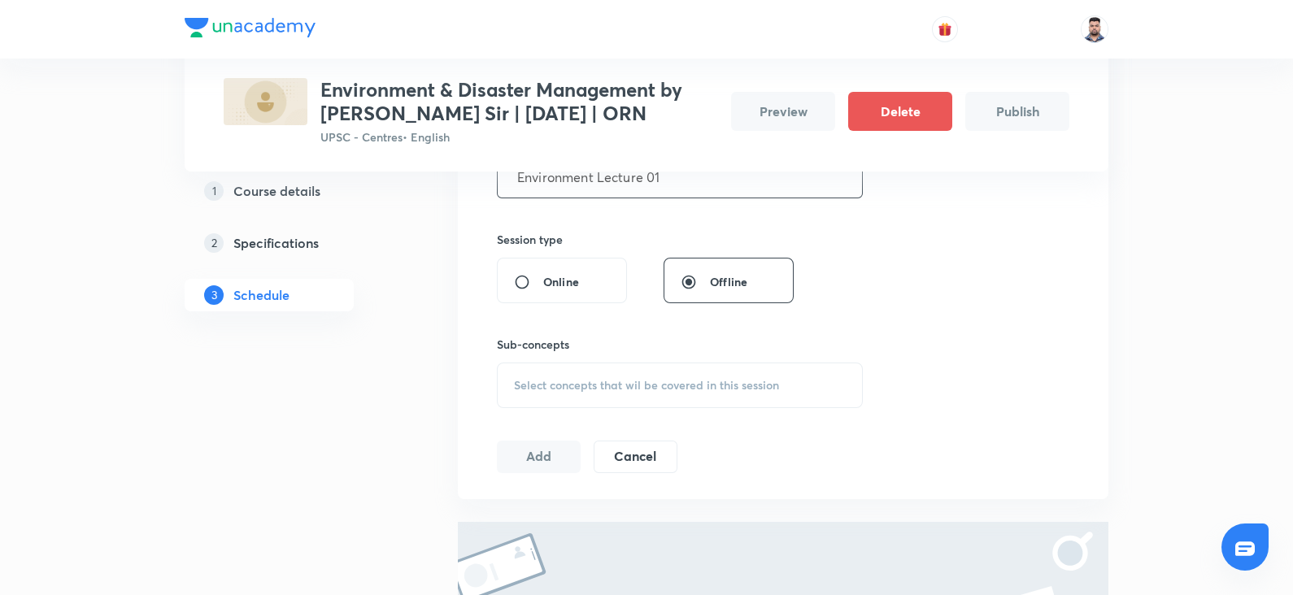
scroll to position [357, 0]
type input "Environment Lecture 01"
click at [589, 379] on span "Select concepts that wil be covered in this session" at bounding box center [646, 381] width 265 height 13
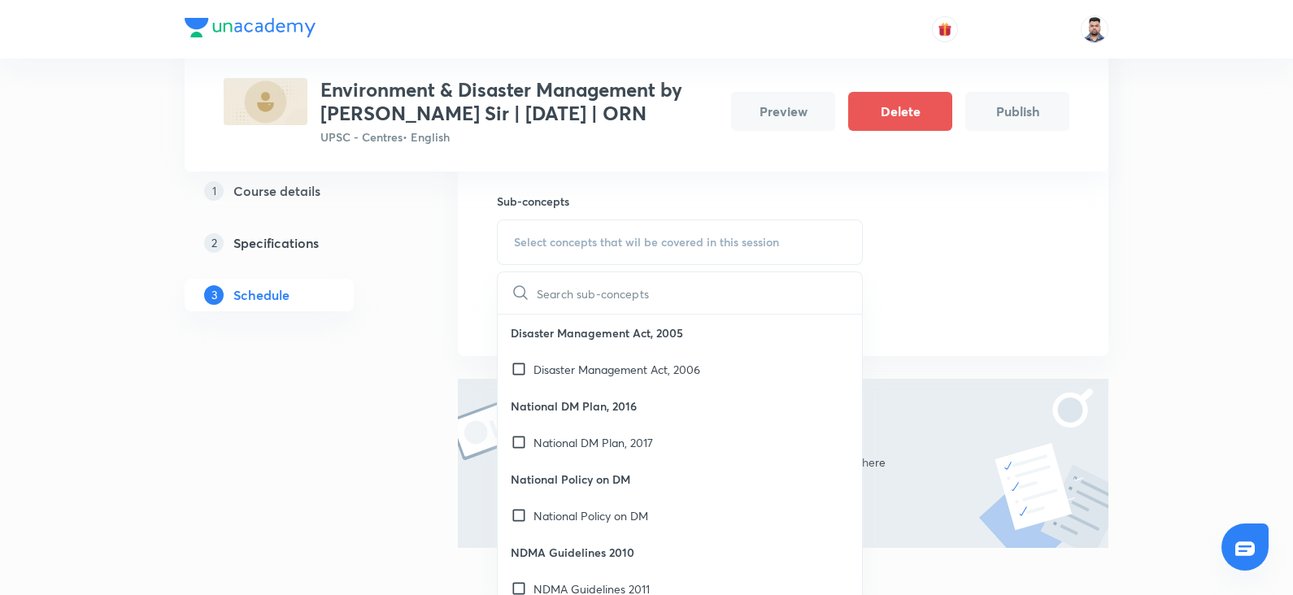
scroll to position [498, 0]
click at [573, 361] on p "Disaster Management Act, 2006" at bounding box center [616, 367] width 167 height 17
checkbox input "true"
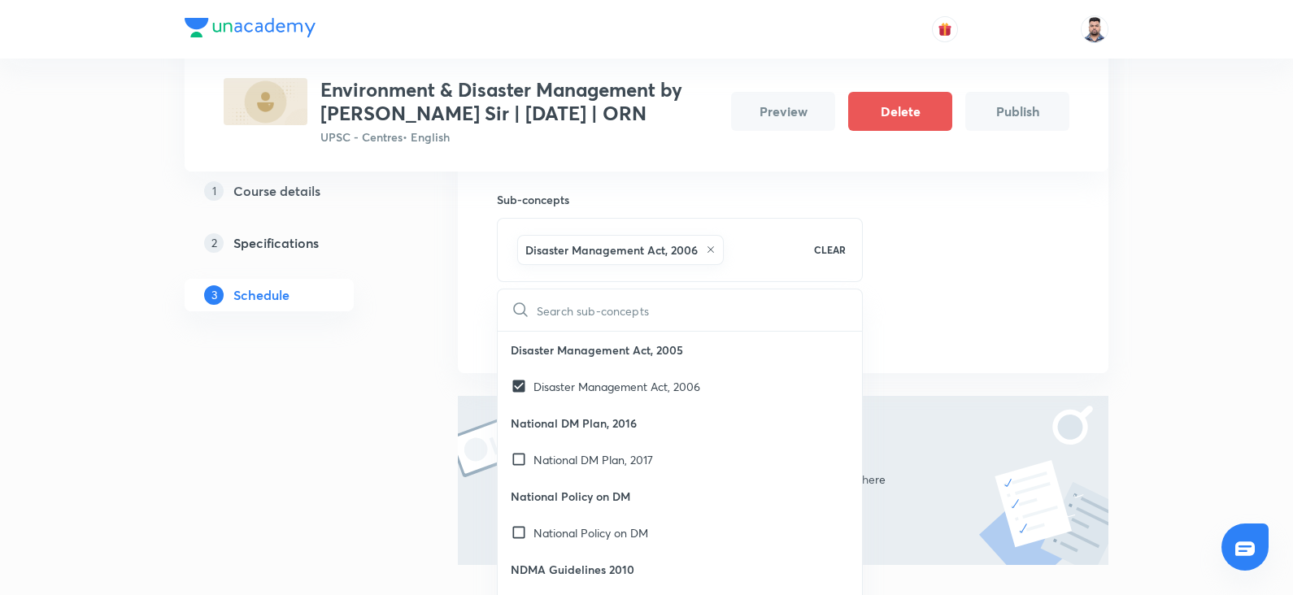
click at [476, 347] on div "Session 1 Live class Session title 22/99 Environment Lecture 01 ​ Session type …" at bounding box center [783, 110] width 650 height 525
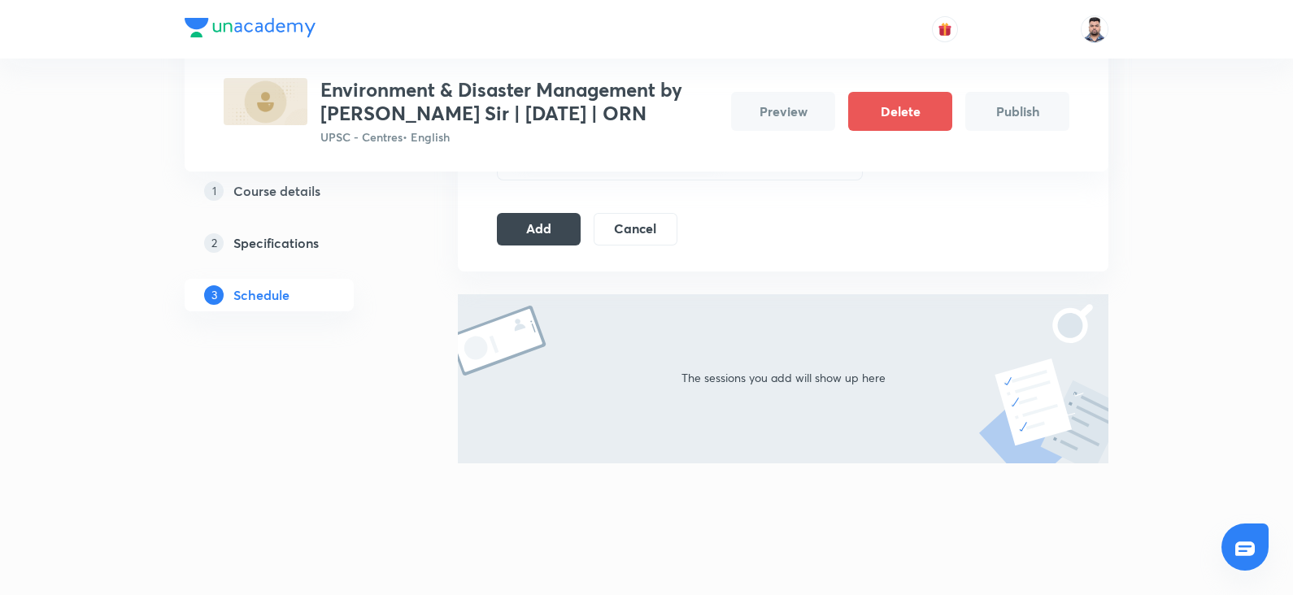
scroll to position [518, 0]
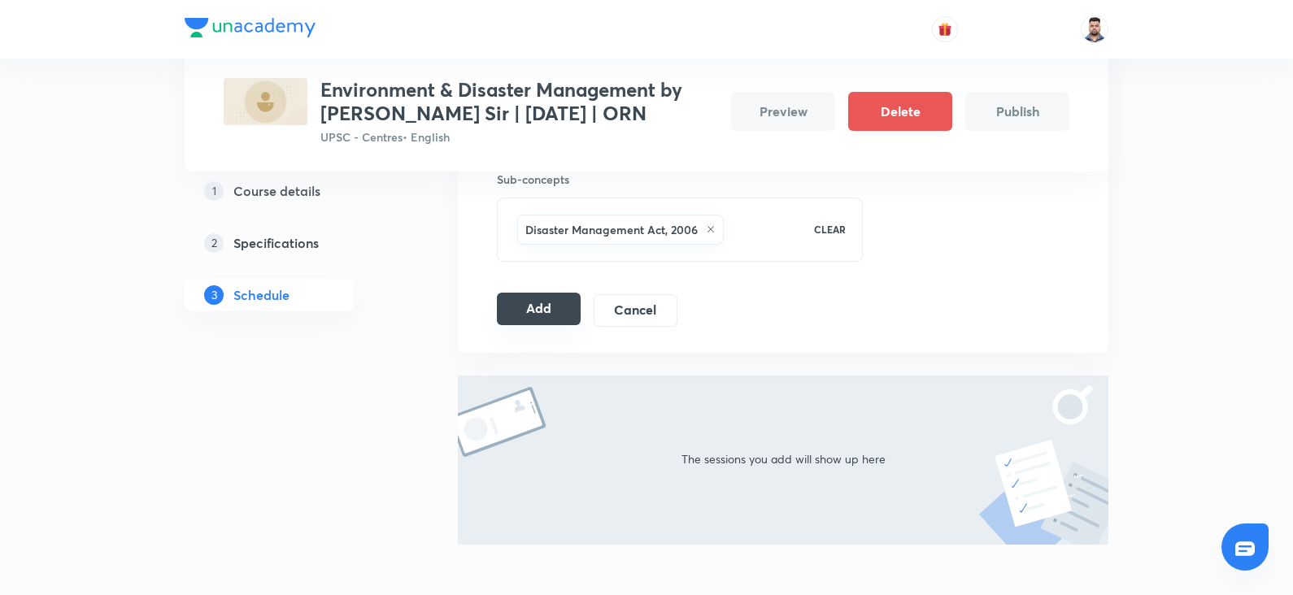
click at [540, 319] on button "Add" at bounding box center [539, 309] width 84 height 33
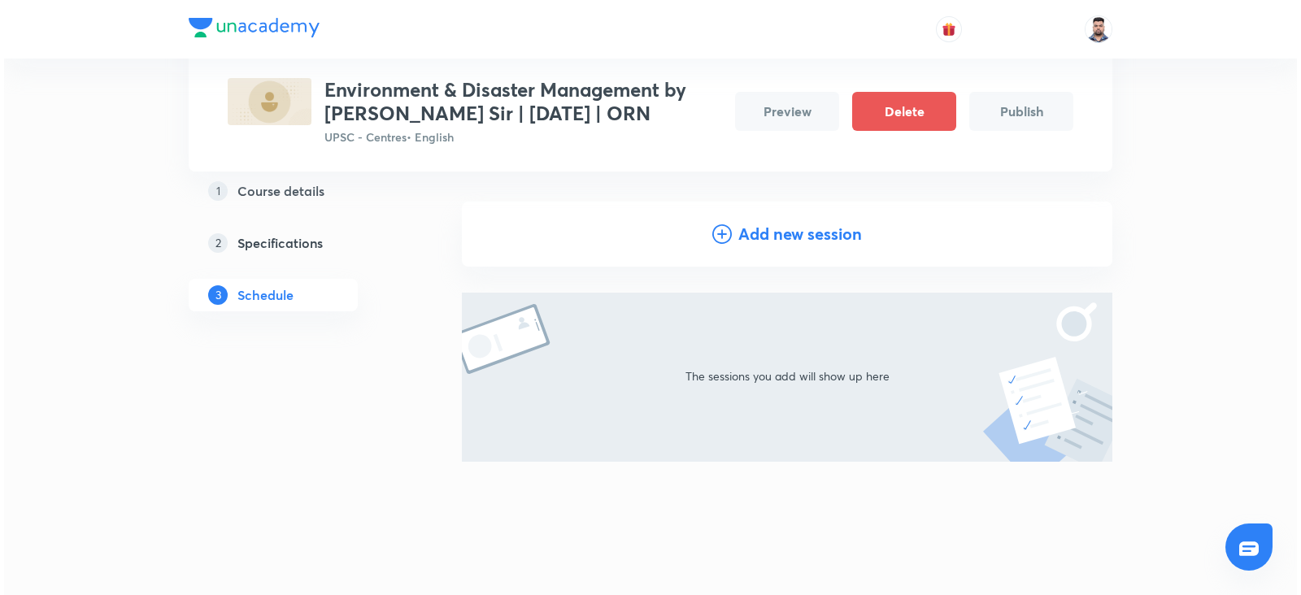
scroll to position [102, 0]
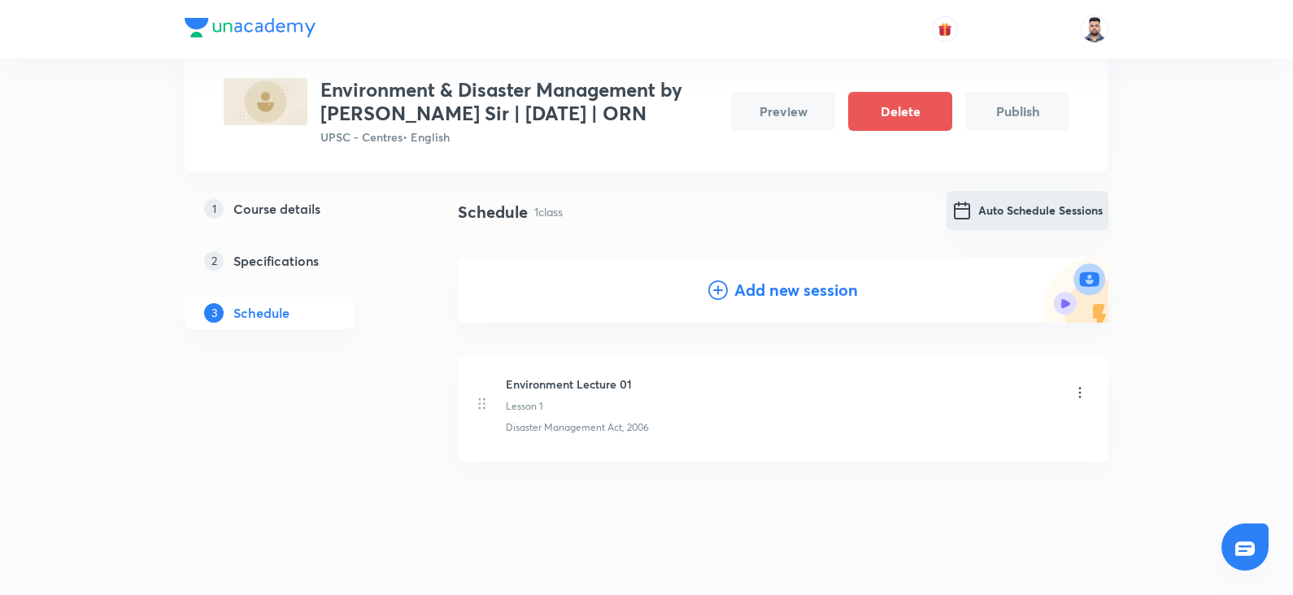
click at [1016, 215] on button "Auto Schedule Sessions" at bounding box center [1027, 210] width 162 height 39
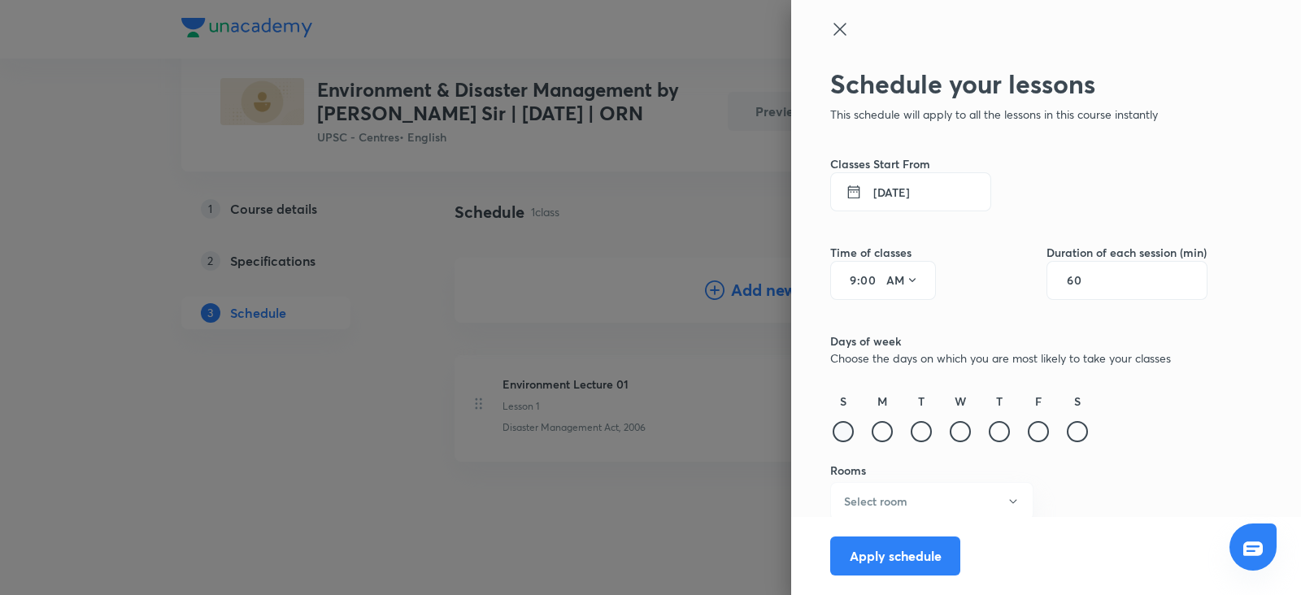
click at [833, 437] on div at bounding box center [843, 431] width 21 height 21
click at [872, 433] on div at bounding box center [882, 431] width 21 height 21
click at [911, 431] on div at bounding box center [921, 431] width 21 height 21
click at [951, 429] on div at bounding box center [960, 431] width 21 height 21
click at [989, 429] on div at bounding box center [999, 431] width 21 height 21
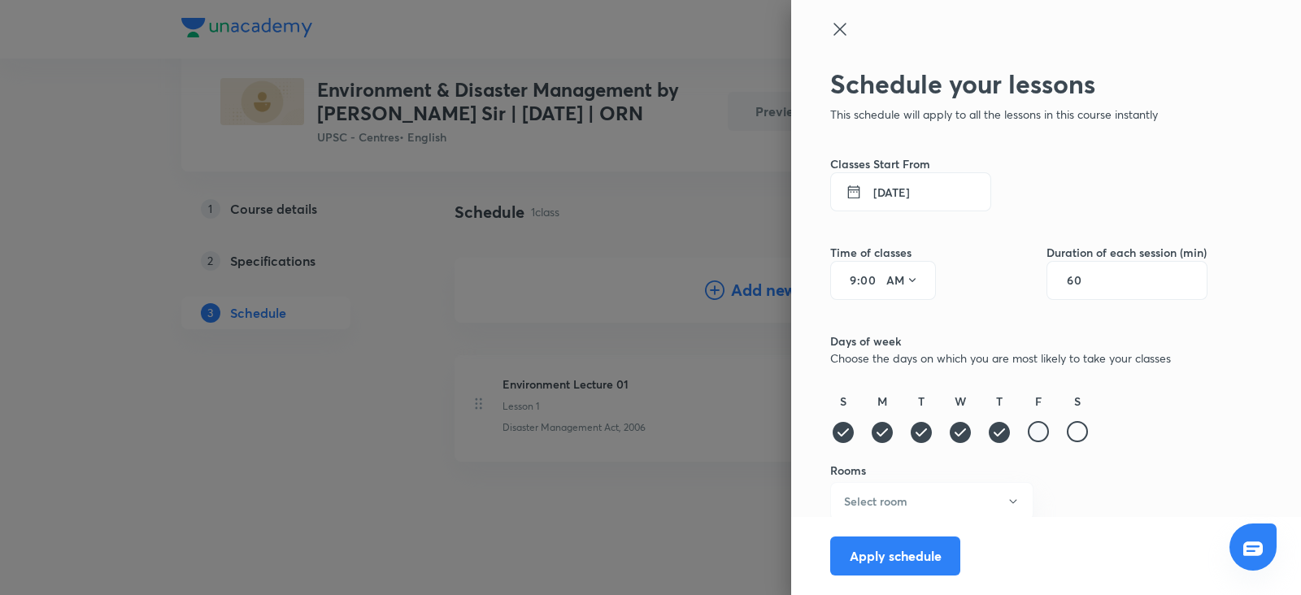
click at [1028, 429] on div at bounding box center [1038, 431] width 21 height 21
click at [1068, 430] on div at bounding box center [1077, 431] width 21 height 21
click at [1086, 270] on div "60" at bounding box center [1126, 280] width 161 height 39
click at [1077, 281] on input "60" at bounding box center [1082, 280] width 31 height 13
type input "150"
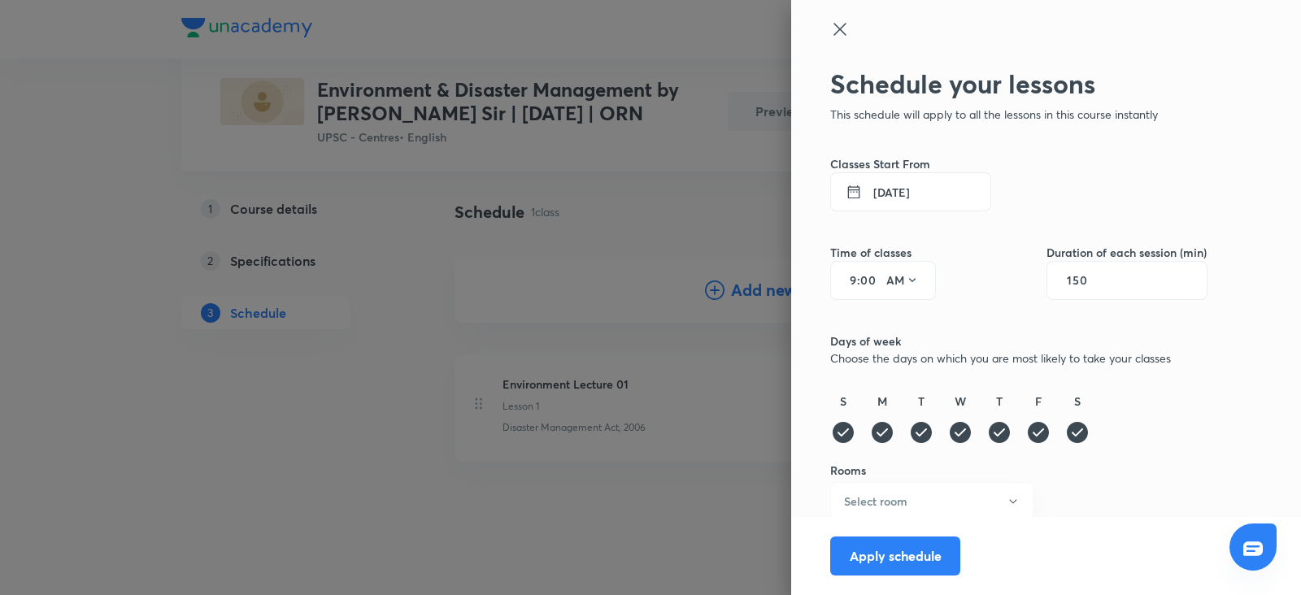
click at [907, 193] on button "5 Sep 2025" at bounding box center [910, 191] width 161 height 39
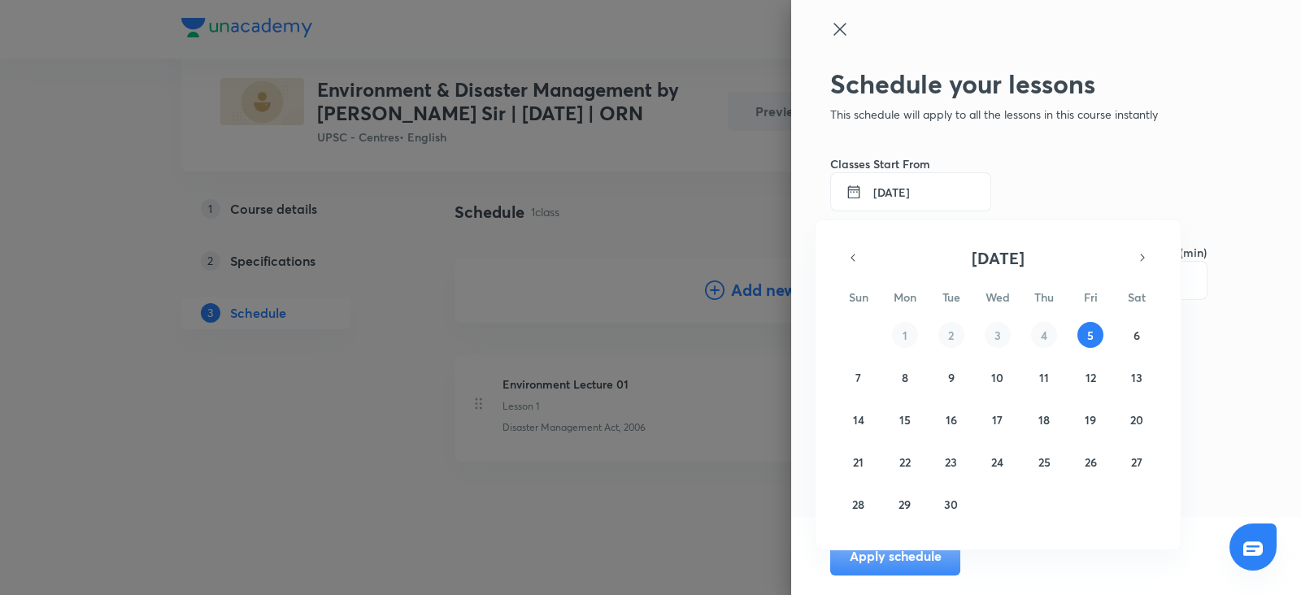
click at [907, 193] on div at bounding box center [650, 297] width 1301 height 595
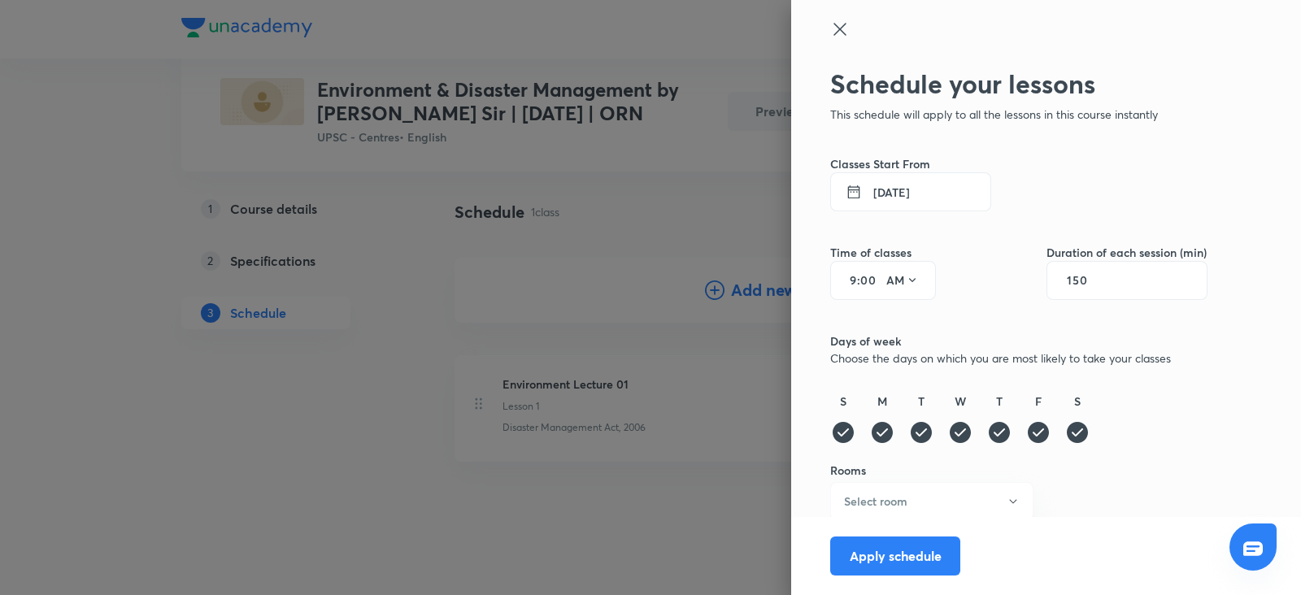
click at [837, 278] on input "9" at bounding box center [847, 280] width 20 height 13
type input "11"
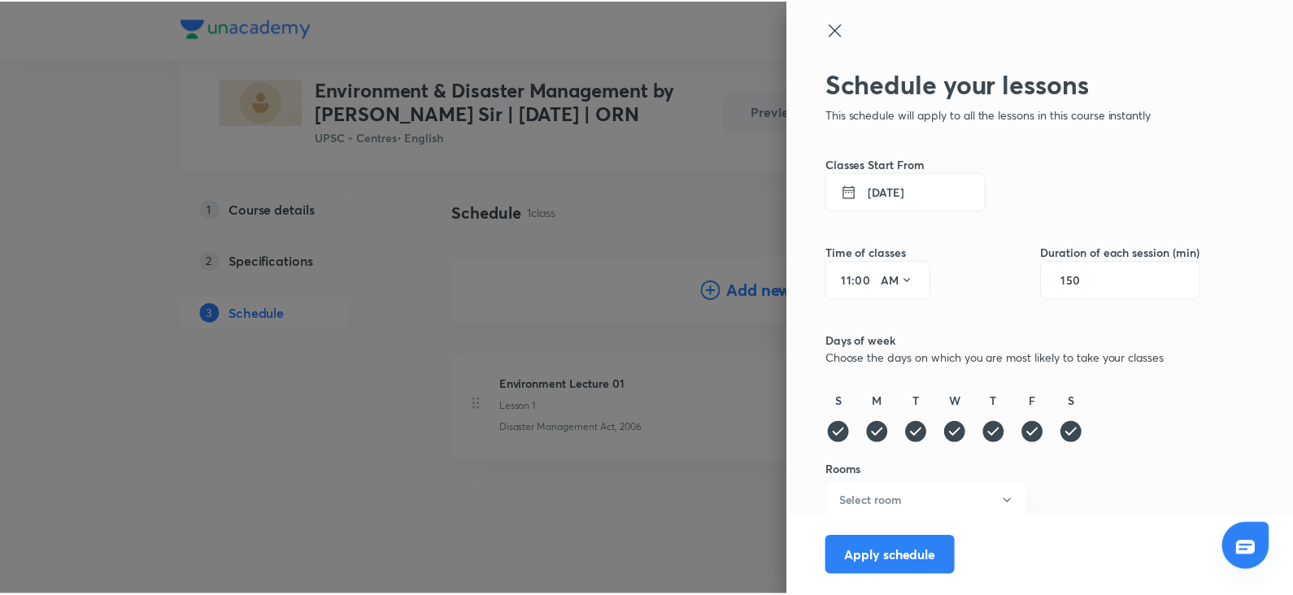
scroll to position [7, 0]
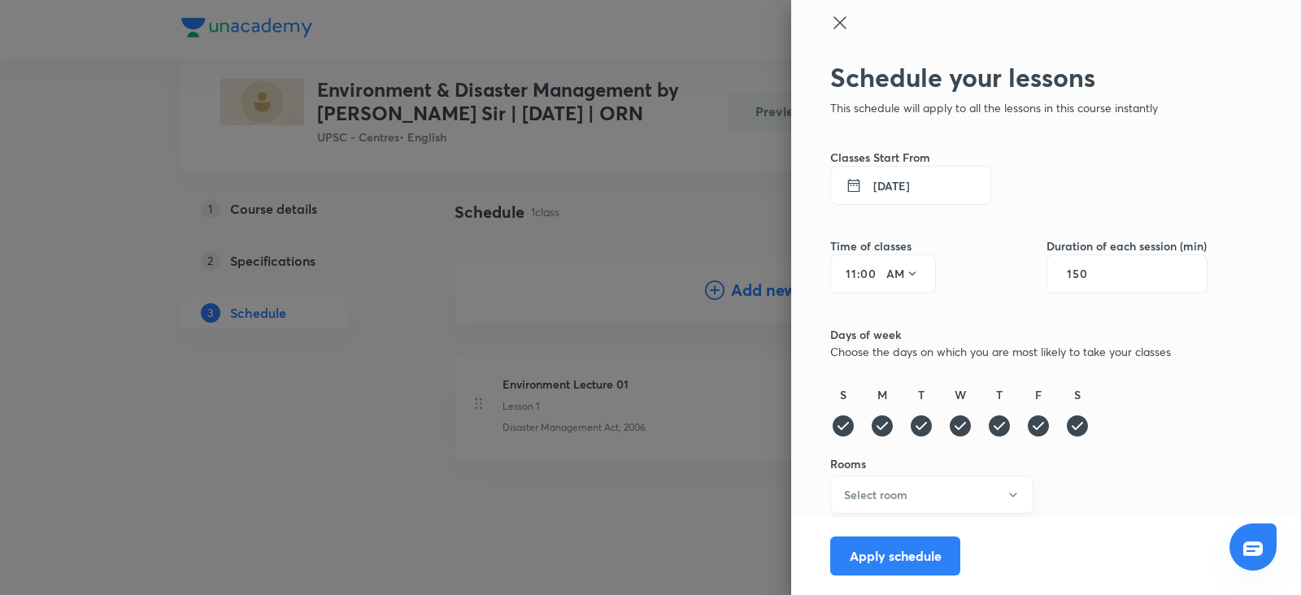
click at [854, 491] on h6 "Select room" at bounding box center [875, 494] width 63 height 17
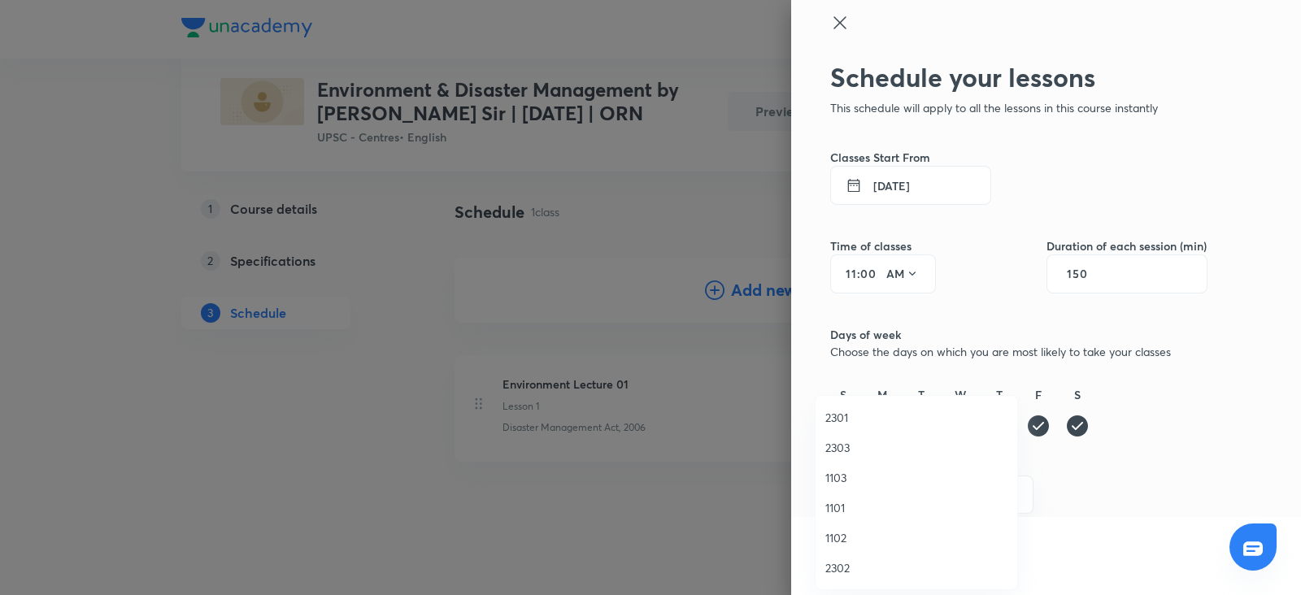
click at [851, 509] on span "1101" at bounding box center [916, 507] width 182 height 17
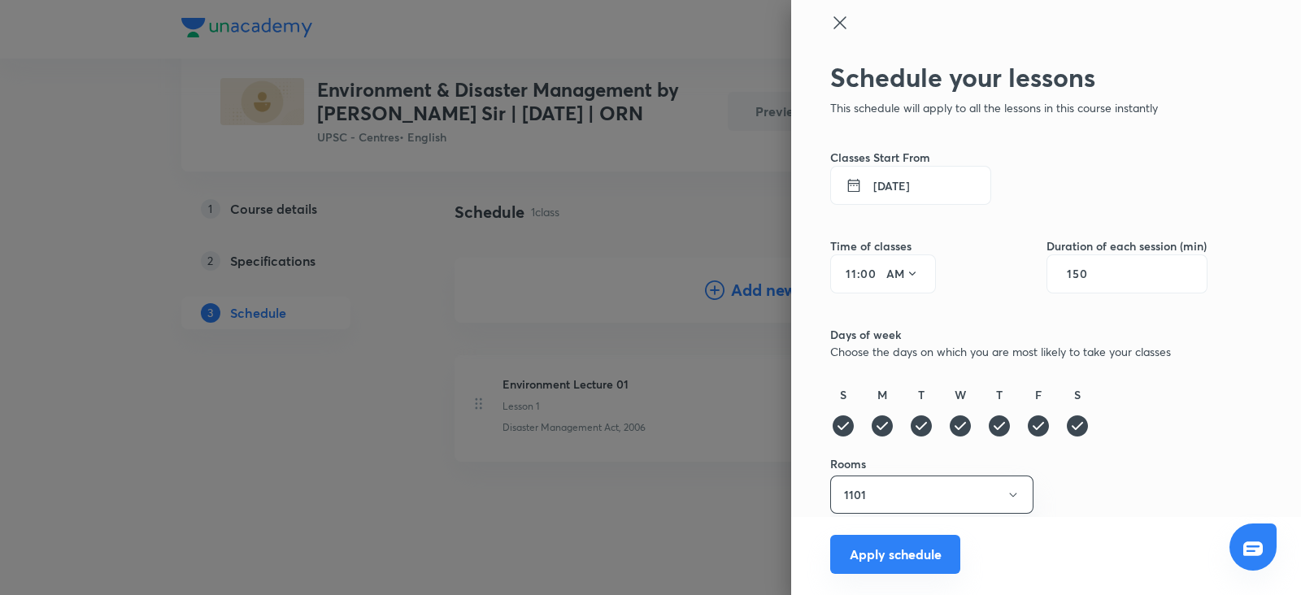
click at [894, 543] on button "Apply schedule" at bounding box center [895, 554] width 130 height 39
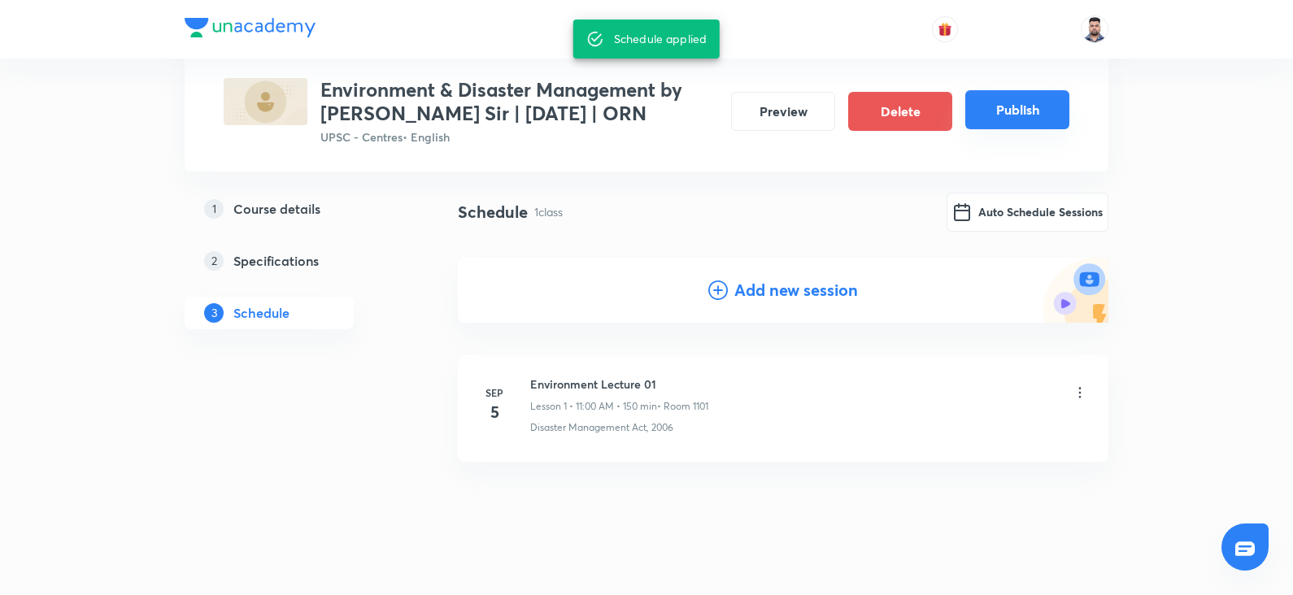
click at [1021, 115] on button "Publish" at bounding box center [1017, 109] width 104 height 39
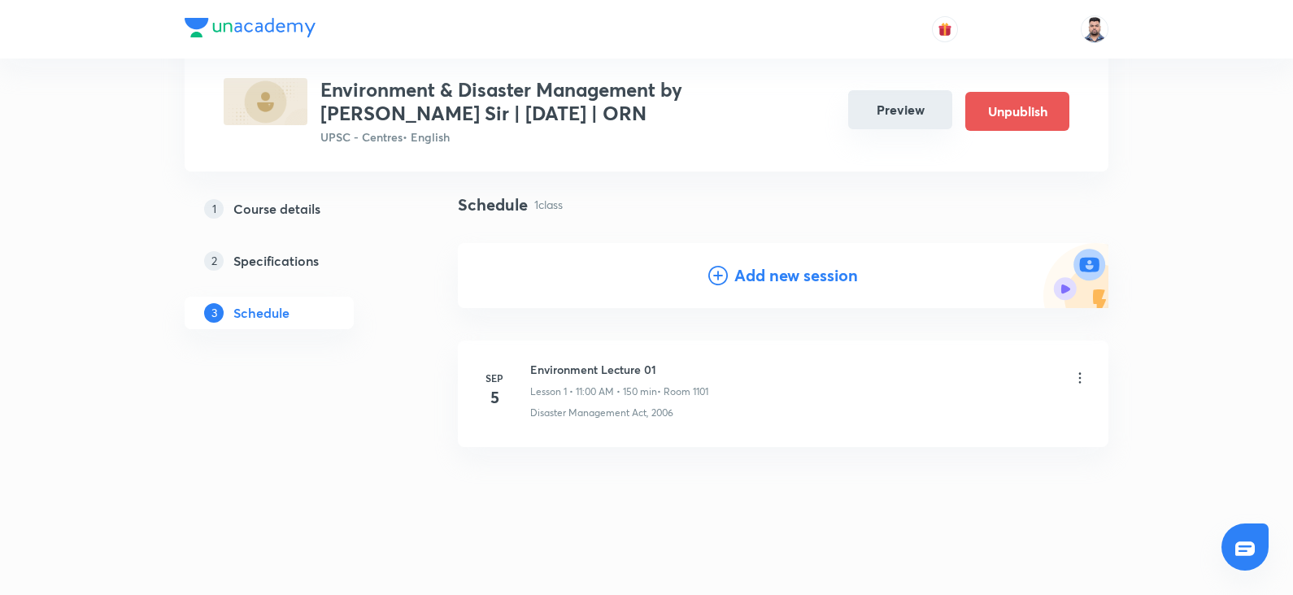
click at [910, 116] on button "Preview" at bounding box center [900, 109] width 104 height 39
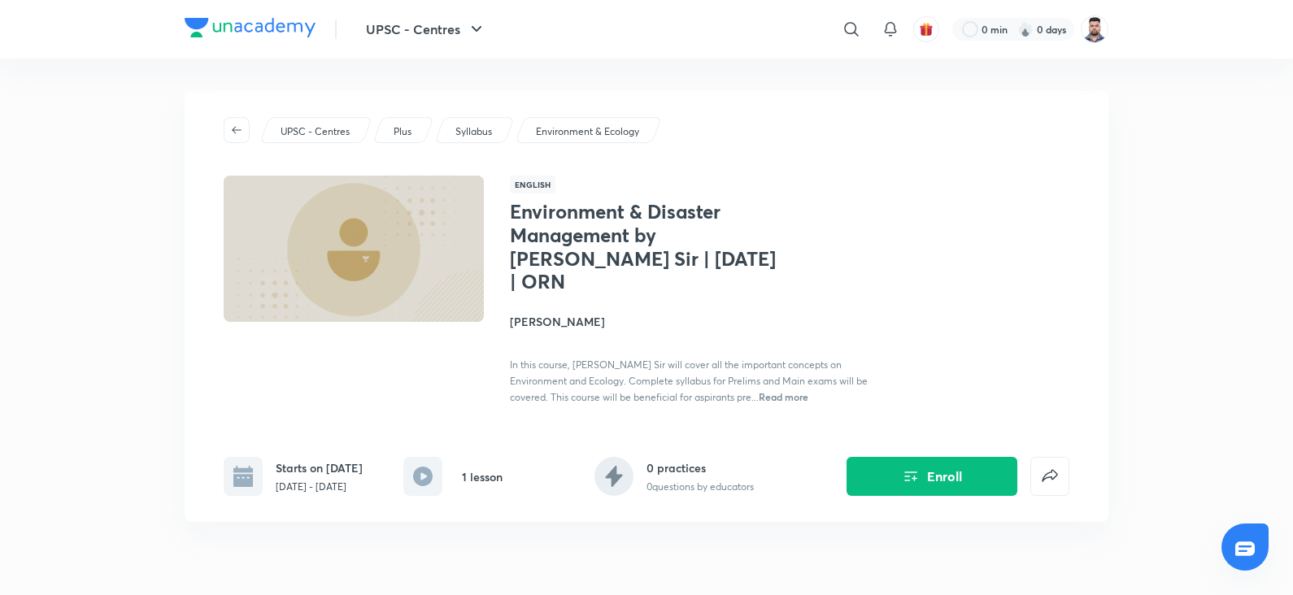
click at [910, 117] on div "UPSC - Centres Plus Syllabus Environment & Ecology" at bounding box center [647, 130] width 846 height 26
click at [527, 237] on h1 "Environment & Disaster Management by Vineet Thaploo Sir | September 2025 | ORN" at bounding box center [643, 247] width 266 height 94
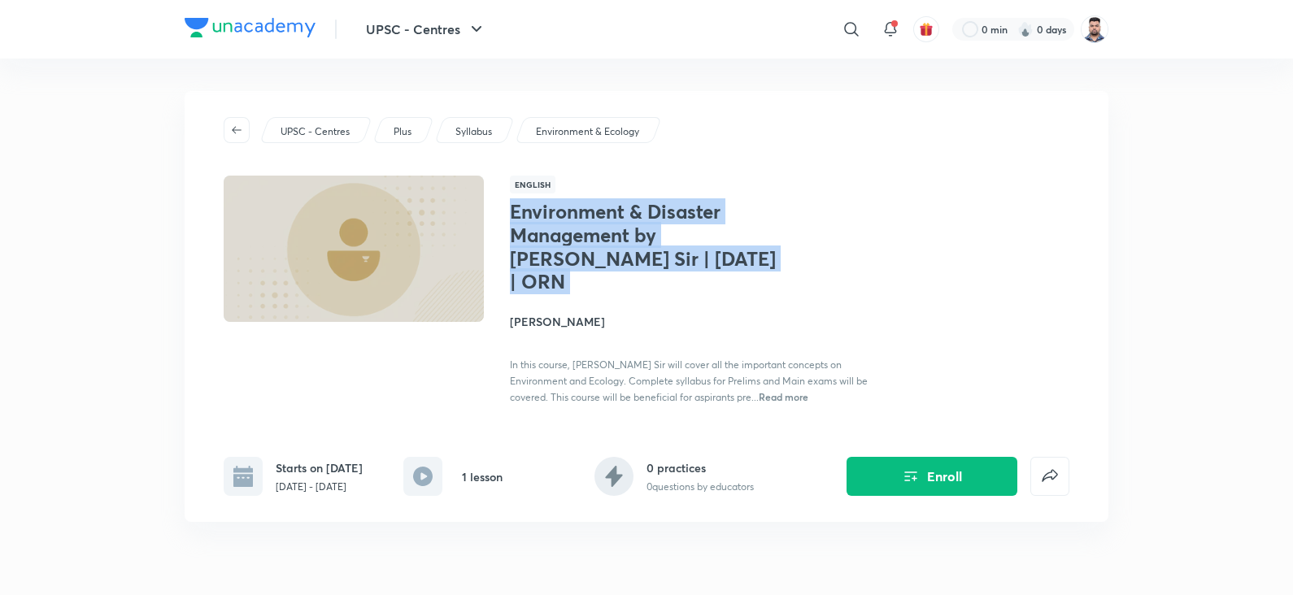
click at [527, 237] on h1 "Environment & Disaster Management by Vineet Thaploo Sir | September 2025 | ORN" at bounding box center [643, 247] width 266 height 94
copy h1 "Environment & Disaster Management by Vineet Thaploo Sir | September 2025 | ORN"
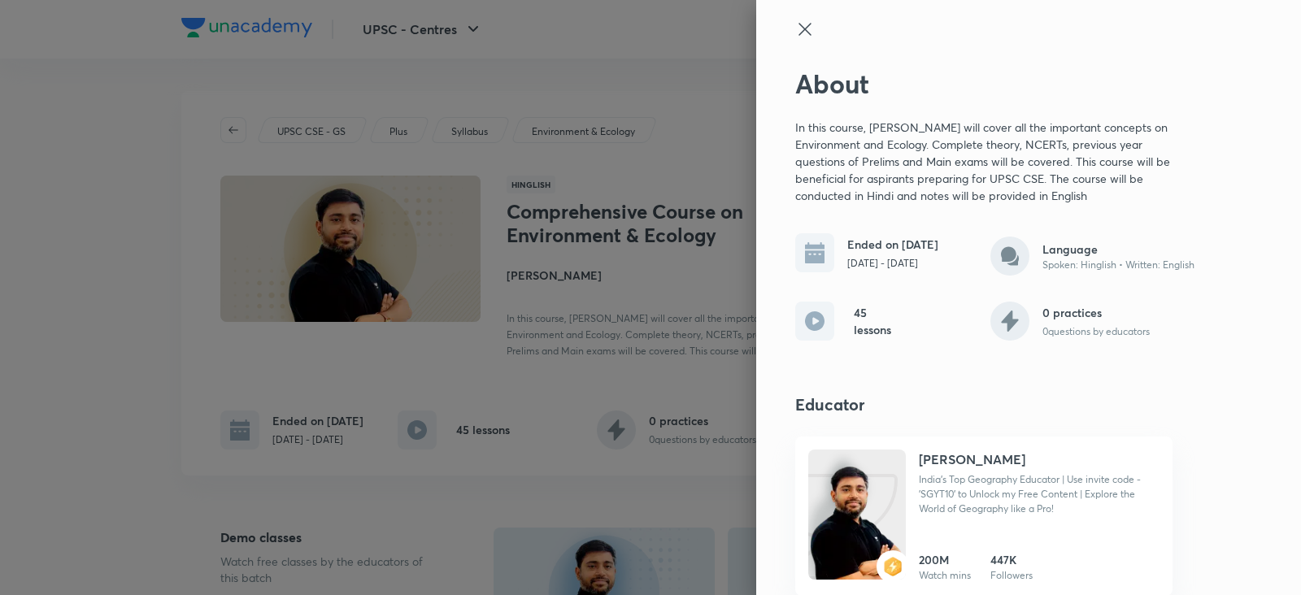
drag, startPoint x: 777, startPoint y: 130, endPoint x: 1077, endPoint y: 193, distance: 305.7
click at [1077, 193] on div "About In this course, Sudarshan Gurjar will cover all the important concepts on…" at bounding box center [1028, 297] width 545 height 595
copy p "In this course, Sudarshan Gurjar will cover all the important concepts on Envir…"
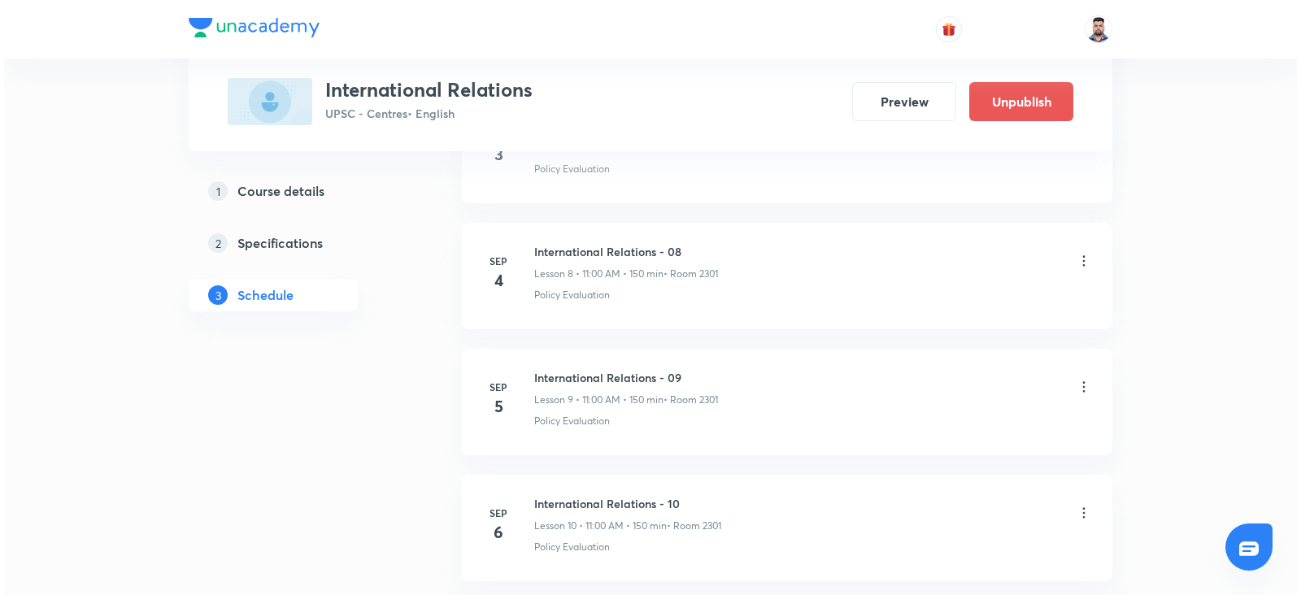
scroll to position [1964, 0]
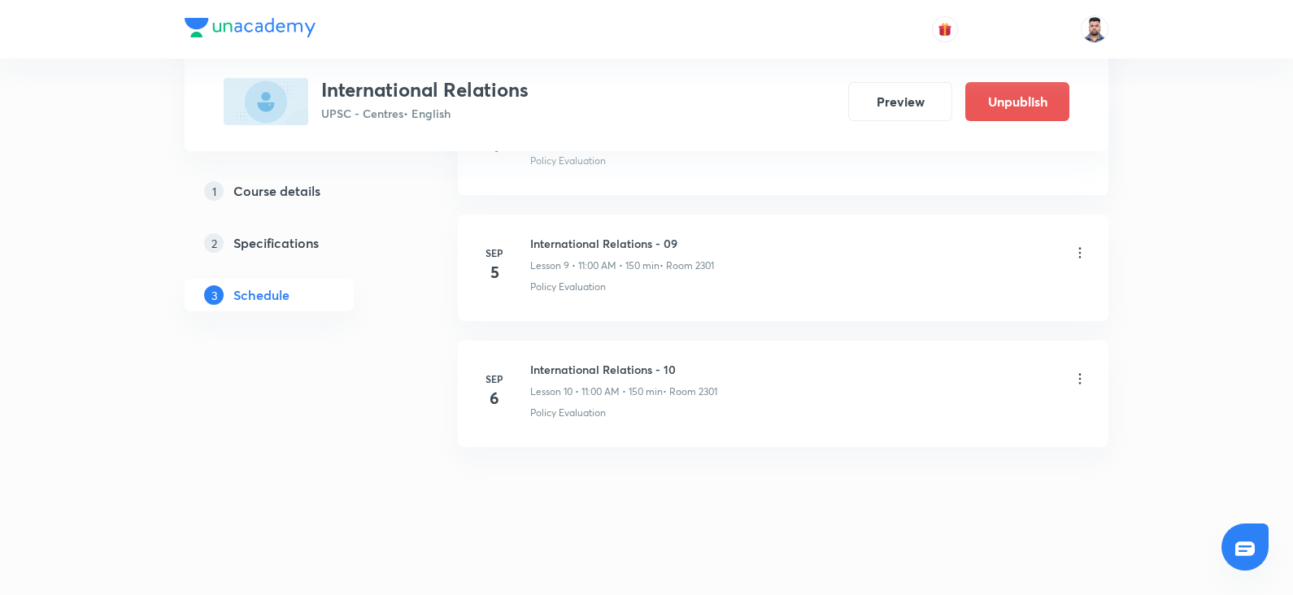
click at [1081, 245] on icon at bounding box center [1080, 253] width 16 height 16
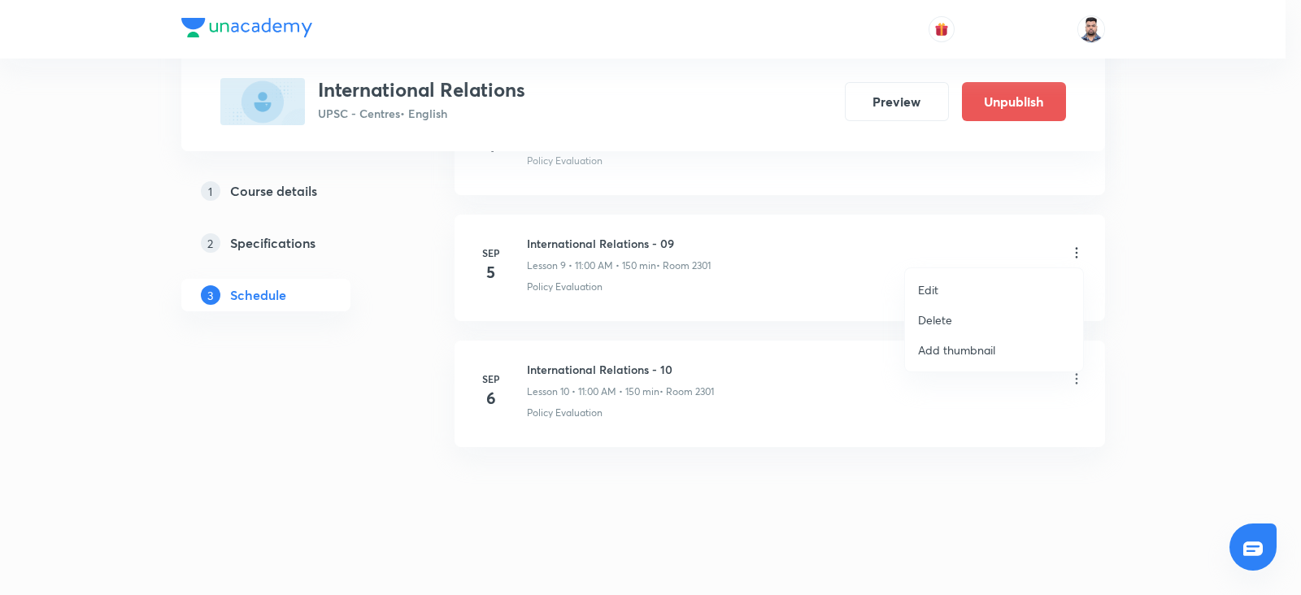
click at [949, 282] on li "Edit" at bounding box center [994, 290] width 178 height 30
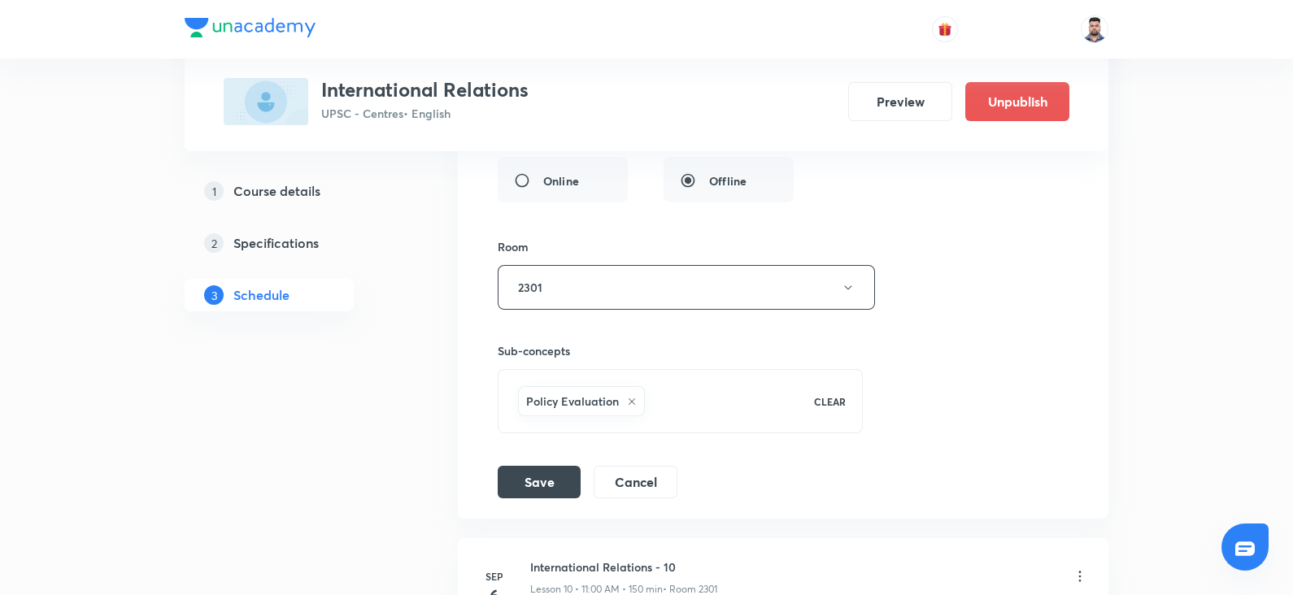
scroll to position [1608, 0]
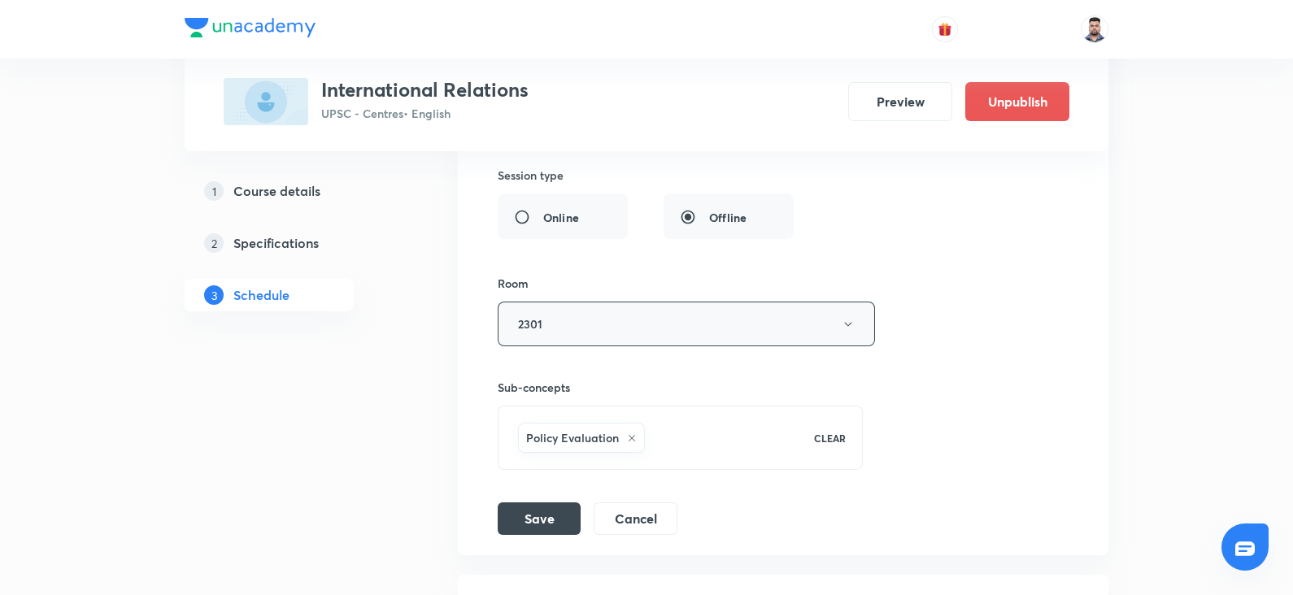
click at [521, 302] on button "2301" at bounding box center [686, 324] width 377 height 45
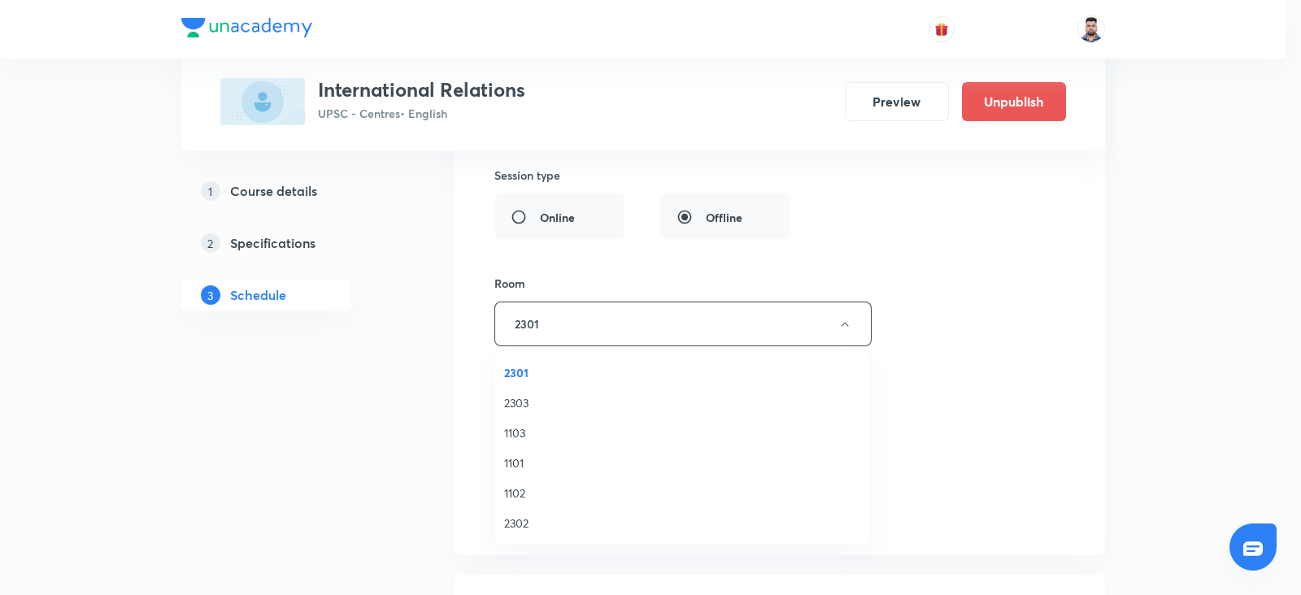
click at [531, 424] on span "1103" at bounding box center [682, 432] width 356 height 17
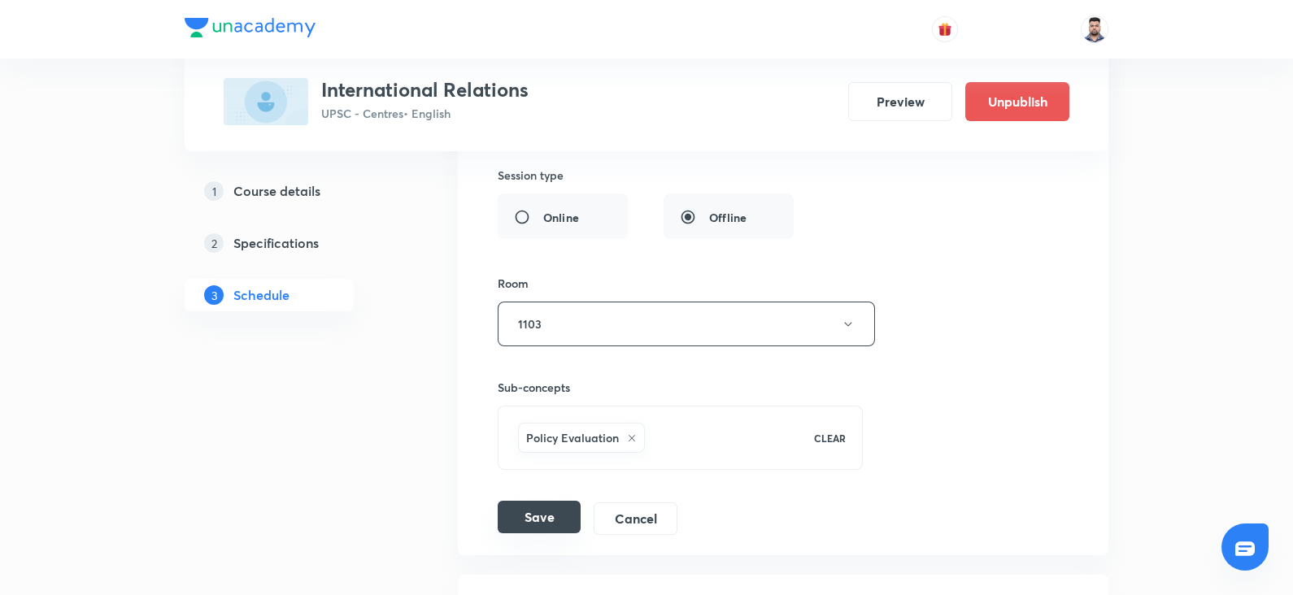
click at [524, 502] on button "Save" at bounding box center [539, 517] width 83 height 33
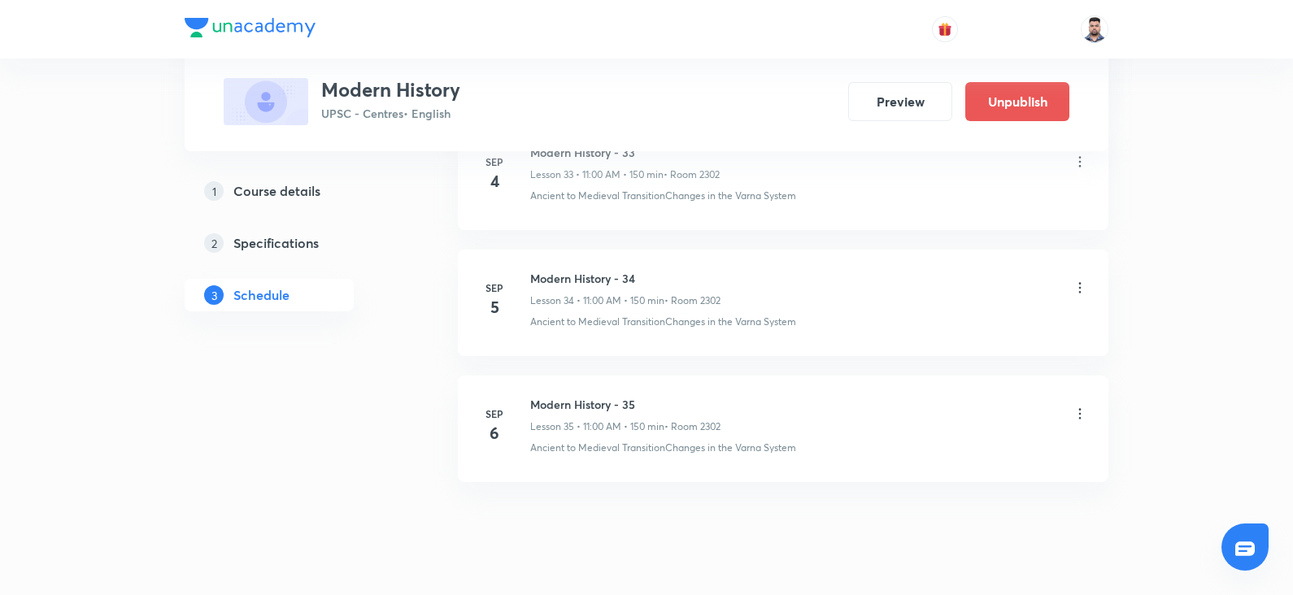
scroll to position [5077, 0]
click at [1077, 282] on icon at bounding box center [1080, 290] width 16 height 16
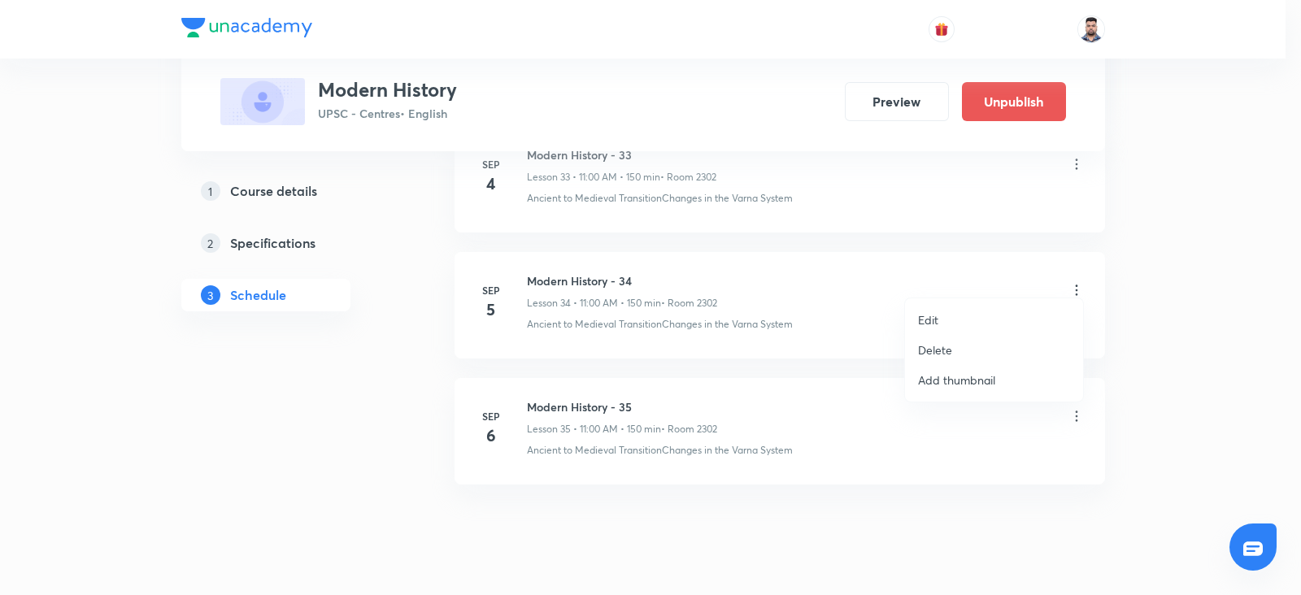
click at [965, 344] on li "Delete" at bounding box center [994, 350] width 178 height 30
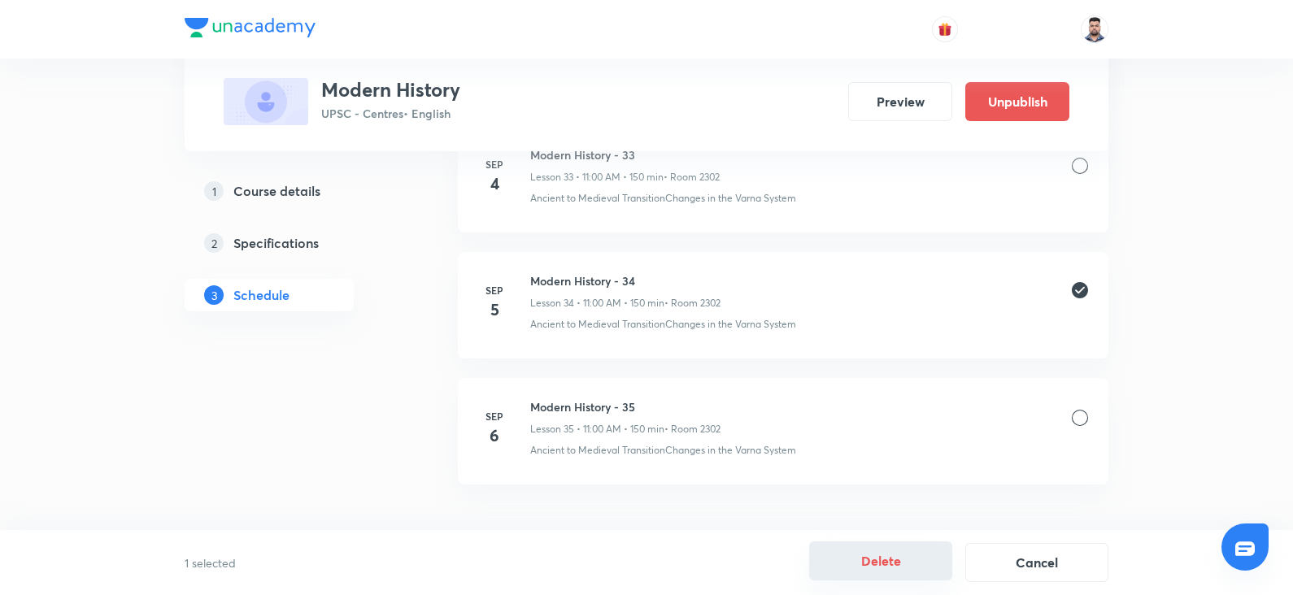
click at [910, 561] on button "Delete" at bounding box center [880, 561] width 143 height 39
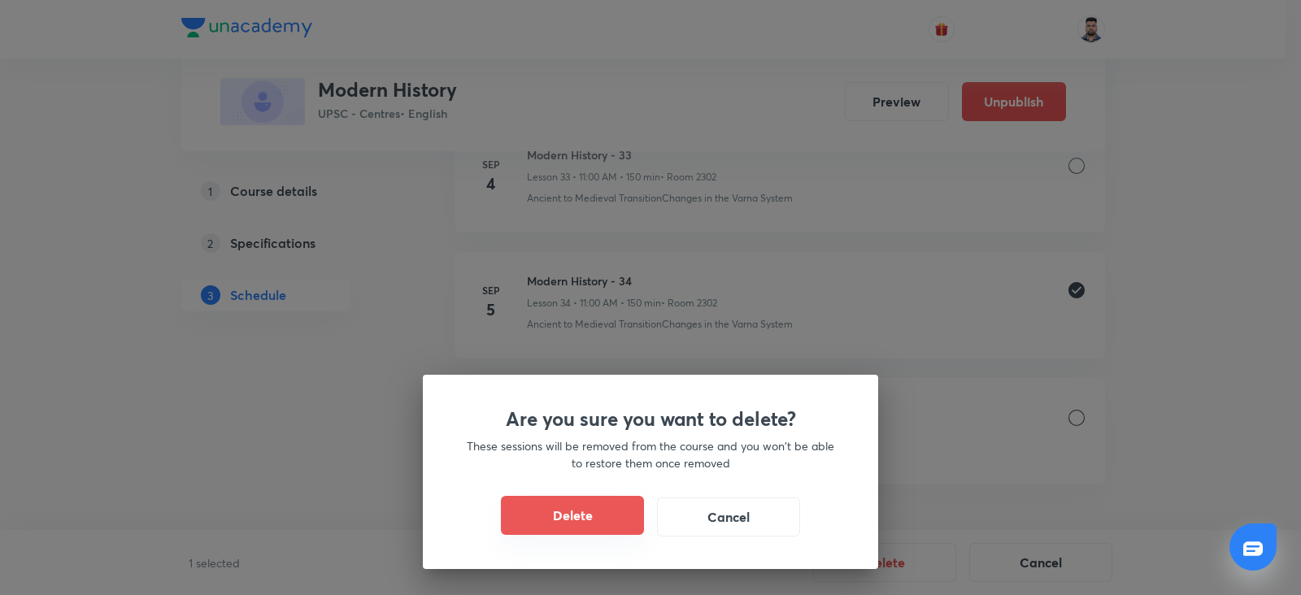
click at [577, 506] on button "Delete" at bounding box center [572, 515] width 143 height 39
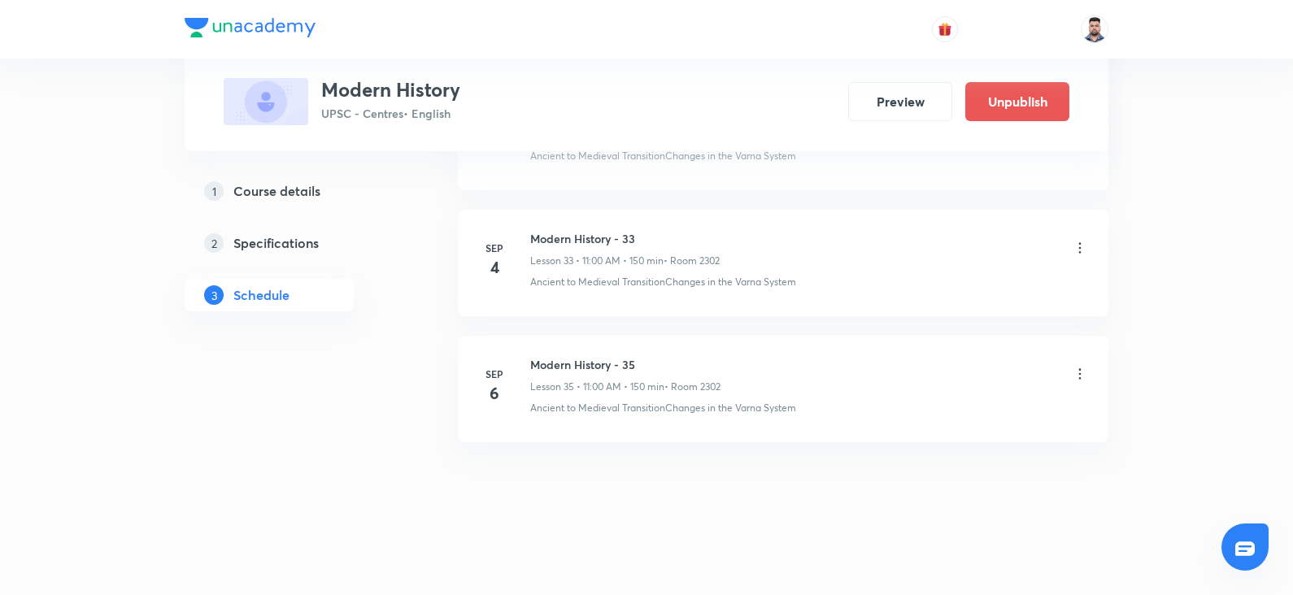
scroll to position [4982, 0]
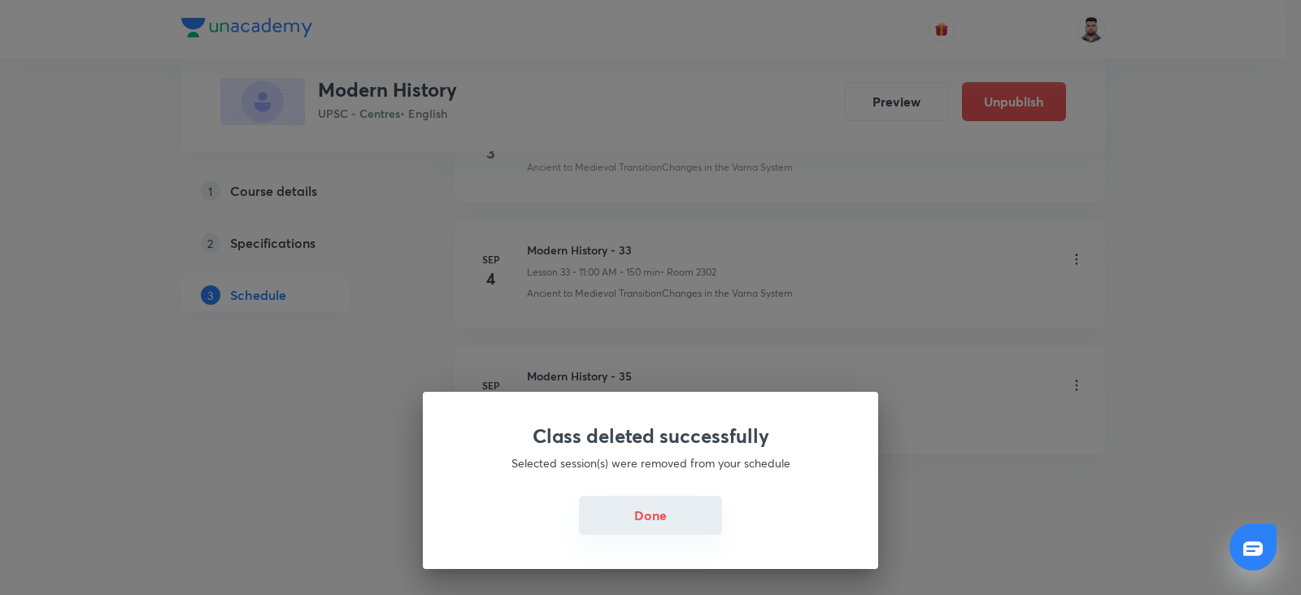
click at [646, 515] on button "Done" at bounding box center [650, 515] width 143 height 39
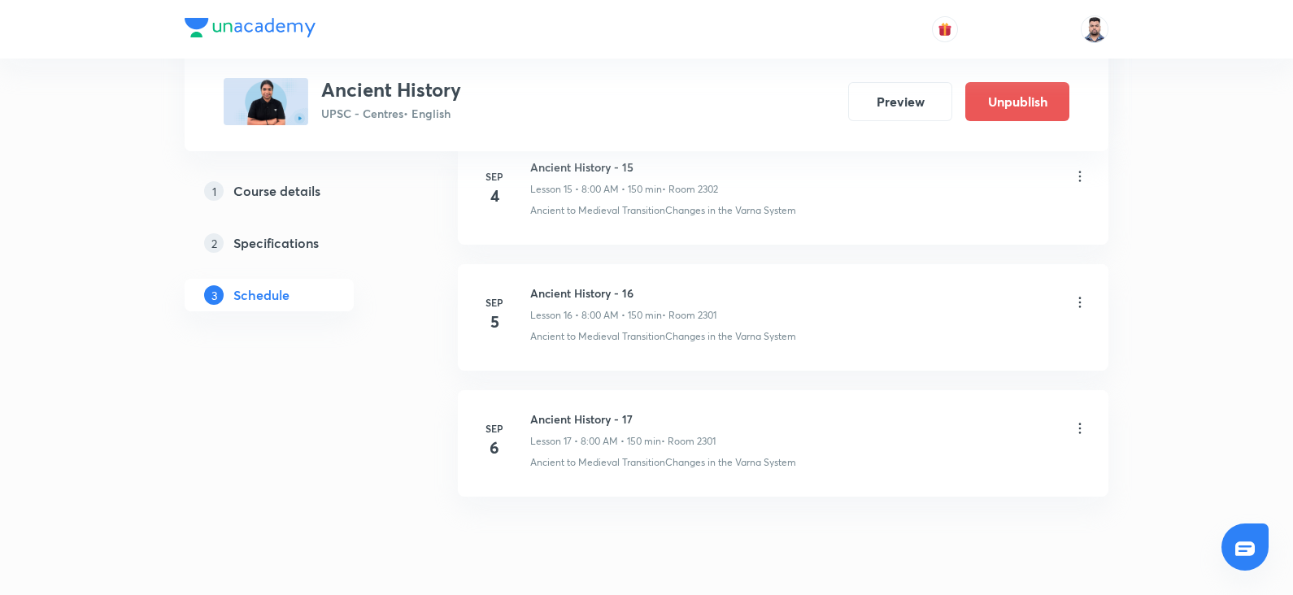
scroll to position [2797, 0]
click at [1080, 302] on icon at bounding box center [1080, 302] width 16 height 16
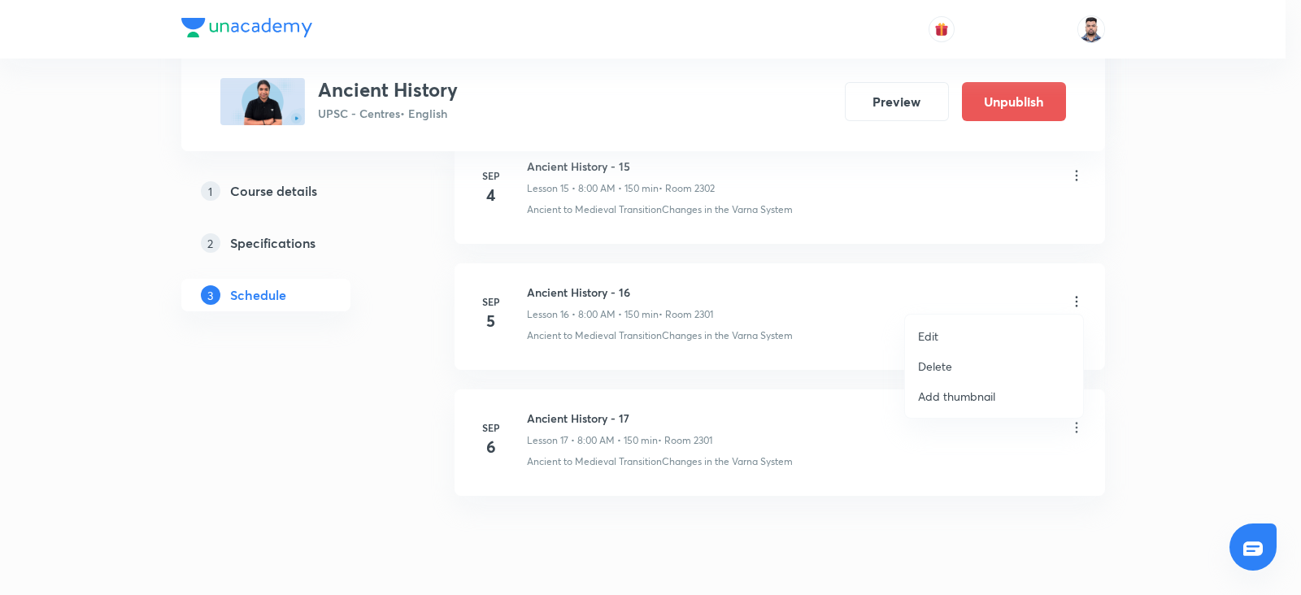
click at [938, 363] on p "Delete" at bounding box center [935, 366] width 34 height 17
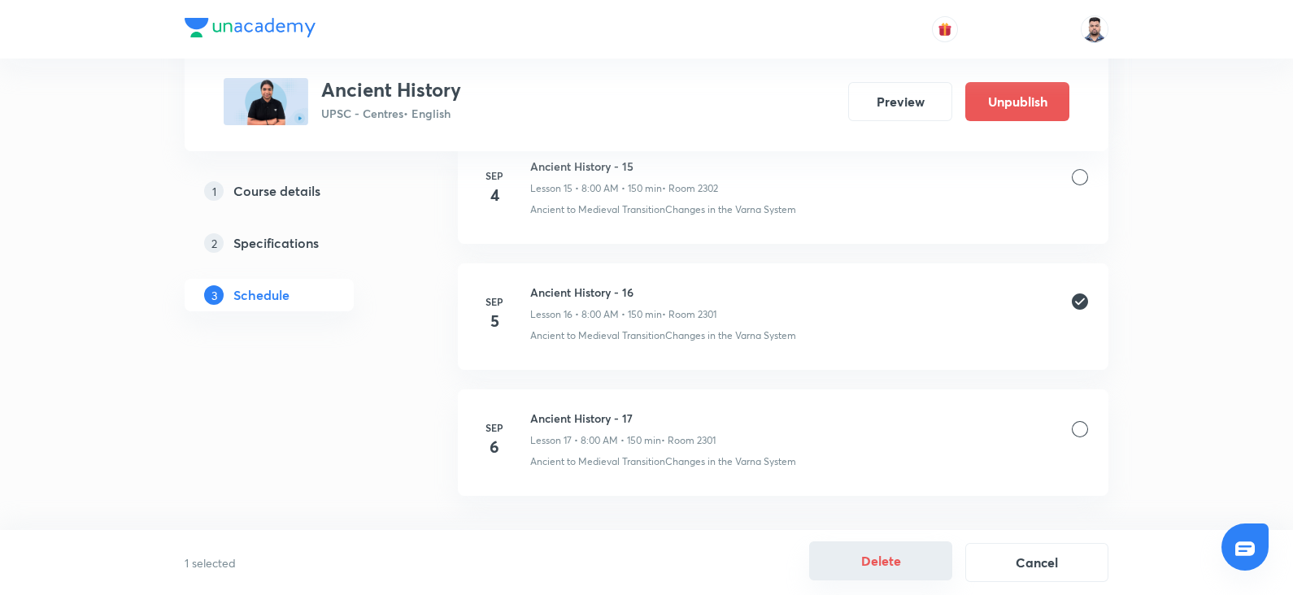
click at [934, 554] on button "Delete" at bounding box center [880, 561] width 143 height 39
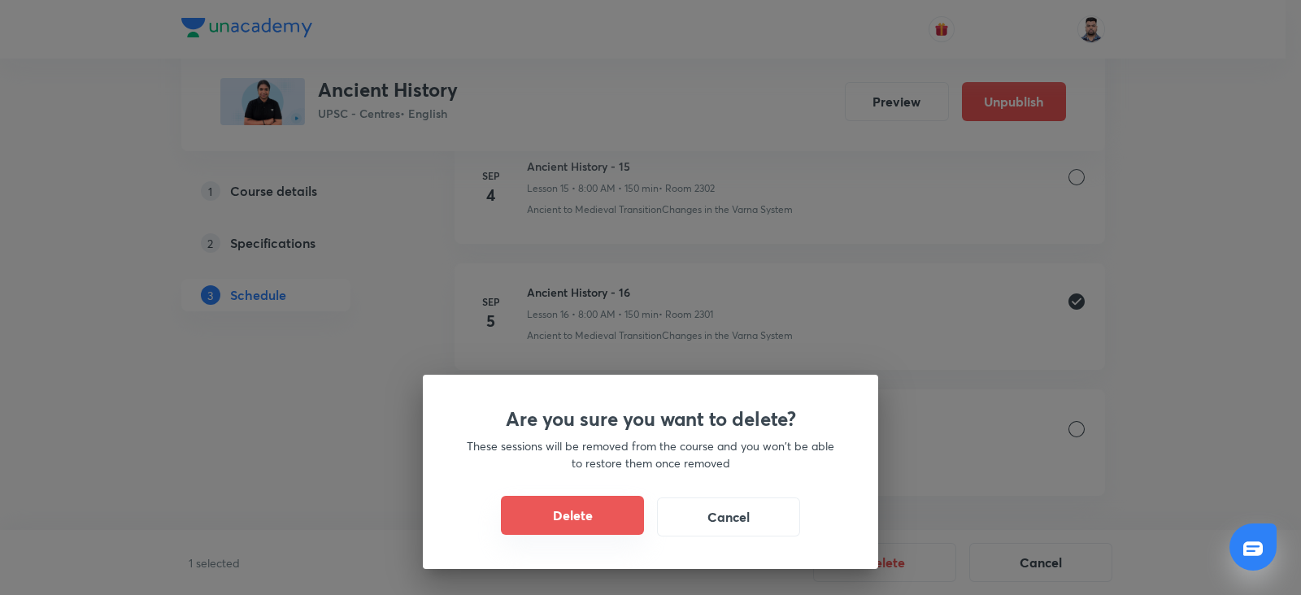
click at [576, 510] on button "Delete" at bounding box center [572, 515] width 143 height 39
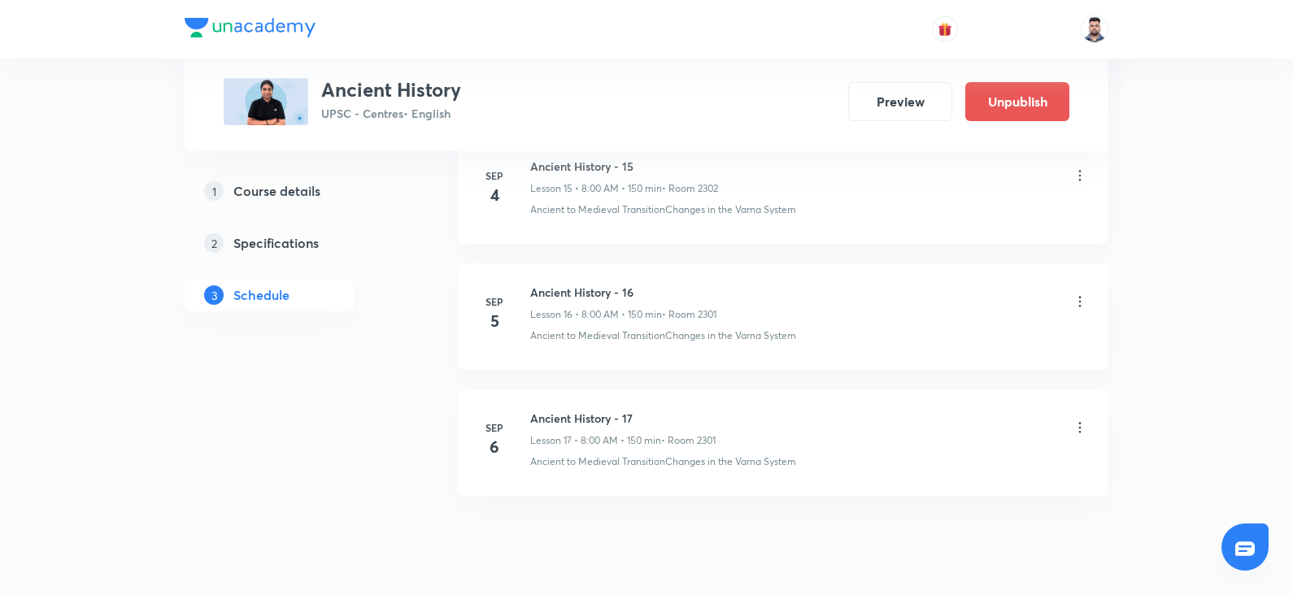
scroll to position [2718, 0]
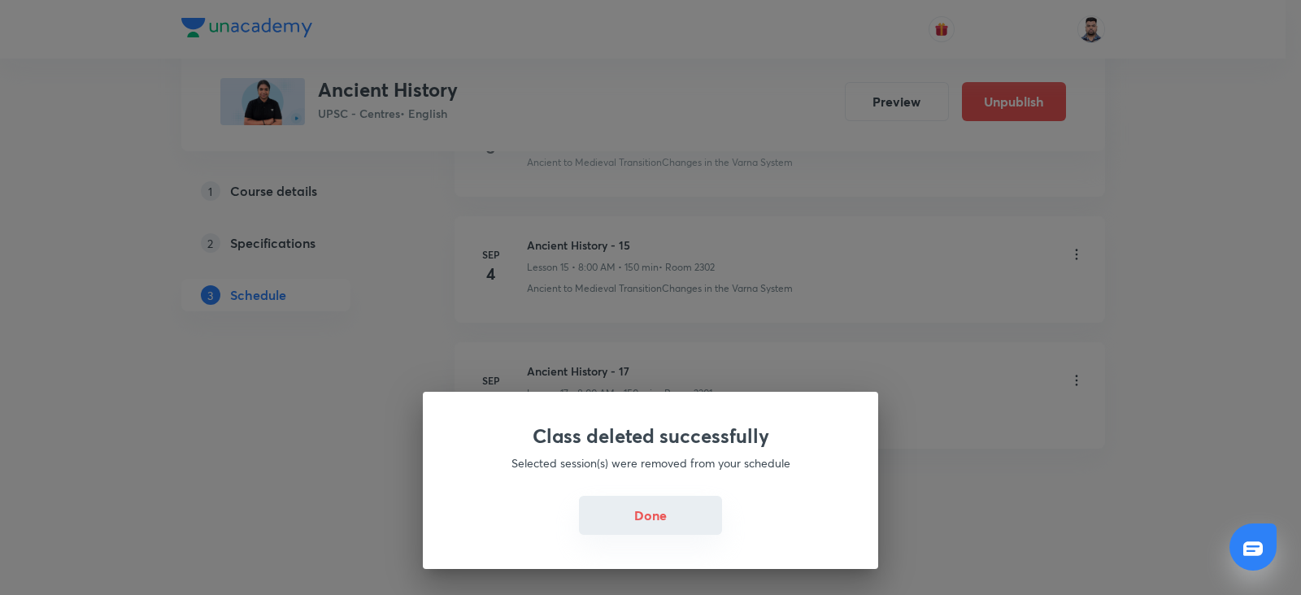
click at [623, 525] on button "Done" at bounding box center [650, 515] width 143 height 39
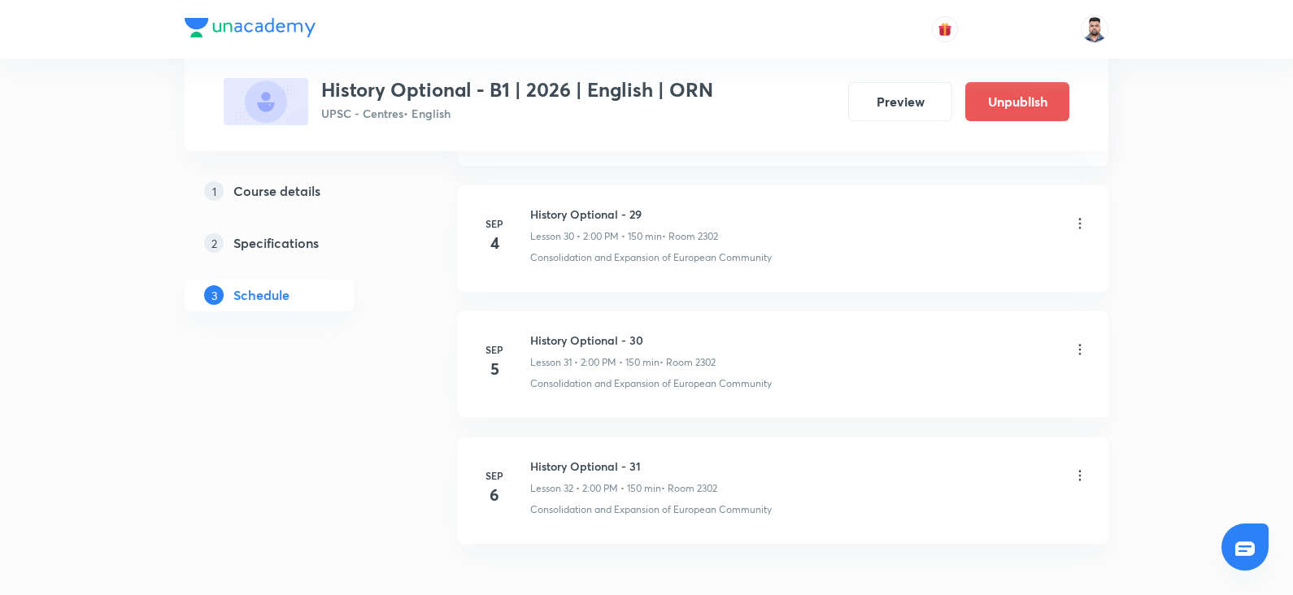
scroll to position [4632, 0]
click at [1083, 349] on icon at bounding box center [1080, 357] width 16 height 16
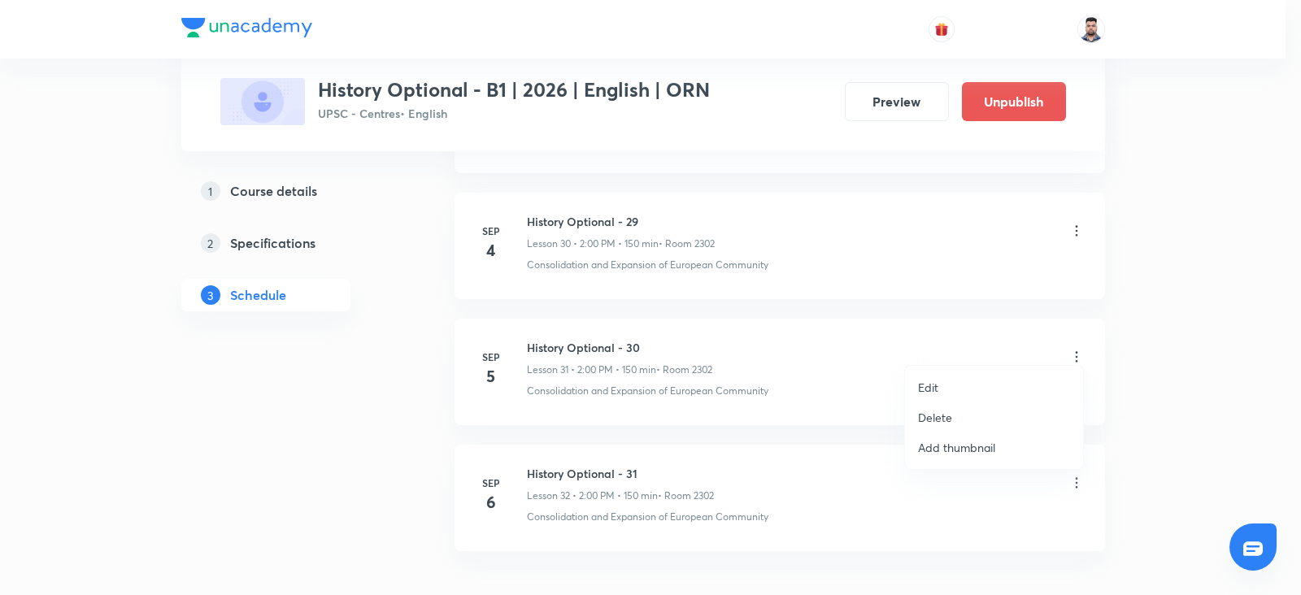
click at [934, 412] on p "Delete" at bounding box center [935, 417] width 34 height 17
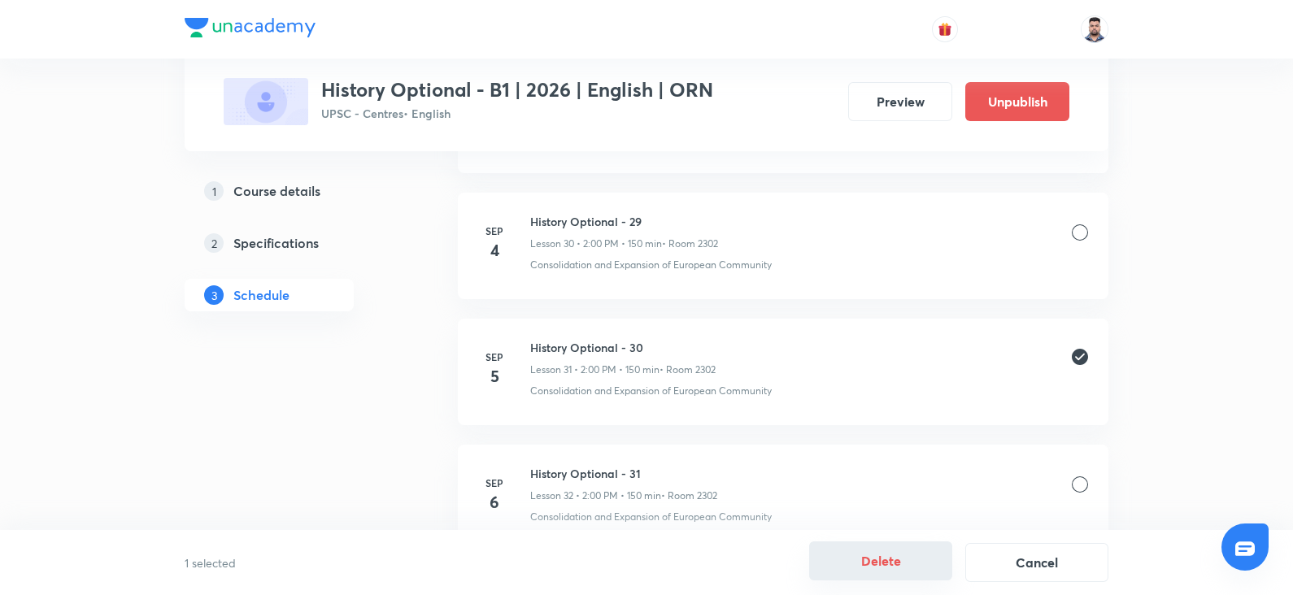
click at [894, 560] on button "Delete" at bounding box center [880, 561] width 143 height 39
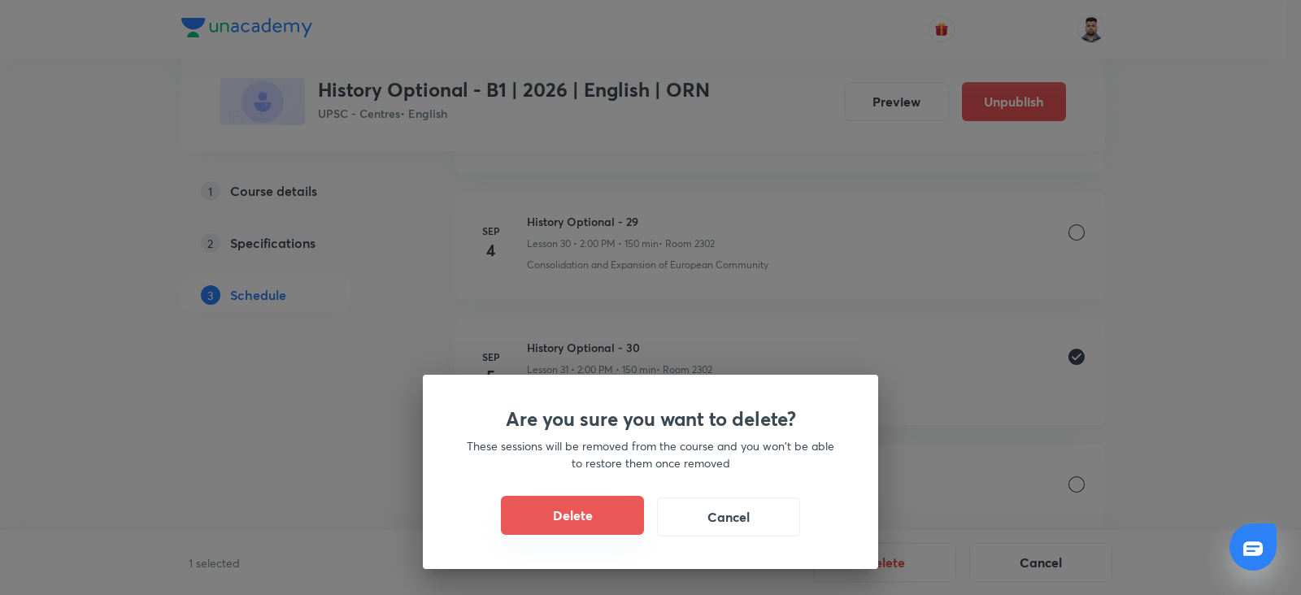
click at [582, 514] on button "Delete" at bounding box center [572, 515] width 143 height 39
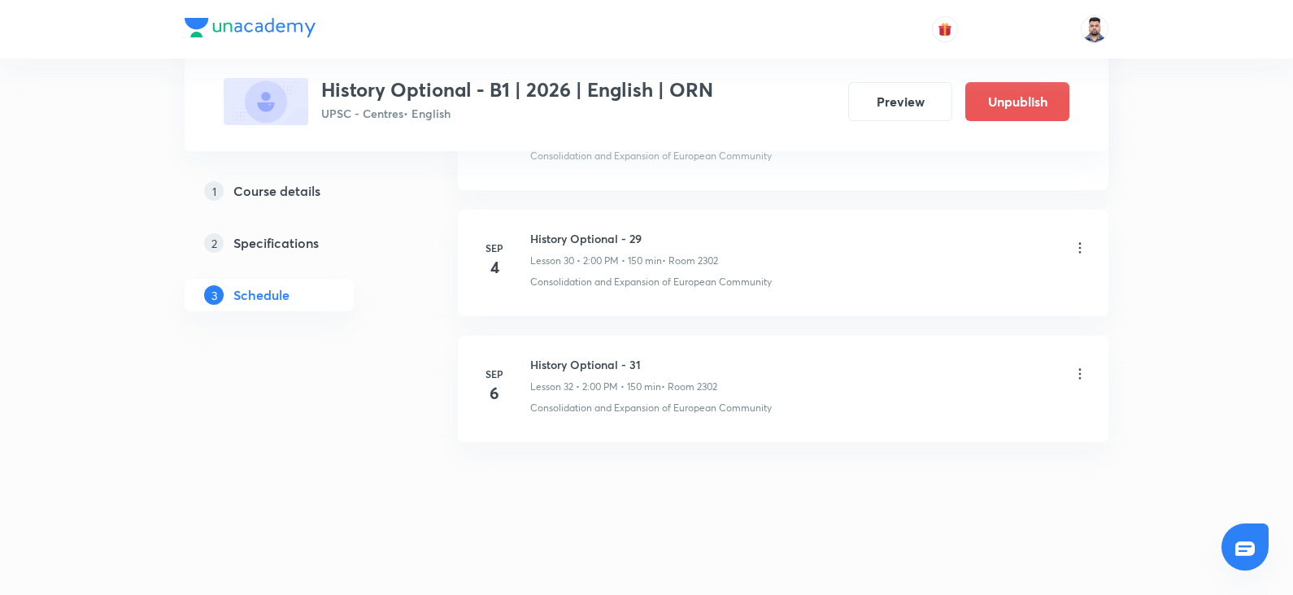
scroll to position [4605, 0]
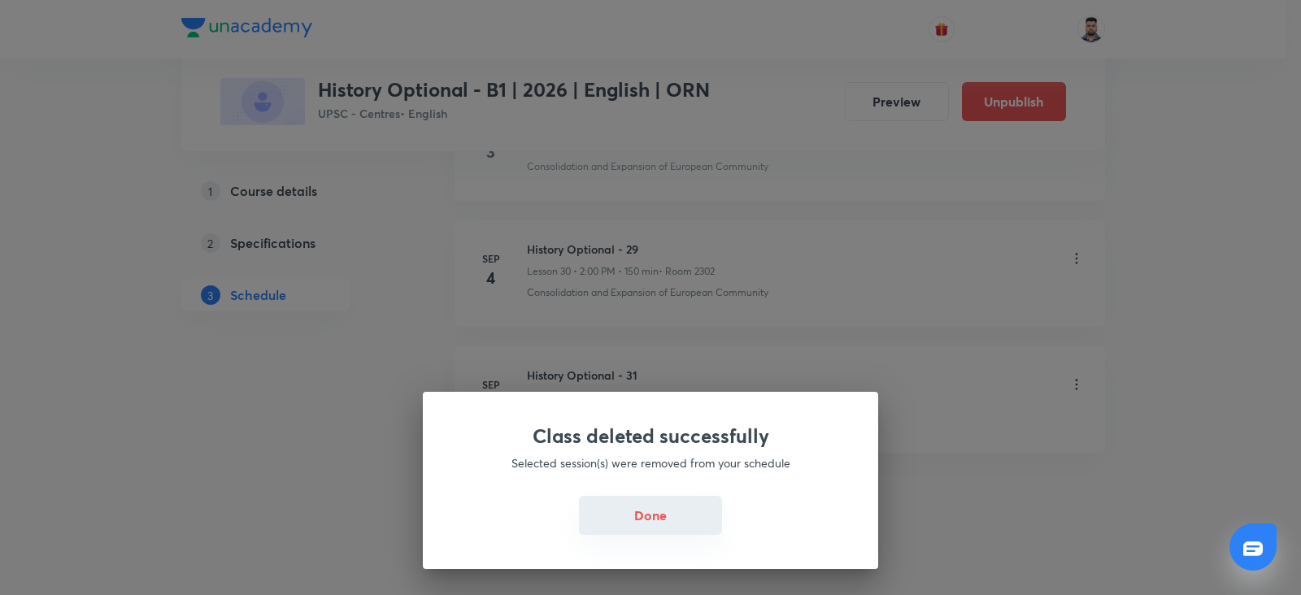
click at [638, 510] on button "Done" at bounding box center [650, 515] width 143 height 39
